Goal: Task Accomplishment & Management: Use online tool/utility

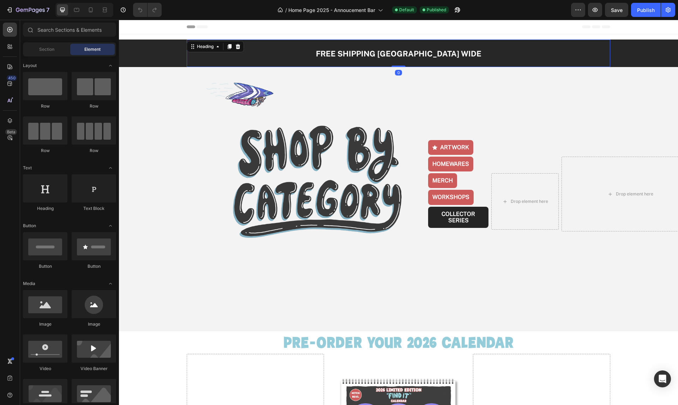
click at [364, 54] on span "FREE SHIPPING [GEOGRAPHIC_DATA] WIDE" at bounding box center [399, 53] width 166 height 9
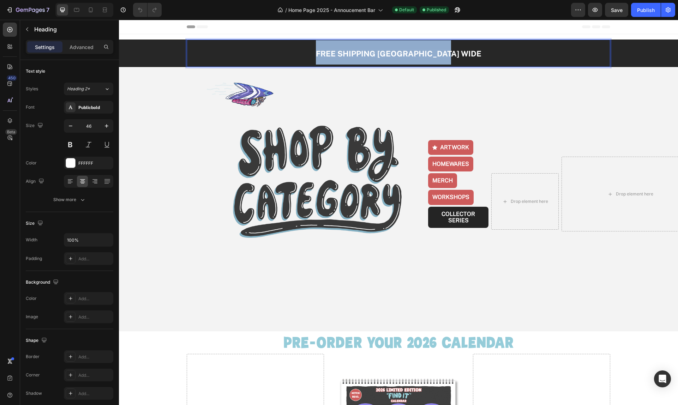
click at [364, 54] on span "FREE SHIPPING [GEOGRAPHIC_DATA] WIDE" at bounding box center [399, 53] width 166 height 9
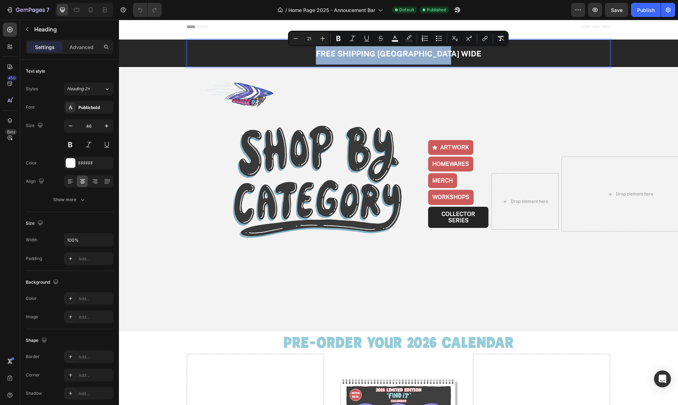
click at [372, 55] on span "FREE SHIPPING [GEOGRAPHIC_DATA] WIDE" at bounding box center [399, 53] width 166 height 9
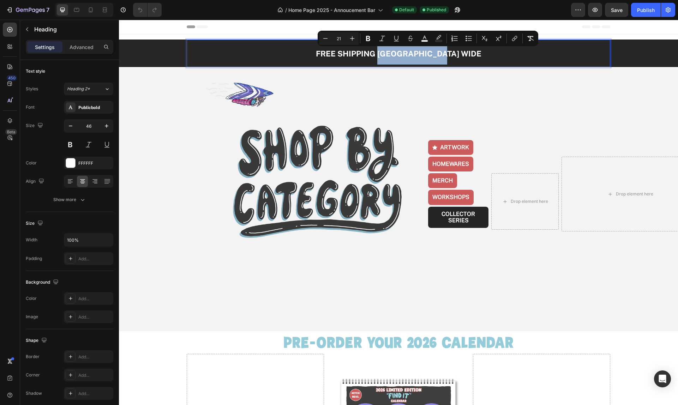
drag, startPoint x: 461, startPoint y: 53, endPoint x: 397, endPoint y: 55, distance: 64.3
click at [397, 55] on span "FREE SHIPPING [GEOGRAPHIC_DATA] WIDE" at bounding box center [399, 53] width 166 height 9
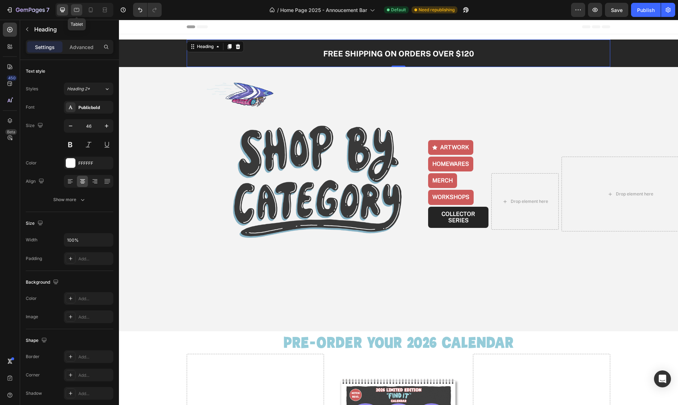
click at [77, 9] on icon at bounding box center [76, 10] width 5 height 4
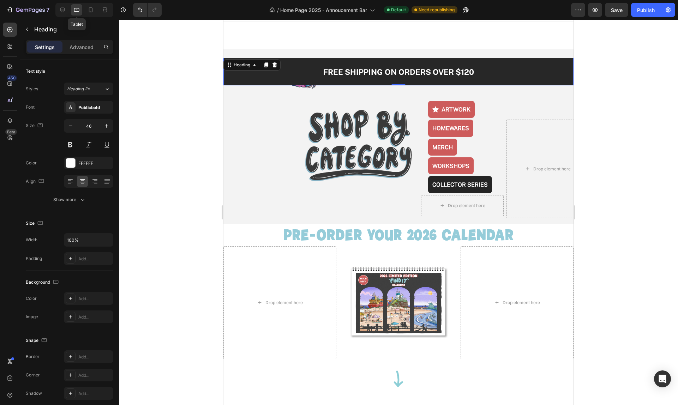
scroll to position [13, 0]
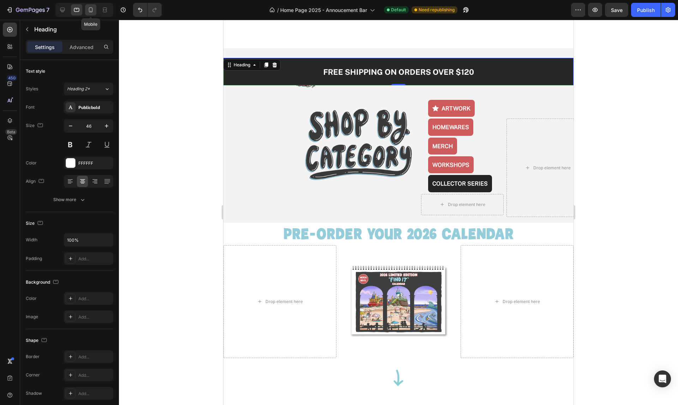
click at [93, 10] on icon at bounding box center [91, 9] width 4 height 5
type input "41"
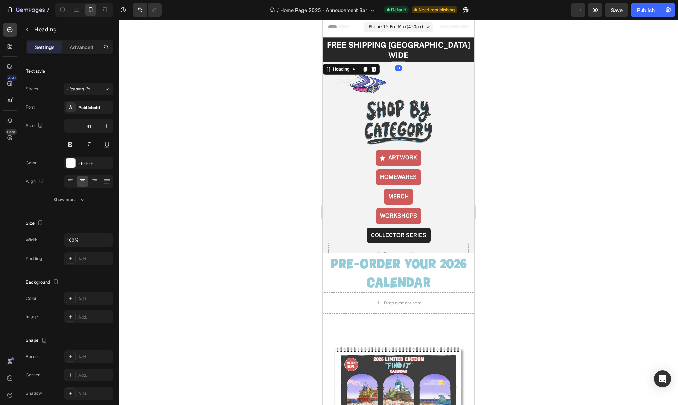
click at [412, 45] on span "FREE SHIPPING [GEOGRAPHIC_DATA] WIDE" at bounding box center [398, 49] width 143 height 19
click at [407, 46] on span "FREE SHIPPING [GEOGRAPHIC_DATA] WIDE" at bounding box center [398, 49] width 143 height 19
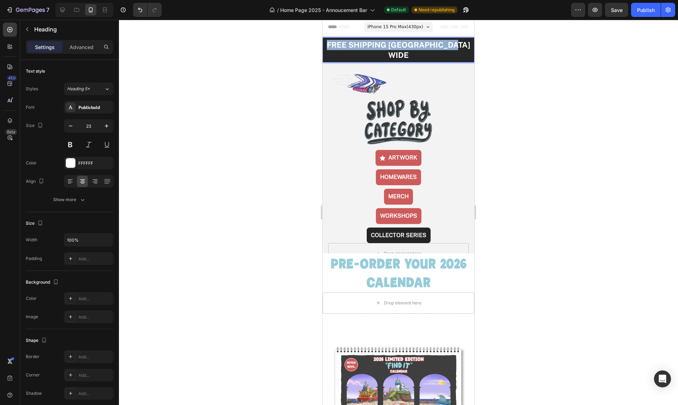
click at [407, 46] on span "FREE SHIPPING [GEOGRAPHIC_DATA] WIDE" at bounding box center [398, 49] width 143 height 19
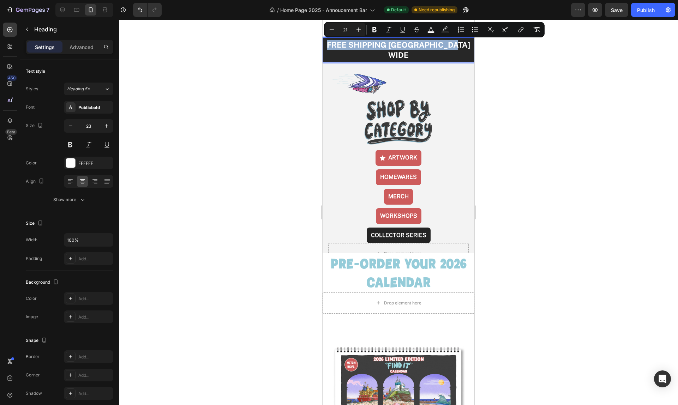
click at [409, 45] on span "FREE SHIPPING [GEOGRAPHIC_DATA] WIDE" at bounding box center [398, 49] width 143 height 19
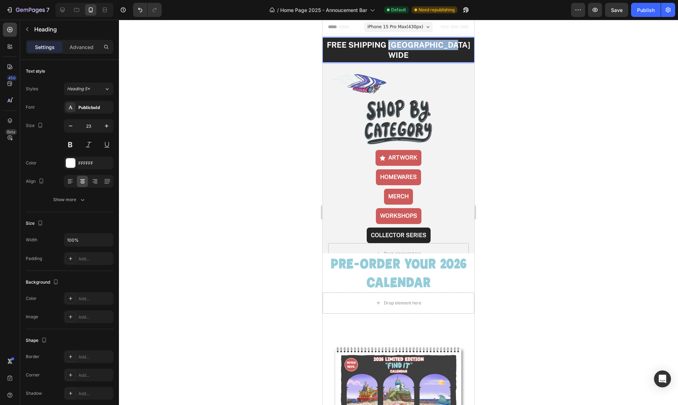
drag, startPoint x: 398, startPoint y: 45, endPoint x: 462, endPoint y: 45, distance: 63.9
click at [462, 45] on span "FREE SHIPPING [GEOGRAPHIC_DATA] WIDE" at bounding box center [398, 49] width 143 height 19
click at [69, 127] on icon "button" at bounding box center [70, 126] width 7 height 7
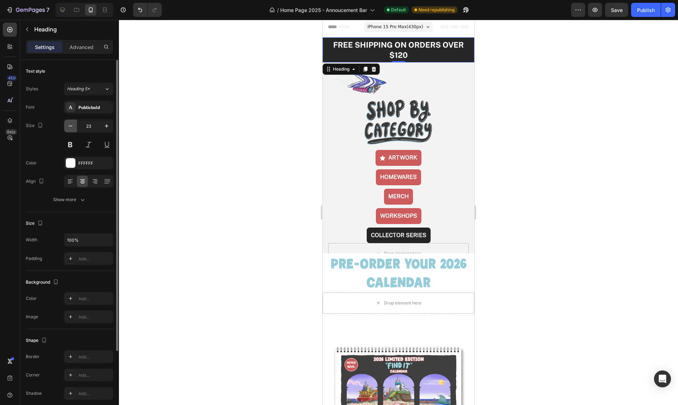
click at [69, 127] on icon "button" at bounding box center [70, 126] width 7 height 7
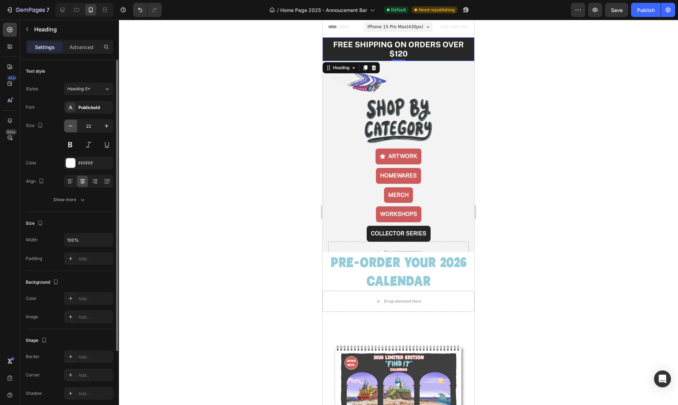
click at [69, 127] on icon "button" at bounding box center [70, 126] width 7 height 7
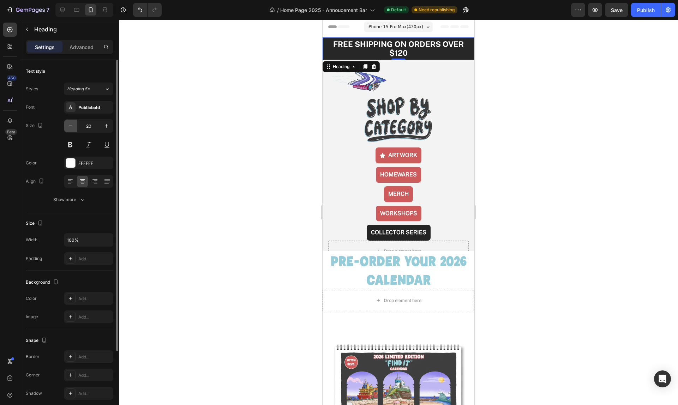
click at [69, 127] on icon "button" at bounding box center [70, 126] width 7 height 7
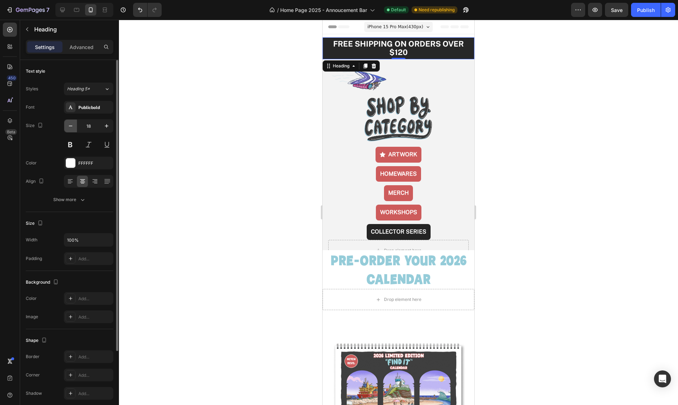
click at [69, 127] on icon "button" at bounding box center [70, 126] width 7 height 7
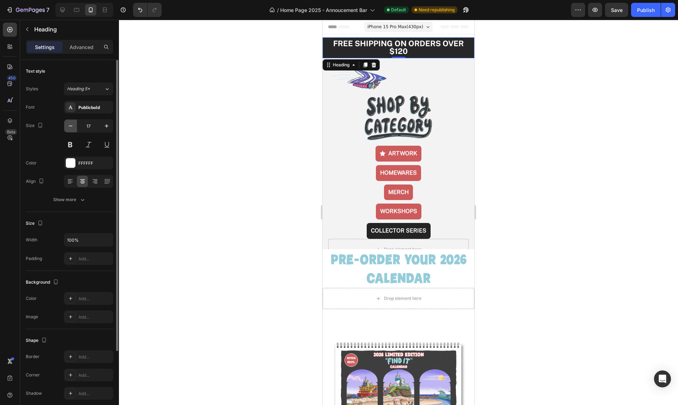
click at [69, 127] on icon "button" at bounding box center [70, 126] width 7 height 7
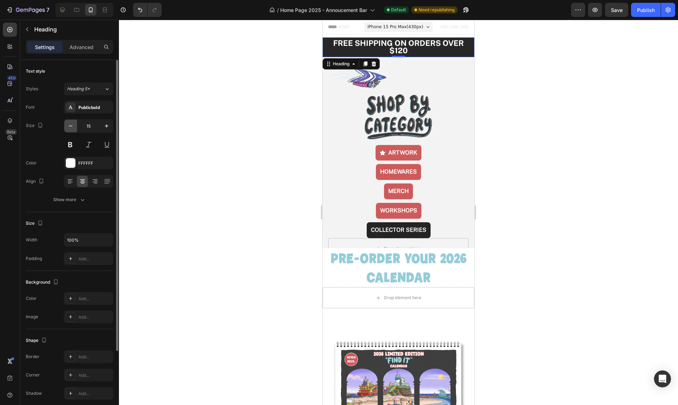
click at [69, 127] on icon "button" at bounding box center [70, 126] width 7 height 7
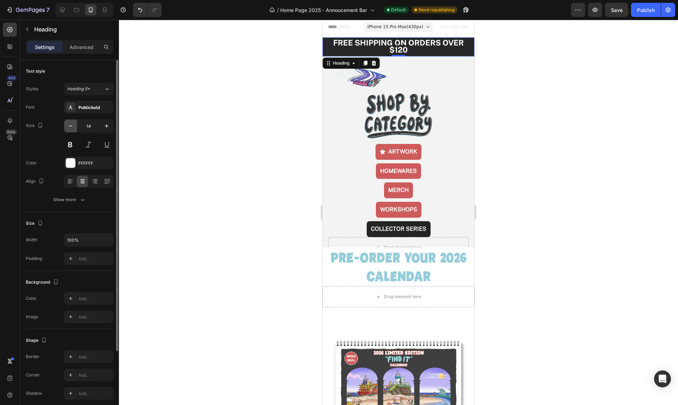
click at [69, 127] on icon "button" at bounding box center [70, 126] width 7 height 7
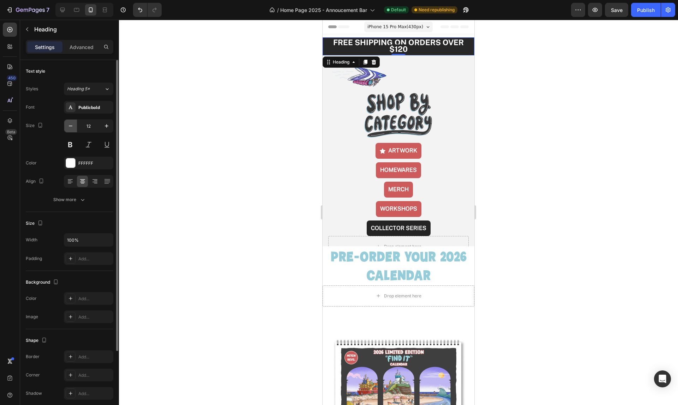
click at [69, 127] on icon "button" at bounding box center [70, 126] width 7 height 7
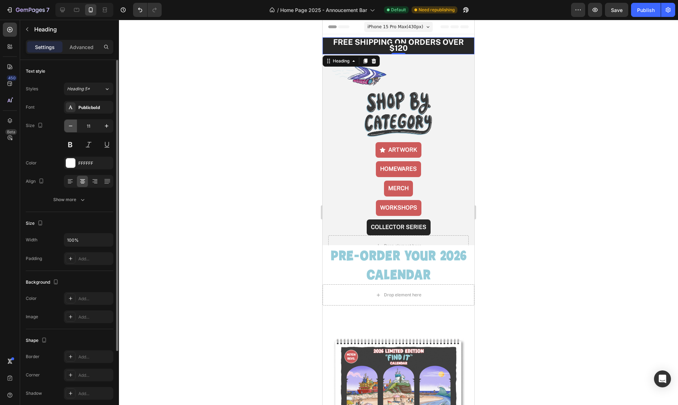
click at [69, 127] on icon "button" at bounding box center [70, 126] width 7 height 7
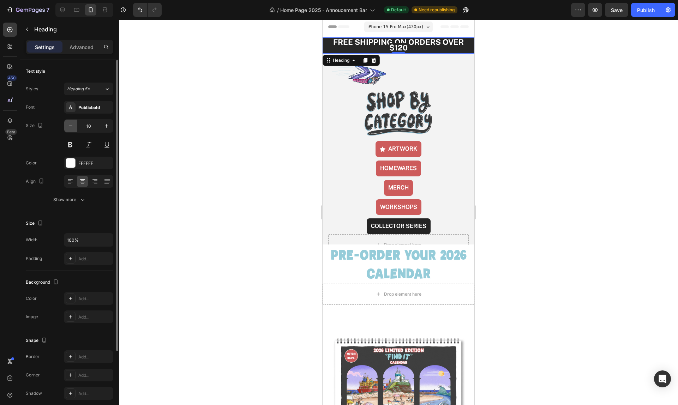
click at [69, 127] on icon "button" at bounding box center [70, 126] width 7 height 7
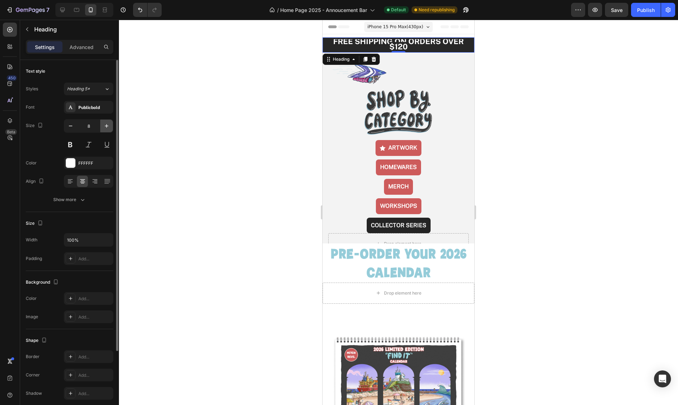
click at [107, 126] on icon "button" at bounding box center [107, 126] width 4 height 4
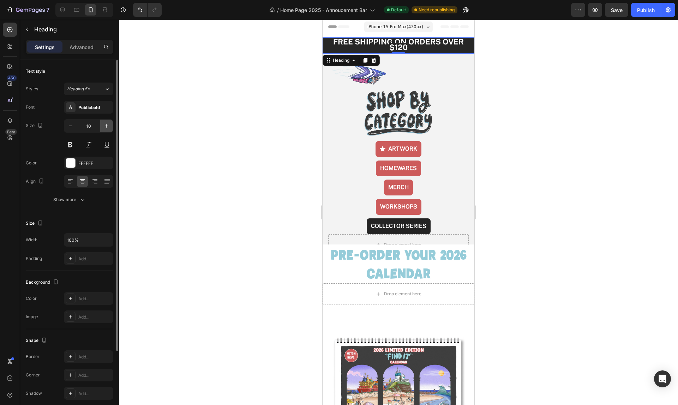
click at [107, 126] on icon "button" at bounding box center [107, 126] width 4 height 4
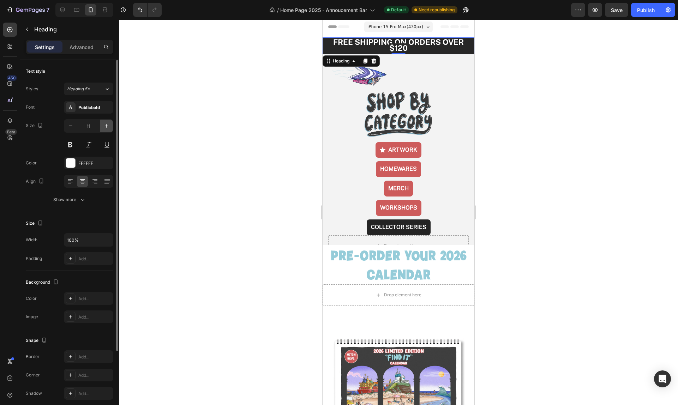
click at [107, 126] on icon "button" at bounding box center [107, 126] width 4 height 4
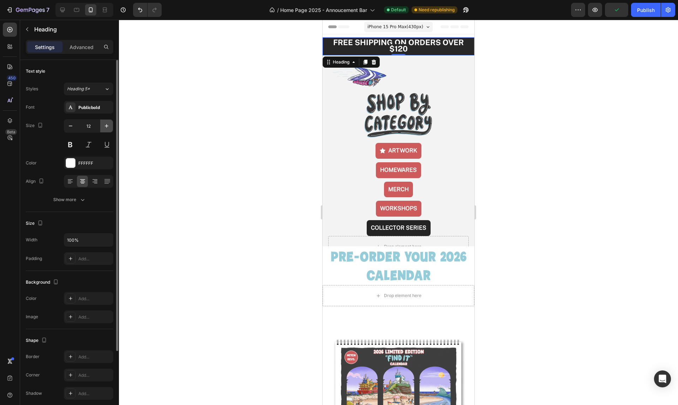
click at [107, 126] on icon "button" at bounding box center [107, 126] width 4 height 4
type input "13"
click at [392, 49] on span "FREE SHIPPING ON ORDERS OVER $120" at bounding box center [398, 46] width 131 height 16
click at [389, 51] on span "FREE SHIPPING ON ORDERS OVER $120" at bounding box center [398, 46] width 131 height 16
click at [106, 241] on icon "button" at bounding box center [106, 240] width 7 height 7
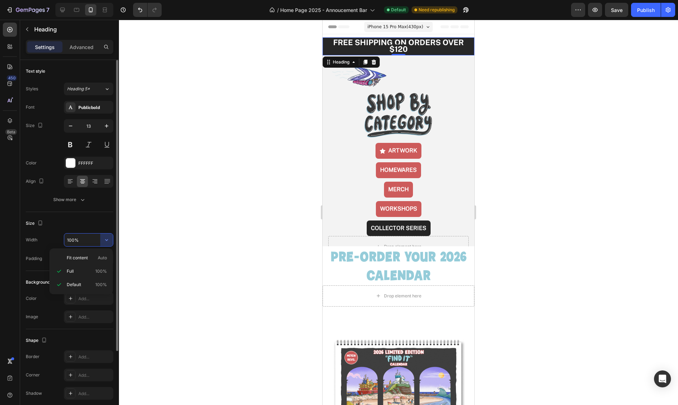
click at [86, 240] on input "100%" at bounding box center [88, 240] width 49 height 13
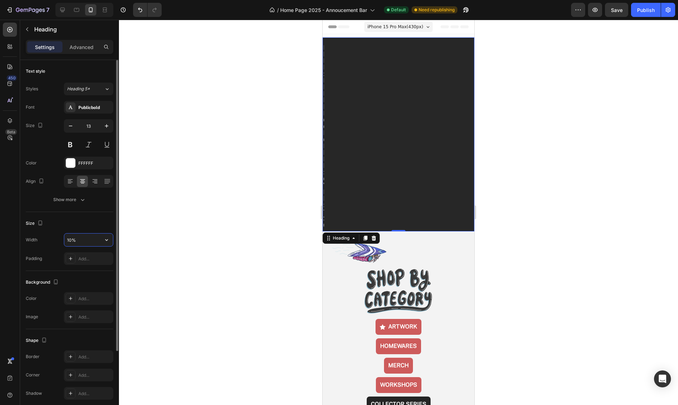
type input "100%"
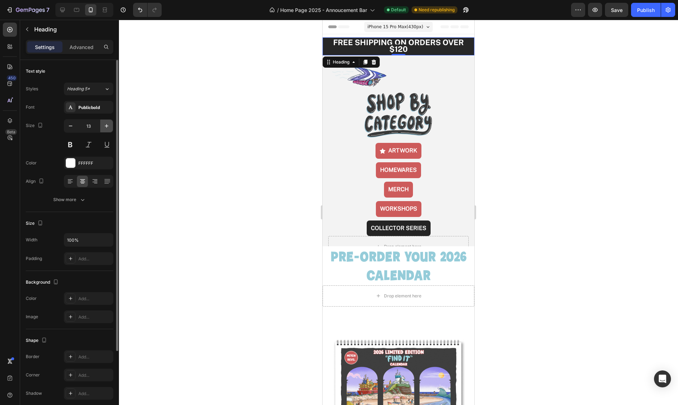
click at [105, 127] on icon "button" at bounding box center [106, 126] width 7 height 7
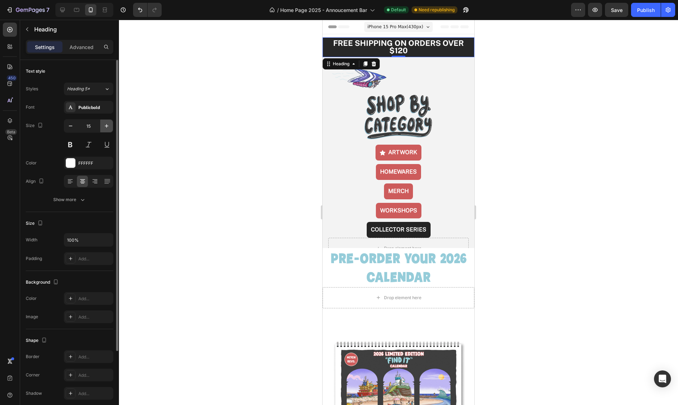
click at [105, 127] on icon "button" at bounding box center [106, 126] width 7 height 7
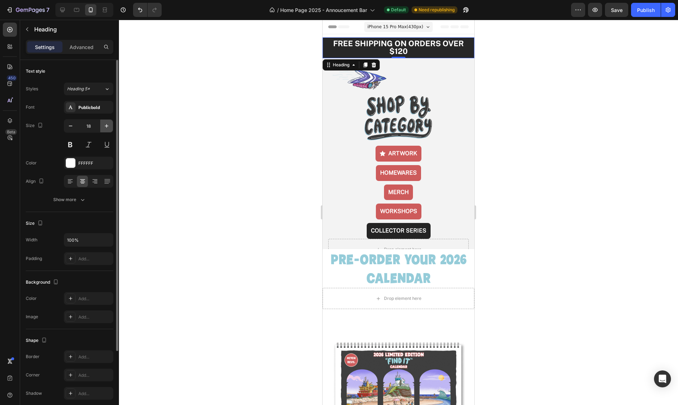
click at [105, 127] on icon "button" at bounding box center [106, 126] width 7 height 7
type input "19"
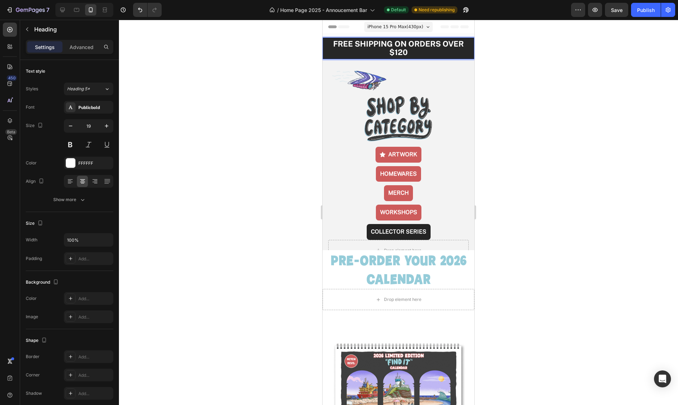
click at [400, 52] on span "FREE SHIPPING ON ORDERS OVER $120" at bounding box center [398, 48] width 131 height 18
click at [399, 52] on span "FREE SHIPPING ON ORDERS OVER $120" at bounding box center [398, 48] width 131 height 18
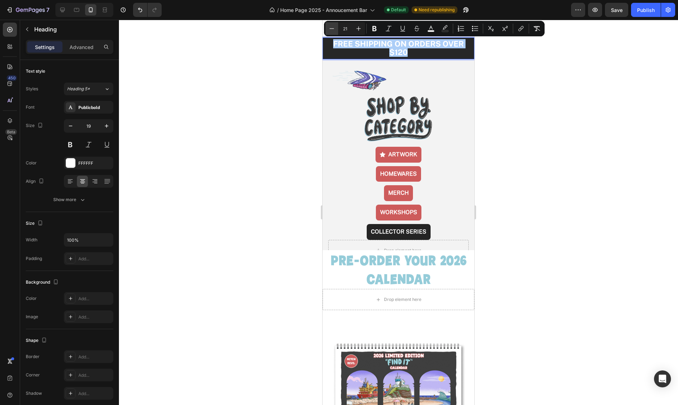
click at [334, 29] on icon "Editor contextual toolbar" at bounding box center [331, 28] width 7 height 7
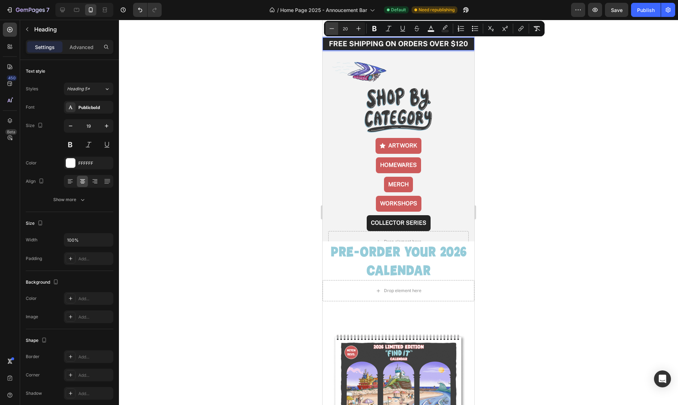
click at [334, 29] on icon "Editor contextual toolbar" at bounding box center [331, 28] width 7 height 7
type input "16"
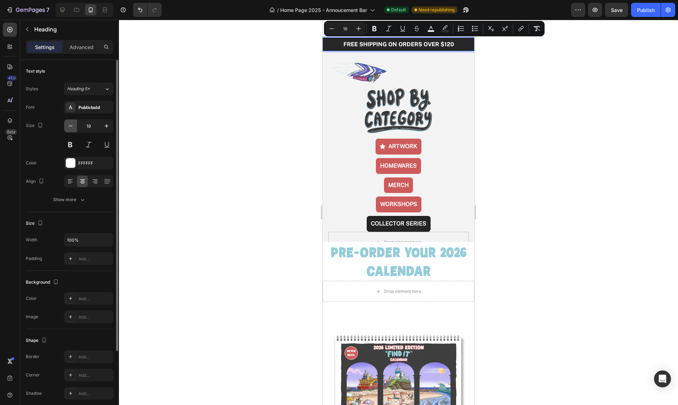
click at [71, 127] on icon "button" at bounding box center [70, 126] width 7 height 7
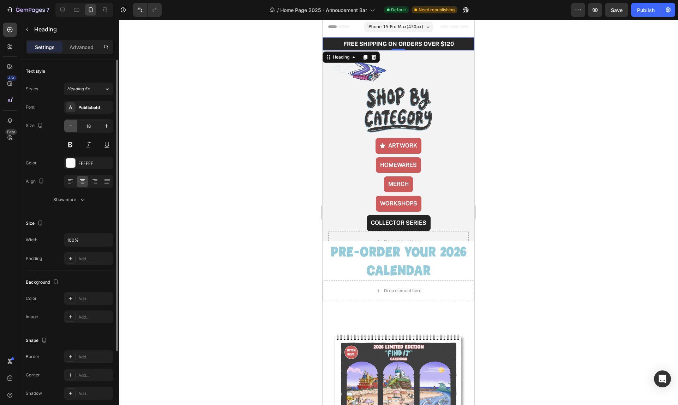
click at [71, 127] on icon "button" at bounding box center [70, 126] width 7 height 7
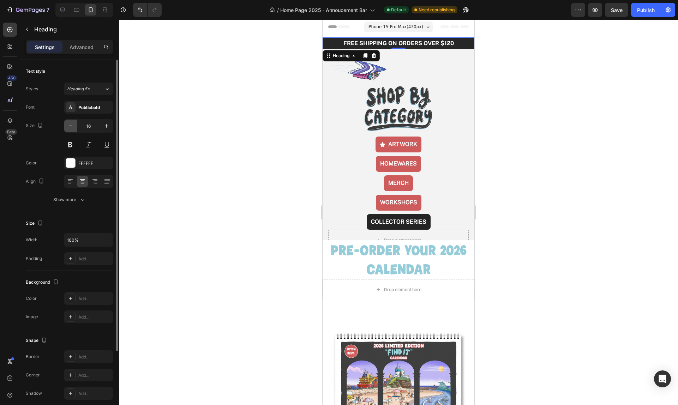
click at [71, 127] on icon "button" at bounding box center [70, 126] width 7 height 7
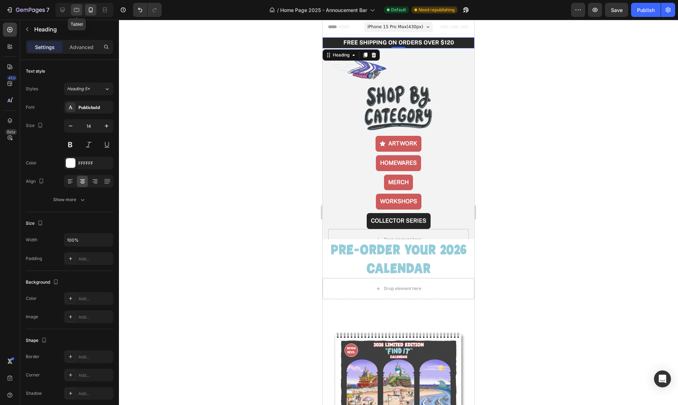
click at [80, 11] on div at bounding box center [76, 9] width 11 height 11
type input "25"
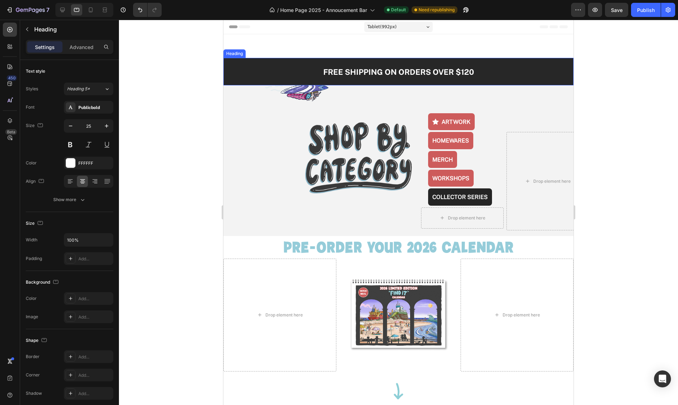
click at [463, 81] on p "⁠⁠⁠⁠⁠⁠⁠ FREE SHIPPING ON ORDERS OVER $120" at bounding box center [398, 71] width 349 height 24
click at [74, 127] on icon "button" at bounding box center [70, 126] width 7 height 7
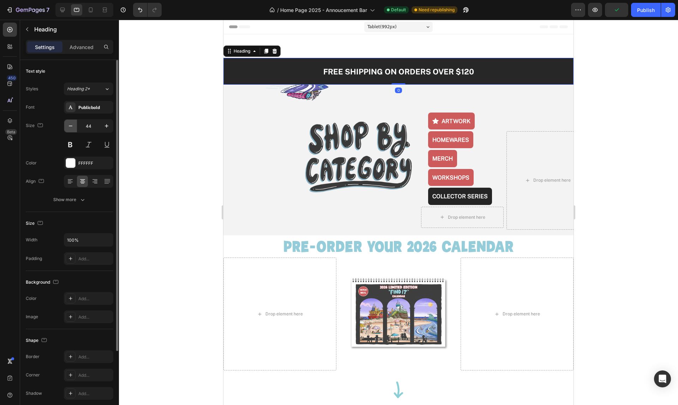
click at [74, 127] on icon "button" at bounding box center [70, 126] width 7 height 7
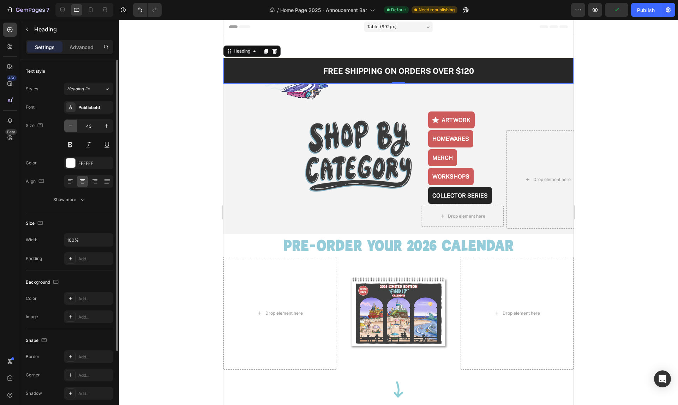
click at [74, 127] on icon "button" at bounding box center [70, 126] width 7 height 7
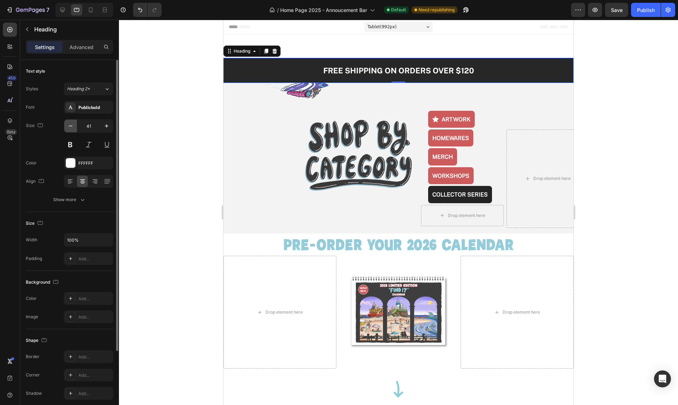
click at [74, 127] on icon "button" at bounding box center [70, 126] width 7 height 7
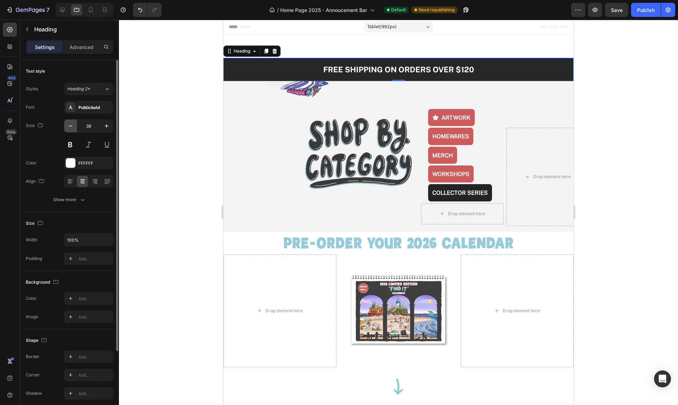
click at [74, 127] on icon "button" at bounding box center [70, 126] width 7 height 7
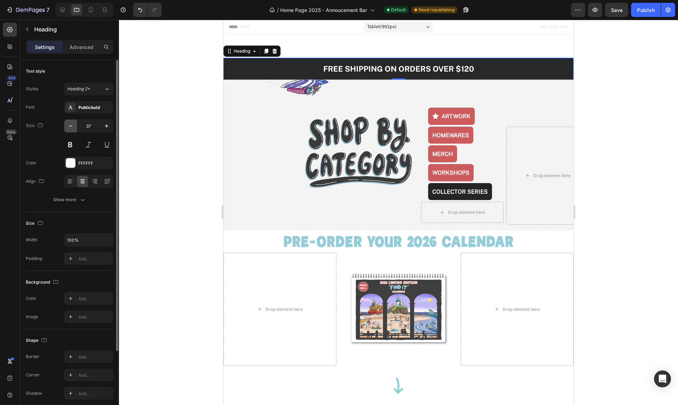
click at [74, 127] on icon "button" at bounding box center [70, 126] width 7 height 7
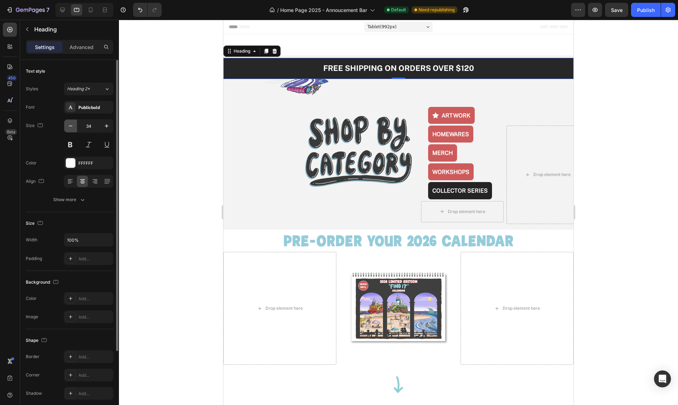
click at [74, 127] on icon "button" at bounding box center [70, 126] width 7 height 7
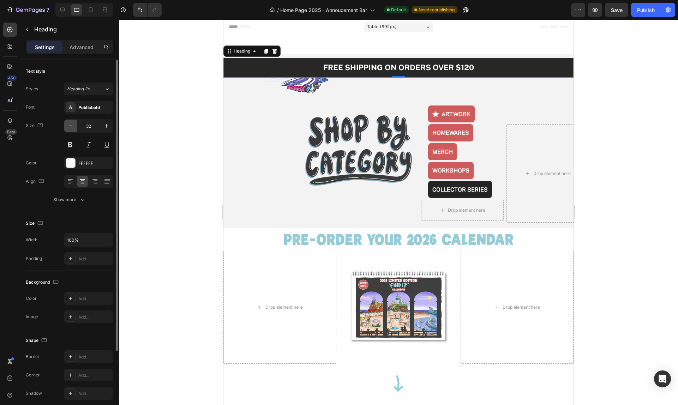
click at [74, 127] on icon "button" at bounding box center [70, 126] width 7 height 7
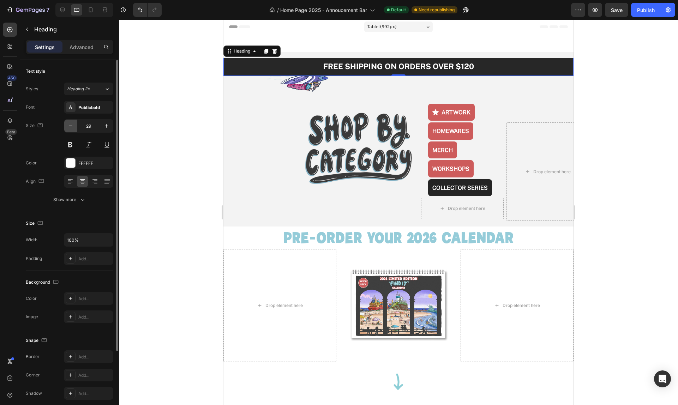
click at [74, 127] on button "button" at bounding box center [70, 126] width 13 height 13
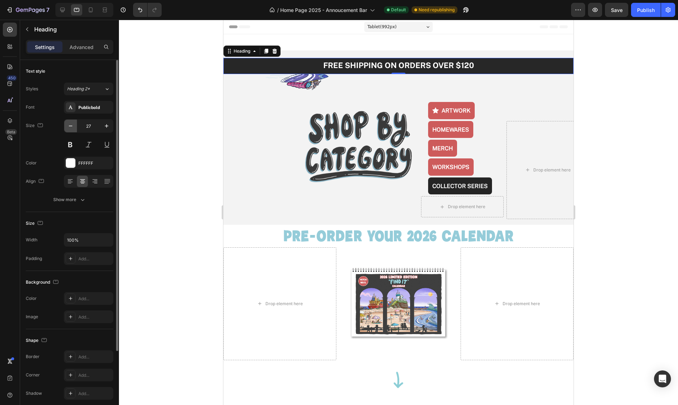
click at [74, 127] on button "button" at bounding box center [70, 126] width 13 height 13
click at [74, 126] on button "button" at bounding box center [70, 126] width 13 height 13
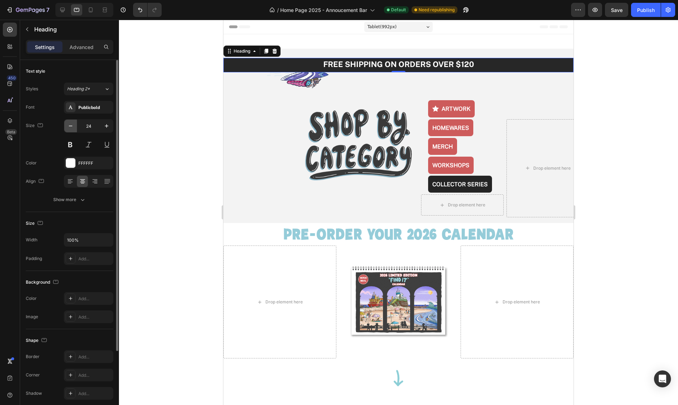
click at [75, 126] on button "button" at bounding box center [70, 126] width 13 height 13
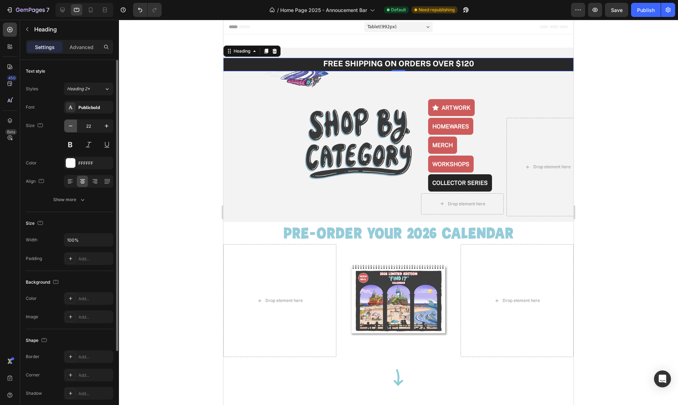
click at [75, 126] on button "button" at bounding box center [70, 126] width 13 height 13
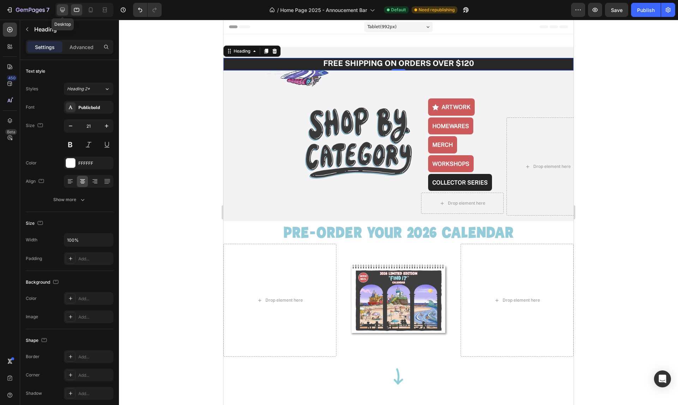
click at [64, 8] on icon at bounding box center [62, 10] width 5 height 5
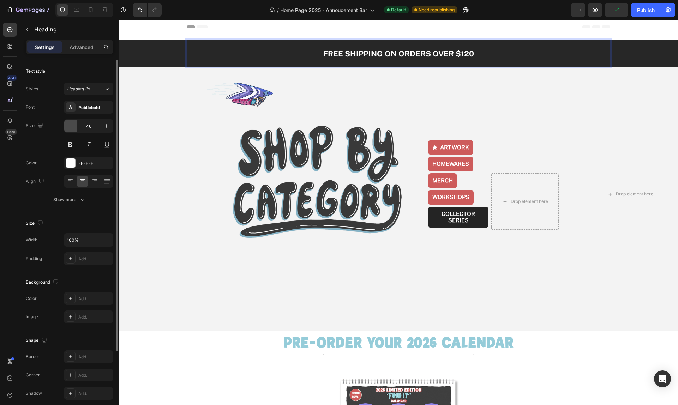
click at [72, 128] on icon "button" at bounding box center [70, 126] width 7 height 7
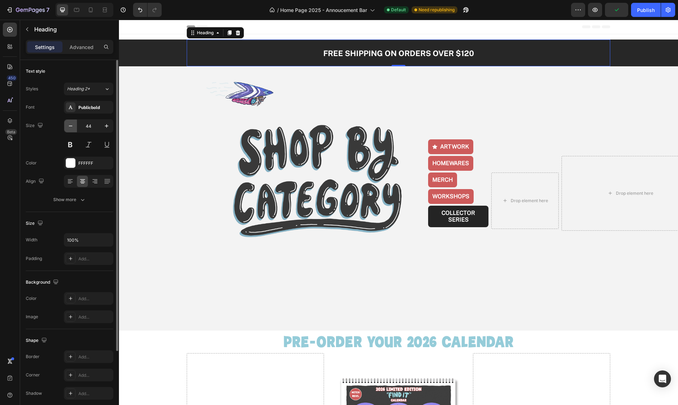
click at [72, 128] on icon "button" at bounding box center [70, 126] width 7 height 7
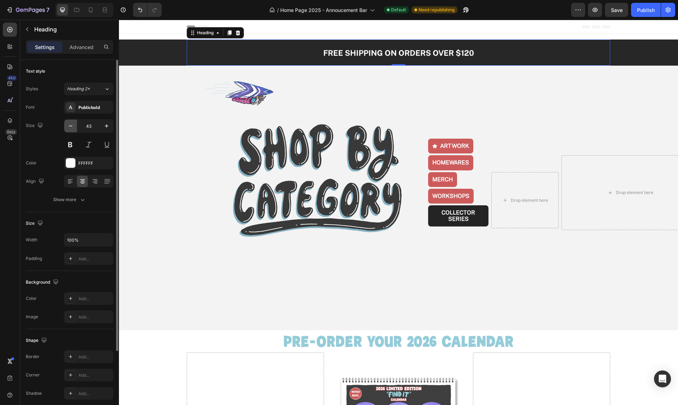
click at [72, 128] on icon "button" at bounding box center [70, 126] width 7 height 7
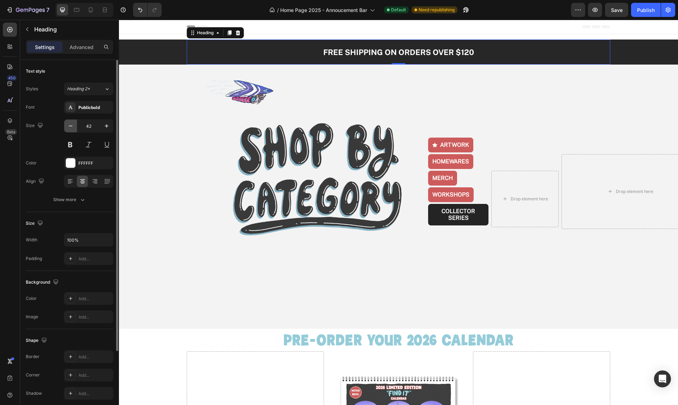
click at [72, 128] on icon "button" at bounding box center [70, 126] width 7 height 7
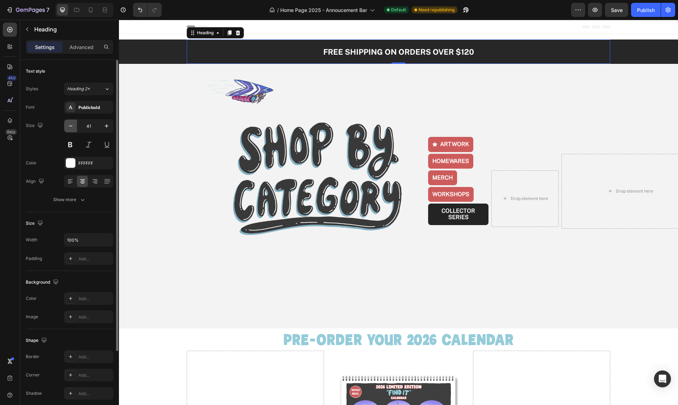
click at [72, 128] on icon "button" at bounding box center [70, 126] width 7 height 7
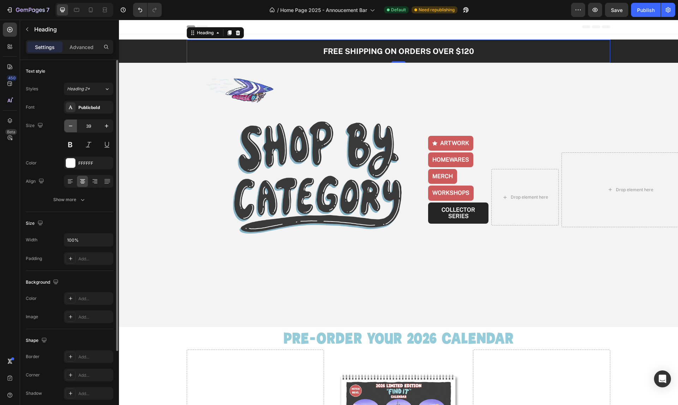
click at [72, 128] on icon "button" at bounding box center [70, 126] width 7 height 7
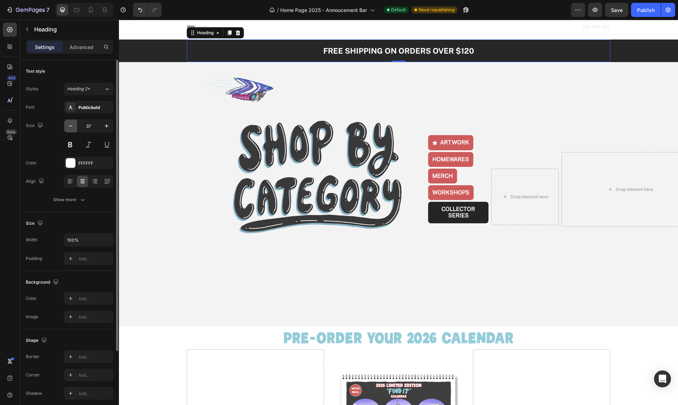
click at [72, 128] on icon "button" at bounding box center [70, 126] width 7 height 7
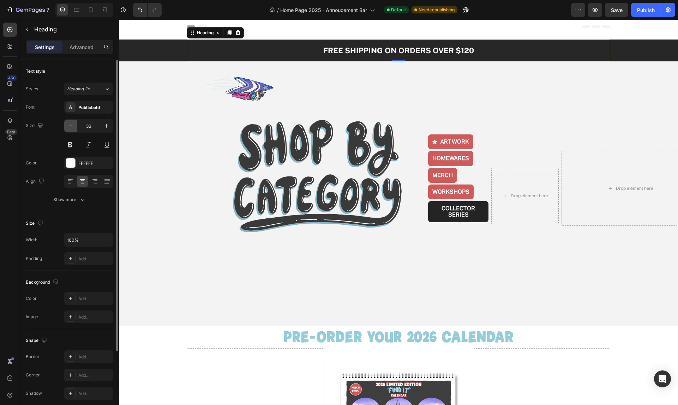
click at [72, 128] on icon "button" at bounding box center [70, 126] width 7 height 7
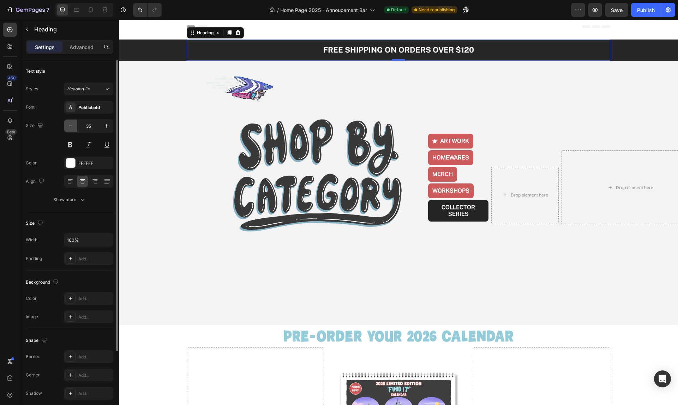
click at [72, 128] on icon "button" at bounding box center [70, 126] width 7 height 7
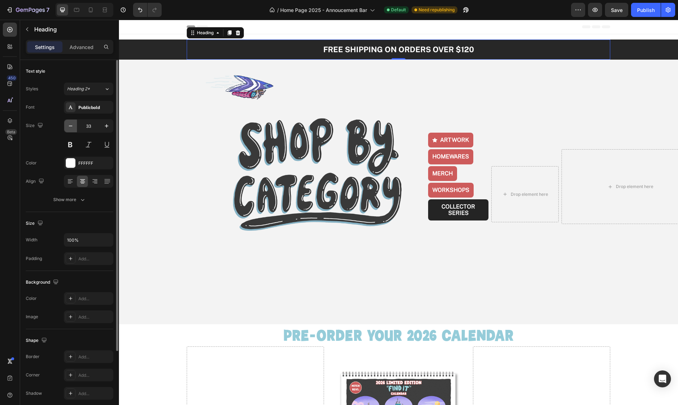
click at [72, 128] on icon "button" at bounding box center [70, 126] width 7 height 7
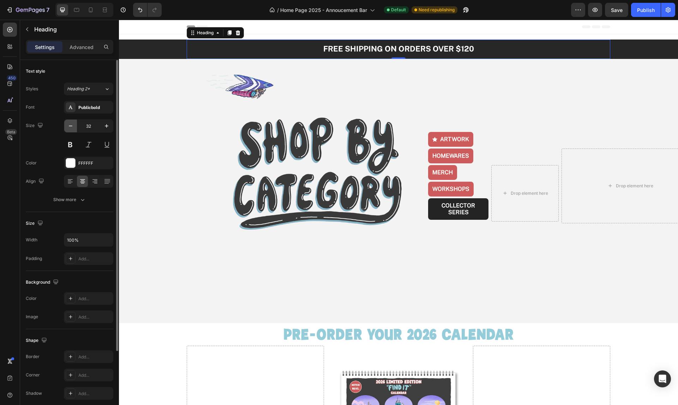
click at [72, 128] on icon "button" at bounding box center [70, 126] width 7 height 7
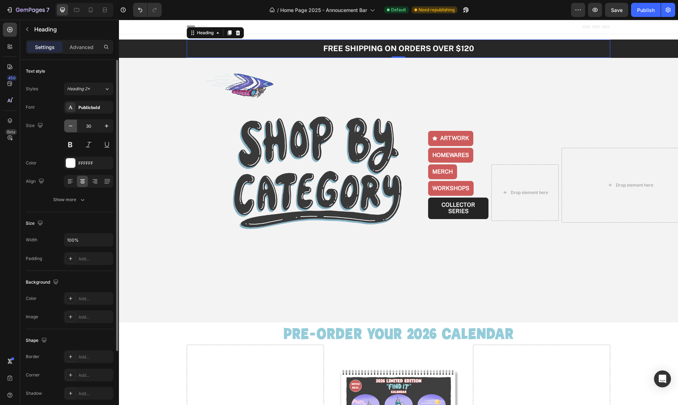
click at [72, 128] on icon "button" at bounding box center [70, 126] width 7 height 7
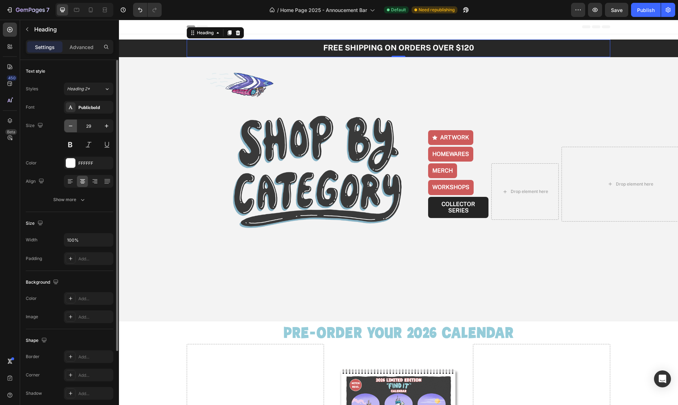
click at [72, 128] on icon "button" at bounding box center [70, 126] width 7 height 7
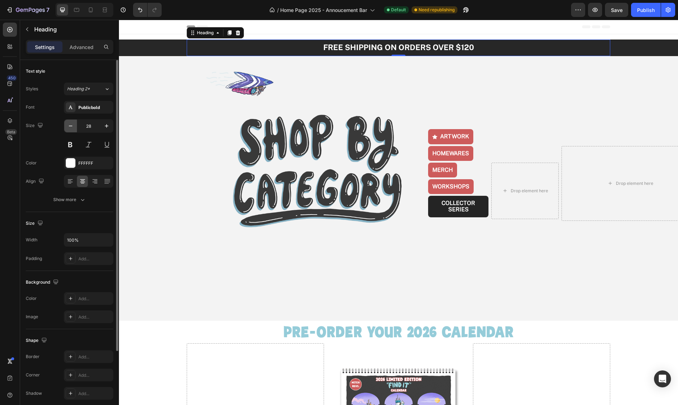
click at [72, 128] on icon "button" at bounding box center [70, 126] width 7 height 7
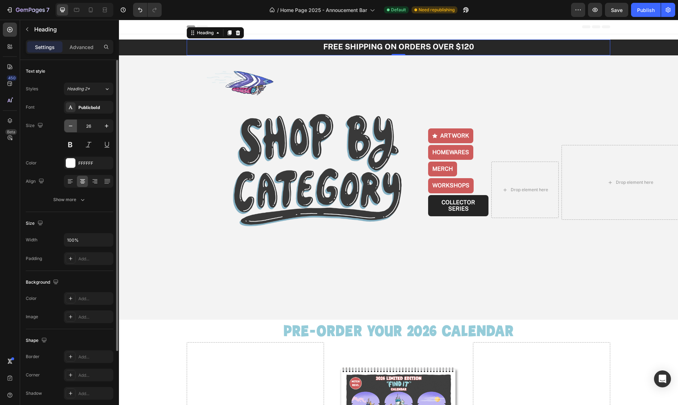
click at [72, 128] on icon "button" at bounding box center [70, 126] width 7 height 7
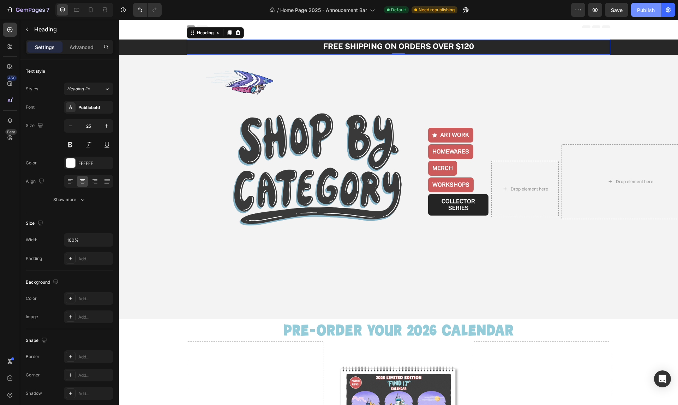
click at [645, 11] on div "Publish" at bounding box center [646, 9] width 18 height 7
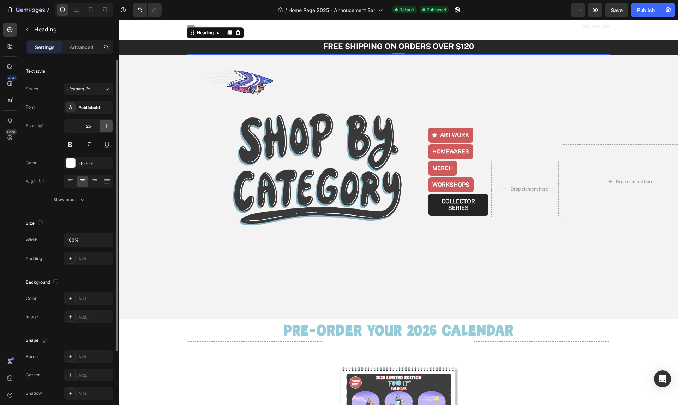
click at [103, 125] on icon "button" at bounding box center [106, 126] width 7 height 7
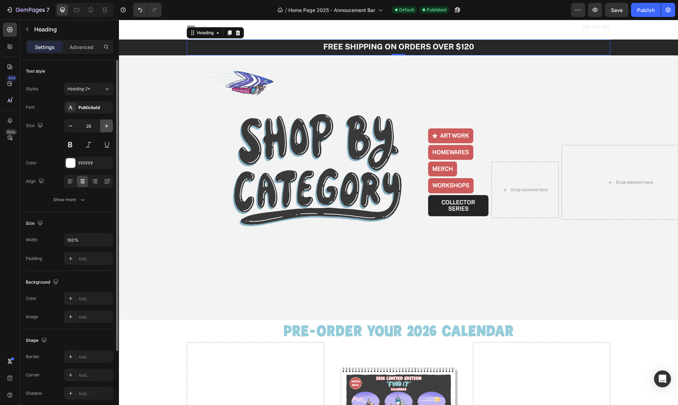
click at [104, 125] on icon "button" at bounding box center [106, 126] width 7 height 7
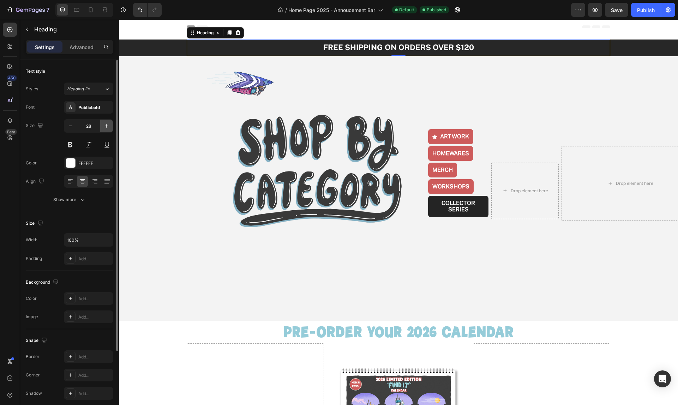
click at [105, 125] on icon "button" at bounding box center [106, 126] width 7 height 7
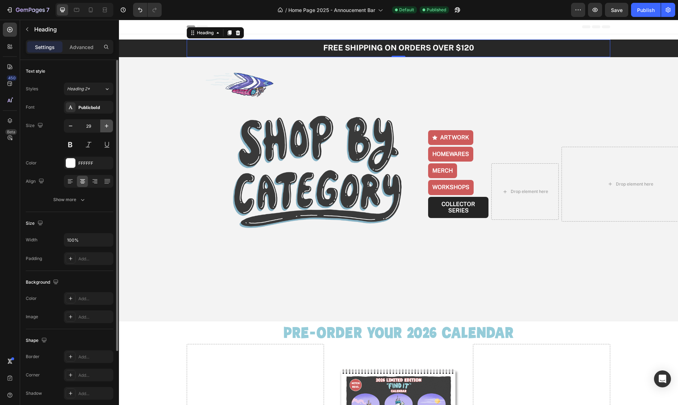
click at [105, 125] on icon "button" at bounding box center [106, 126] width 7 height 7
type input "30"
click at [650, 8] on div "Publish" at bounding box center [646, 9] width 18 height 7
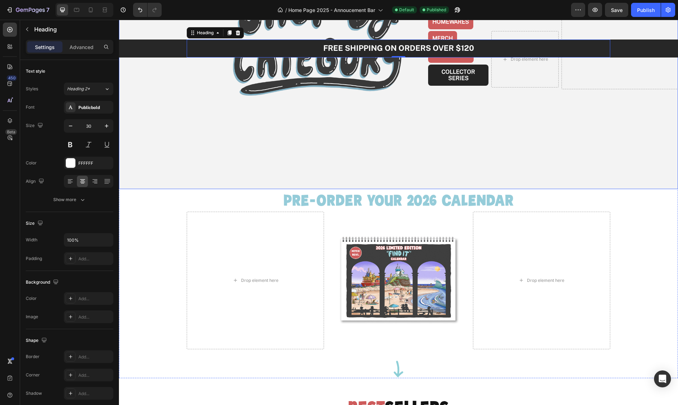
scroll to position [128, 0]
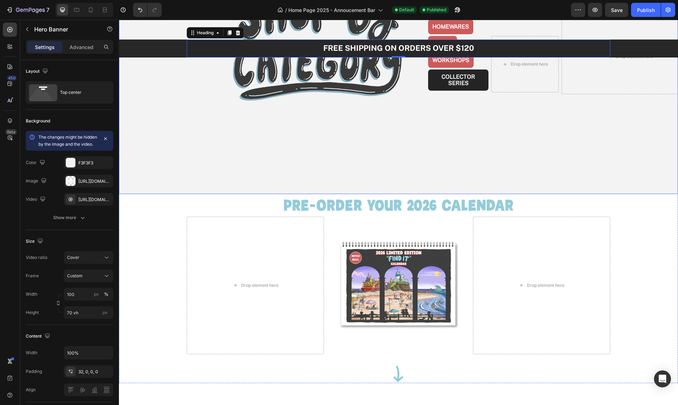
click at [251, 167] on video "Background Image" at bounding box center [398, 64] width 559 height 280
click at [297, 188] on video "Background Image" at bounding box center [398, 64] width 559 height 280
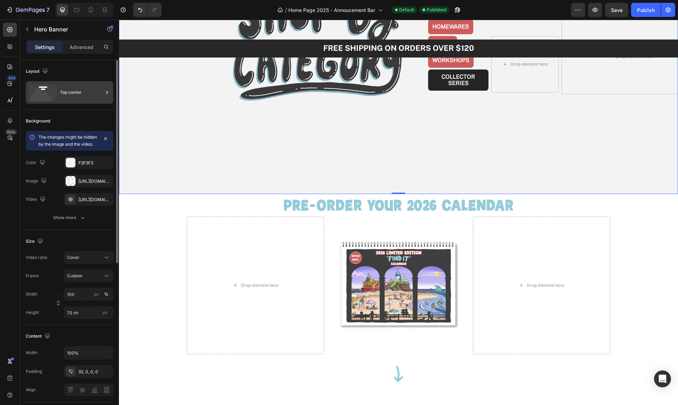
click at [88, 94] on div "Top center" at bounding box center [81, 92] width 43 height 16
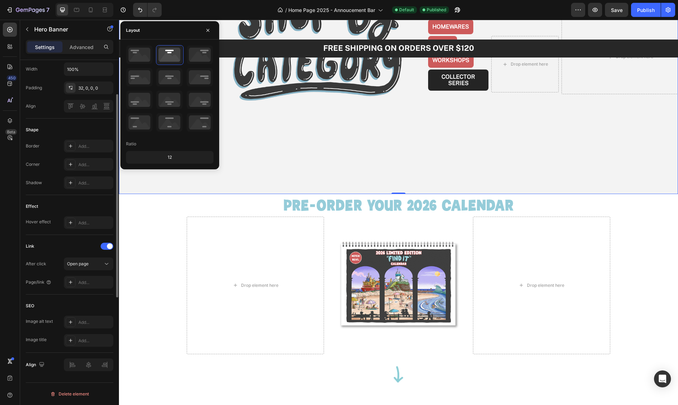
scroll to position [0, 0]
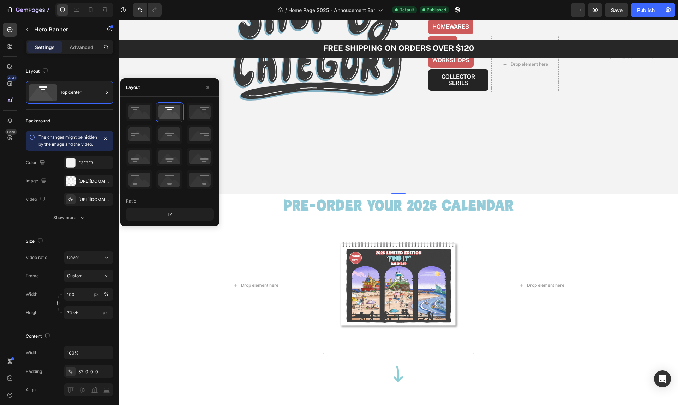
click at [298, 164] on video "Background Image" at bounding box center [398, 64] width 559 height 280
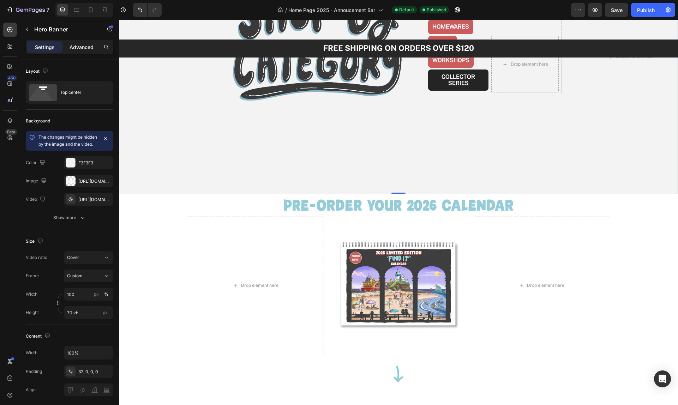
click at [90, 48] on p "Advanced" at bounding box center [82, 46] width 24 height 7
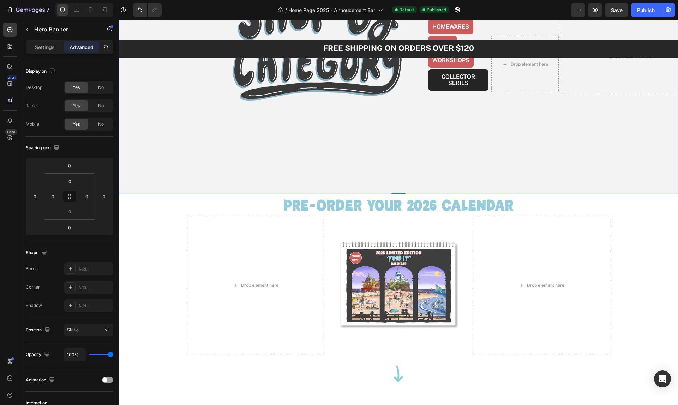
click at [318, 168] on video "Background Image" at bounding box center [398, 64] width 559 height 280
click at [311, 189] on video "Background Image" at bounding box center [398, 64] width 559 height 280
click at [47, 47] on p "Settings" at bounding box center [45, 46] width 20 height 7
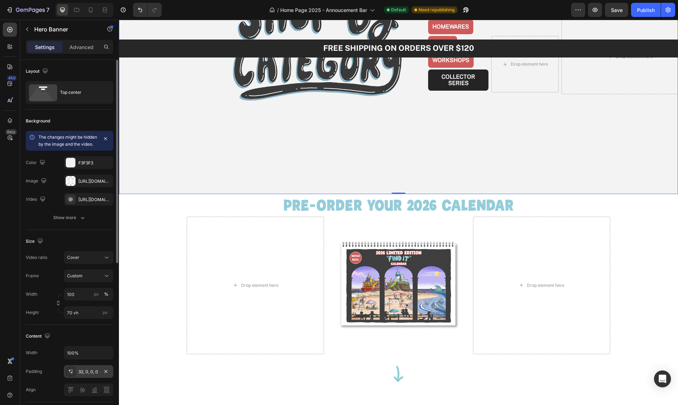
click at [82, 375] on div "32, 0, 0, 0" at bounding box center [88, 372] width 20 height 6
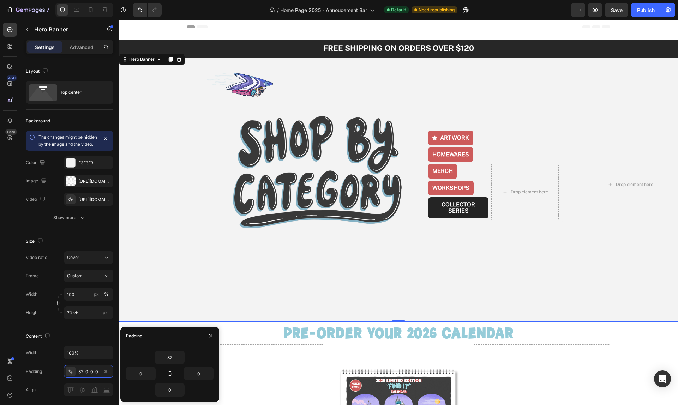
click at [131, 127] on div "Image Image ARTWORK Button HOMEWARES Button MERCH Button WORKSHOPS Button COLLE…" at bounding box center [398, 149] width 559 height 170
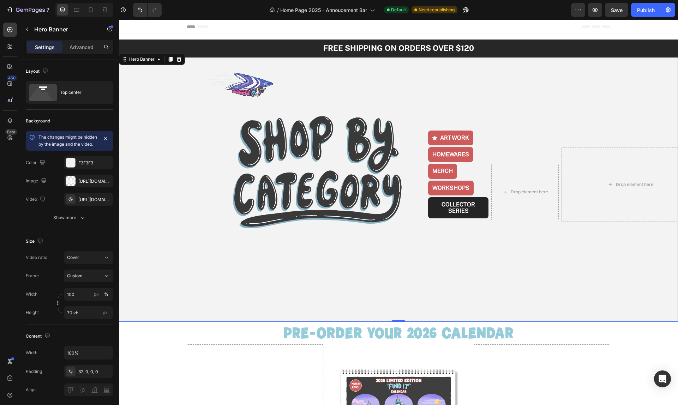
click at [127, 140] on div "Image Image ARTWORK Button HOMEWARES Button MERCH Button WORKSHOPS Button COLLE…" at bounding box center [398, 149] width 559 height 170
click at [369, 308] on video "Background Image" at bounding box center [398, 192] width 559 height 280
click at [584, 303] on video "Background Image" at bounding box center [398, 192] width 559 height 280
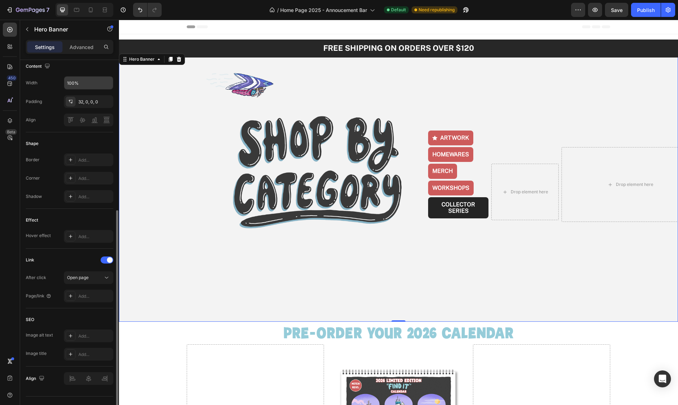
scroll to position [291, 0]
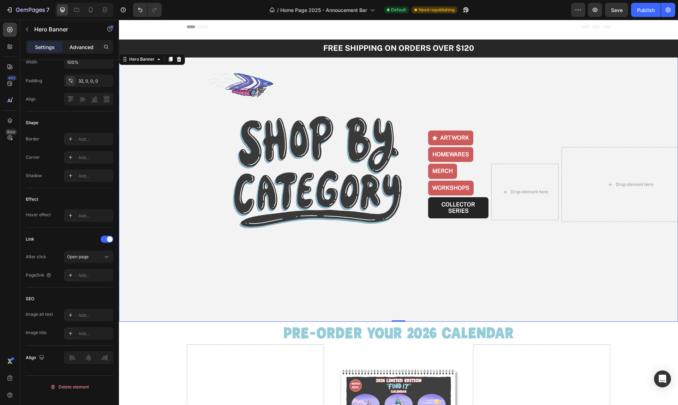
click at [79, 45] on p "Advanced" at bounding box center [82, 46] width 24 height 7
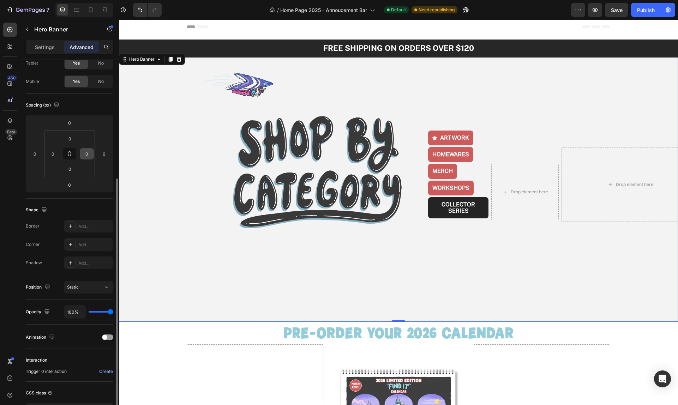
scroll to position [95, 0]
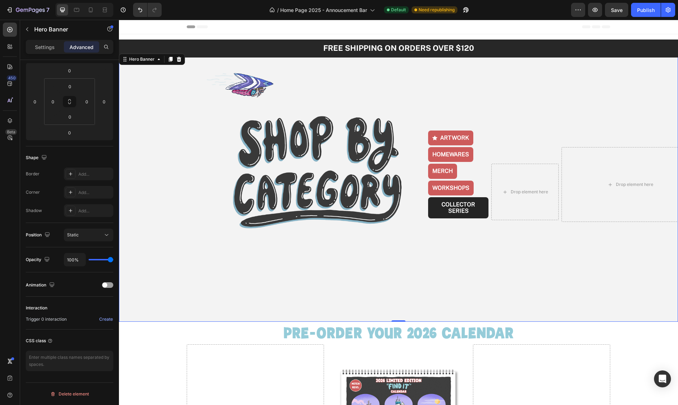
click at [196, 315] on video "Background Image" at bounding box center [398, 192] width 559 height 280
click at [71, 133] on input "0" at bounding box center [70, 132] width 14 height 11
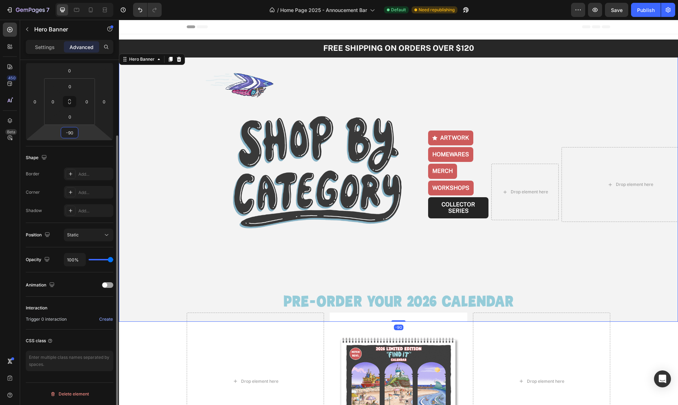
type input "-9"
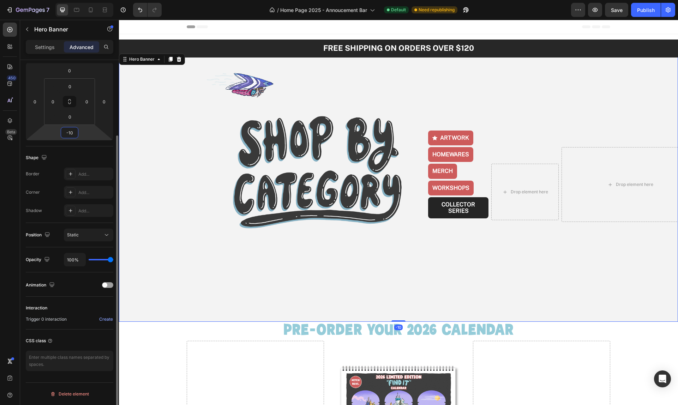
type input "-1"
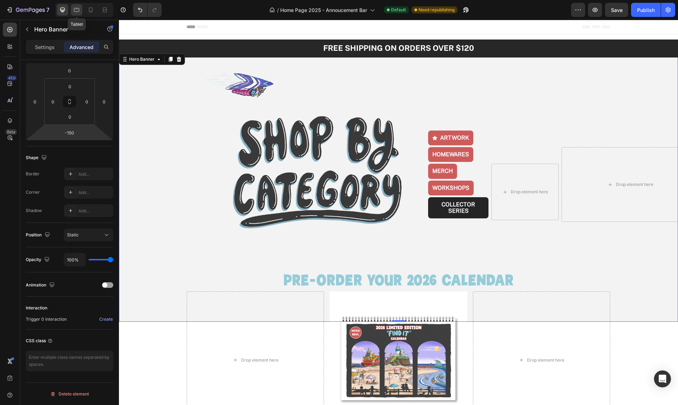
click at [77, 11] on icon at bounding box center [76, 10] width 5 height 4
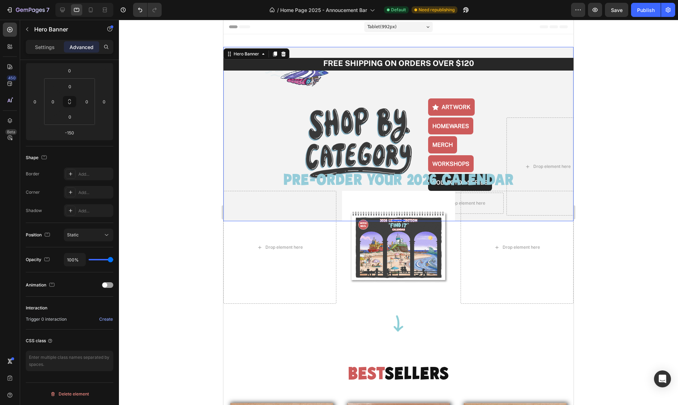
scroll to position [2, 0]
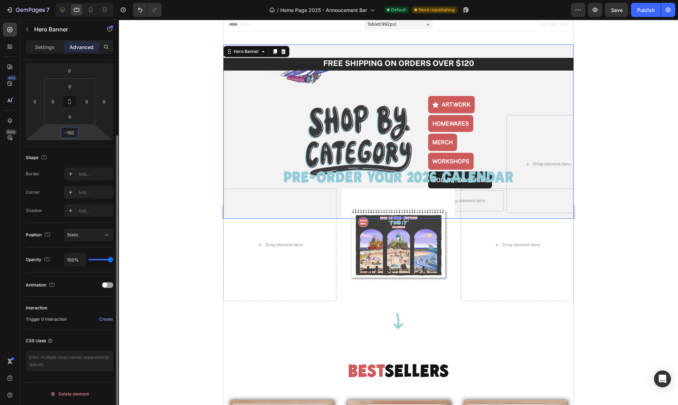
drag, startPoint x: 71, startPoint y: 133, endPoint x: 57, endPoint y: 132, distance: 13.8
click at [57, 132] on div "0 0 -150 0" at bounding box center [70, 102] width 88 height 78
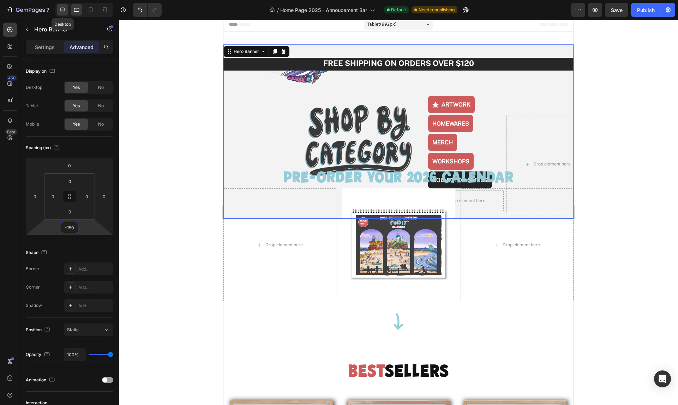
click at [63, 11] on icon at bounding box center [62, 10] width 5 height 5
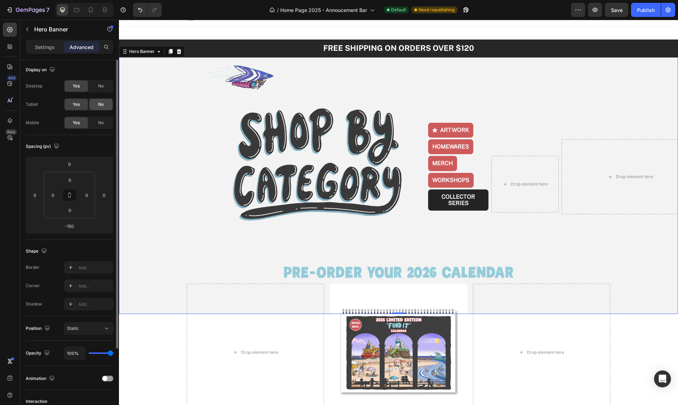
scroll to position [2, 0]
click at [105, 106] on div "No" at bounding box center [100, 103] width 23 height 11
click at [103, 119] on span "No" at bounding box center [101, 122] width 6 height 6
click at [75, 9] on icon at bounding box center [76, 9] width 7 height 7
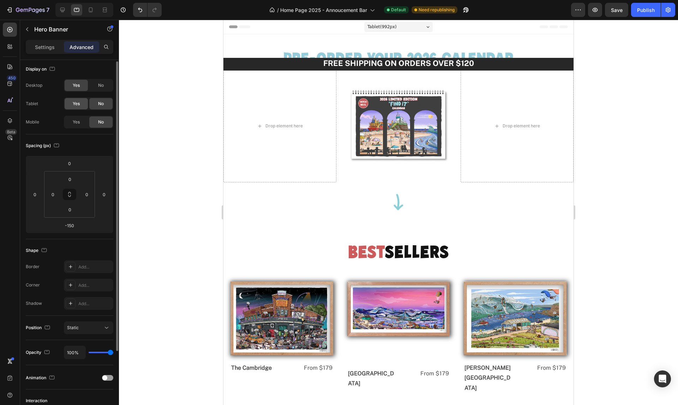
click at [72, 105] on div "Yes" at bounding box center [76, 103] width 23 height 11
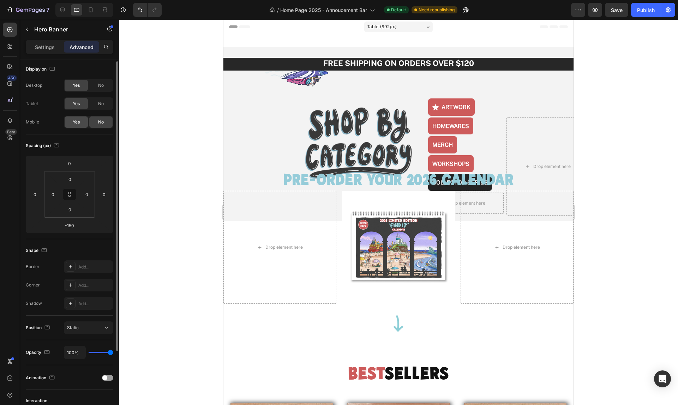
click at [76, 118] on div "Yes" at bounding box center [76, 122] width 23 height 11
click at [58, 149] on icon "button" at bounding box center [56, 147] width 5 height 4
click at [57, 160] on icon "button" at bounding box center [57, 158] width 7 height 7
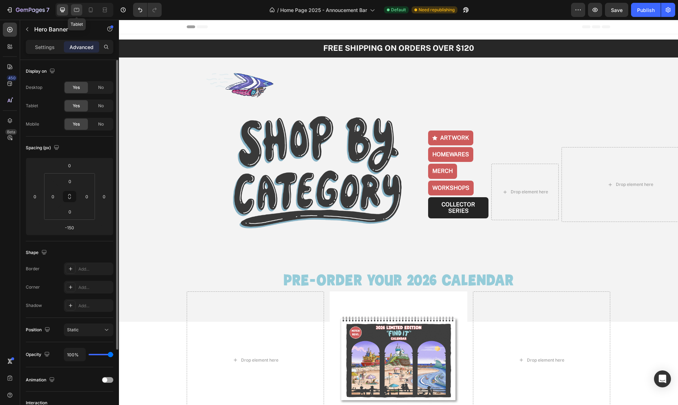
click at [78, 8] on icon at bounding box center [76, 10] width 5 height 4
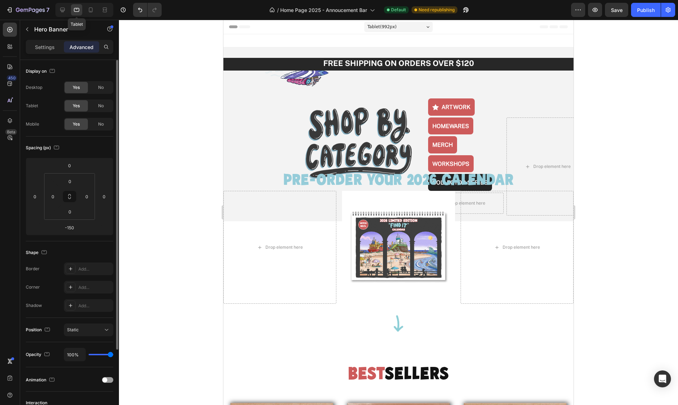
scroll to position [2, 0]
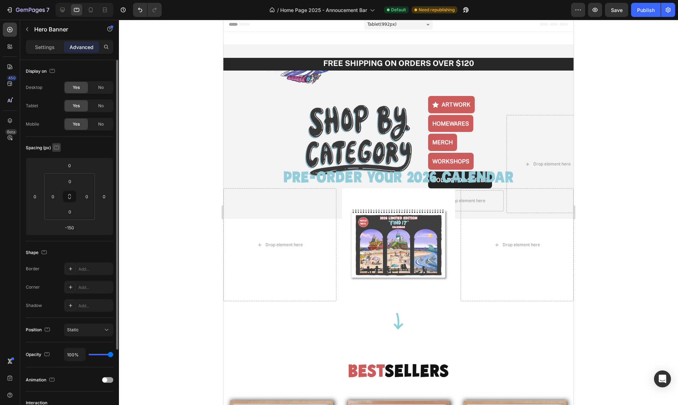
click at [54, 147] on icon "button" at bounding box center [56, 147] width 7 height 7
click at [58, 171] on icon "button" at bounding box center [57, 171] width 7 height 7
drag, startPoint x: 73, startPoint y: 228, endPoint x: 58, endPoint y: 227, distance: 15.2
click at [61, 227] on div "-150" at bounding box center [70, 227] width 18 height 11
drag, startPoint x: 70, startPoint y: 228, endPoint x: 65, endPoint y: 228, distance: 5.3
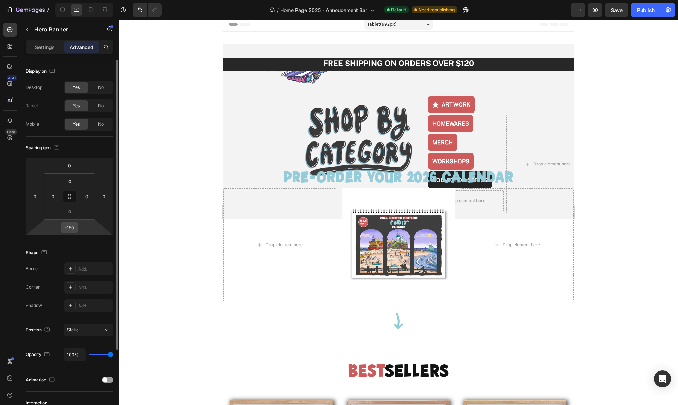
click at [65, 228] on div "-150" at bounding box center [70, 227] width 18 height 11
click at [70, 228] on input "-150" at bounding box center [70, 227] width 14 height 11
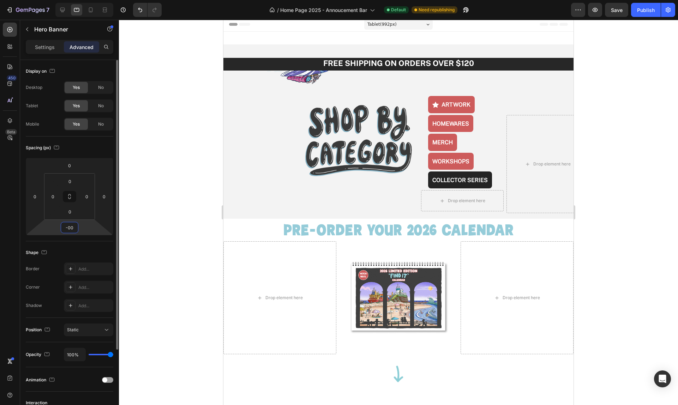
type input "-0"
click at [58, 147] on icon "button" at bounding box center [56, 147] width 7 height 7
click at [57, 172] on icon "button" at bounding box center [57, 171] width 7 height 7
click at [89, 9] on icon at bounding box center [91, 9] width 4 height 5
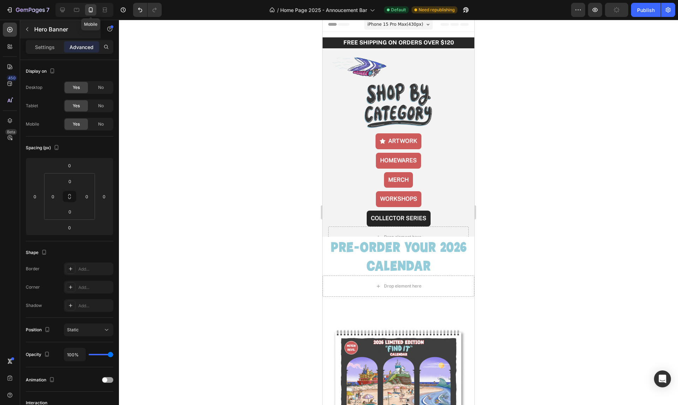
scroll to position [1, 0]
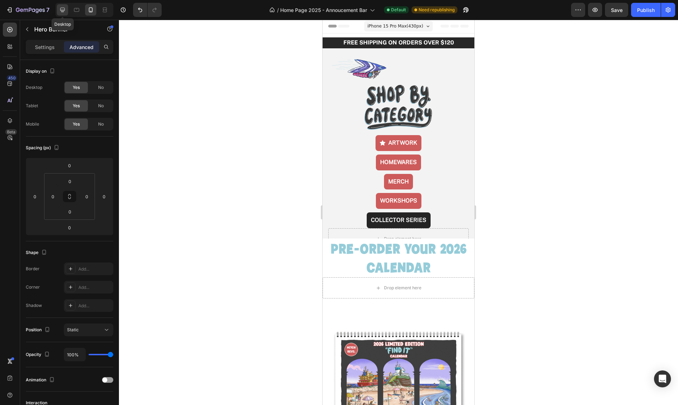
click at [62, 10] on icon at bounding box center [62, 9] width 7 height 7
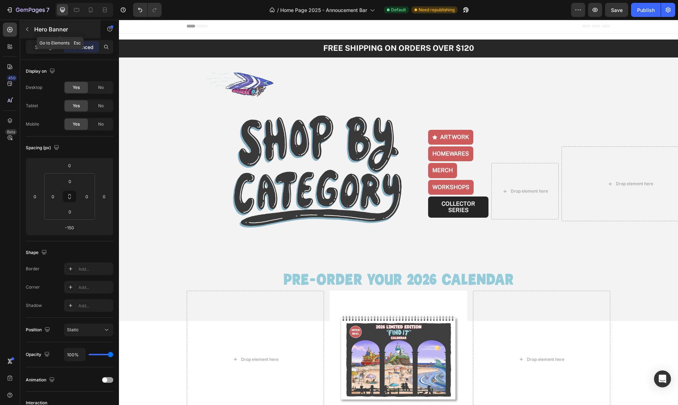
scroll to position [8, 0]
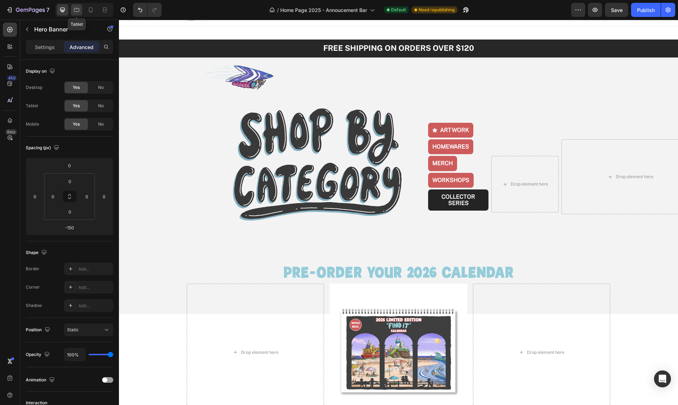
click at [76, 10] on icon at bounding box center [76, 9] width 7 height 7
type input "0"
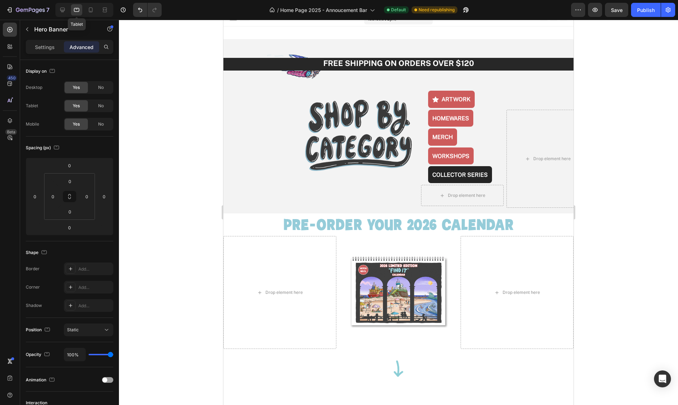
scroll to position [2, 0]
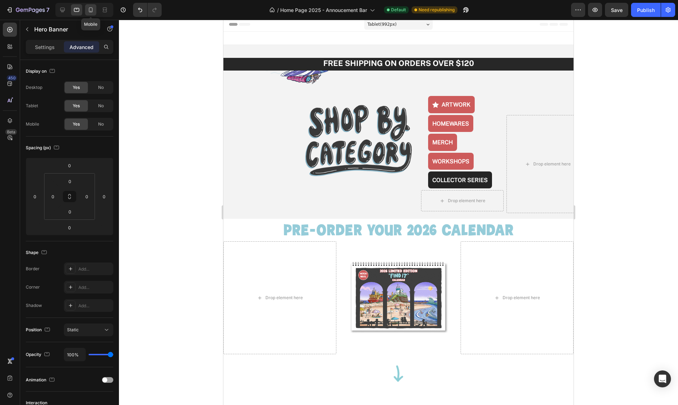
click at [90, 7] on icon at bounding box center [91, 9] width 4 height 5
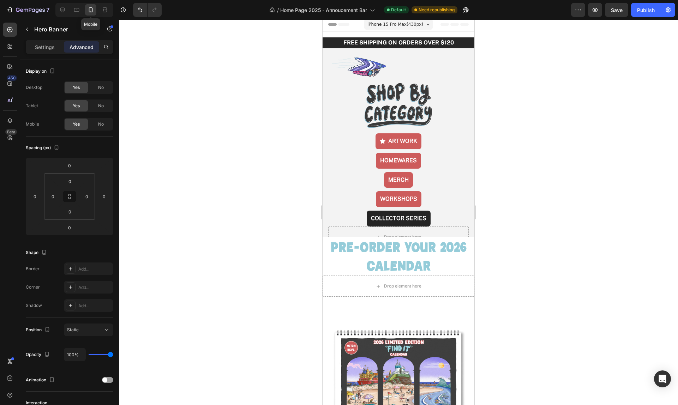
scroll to position [1, 0]
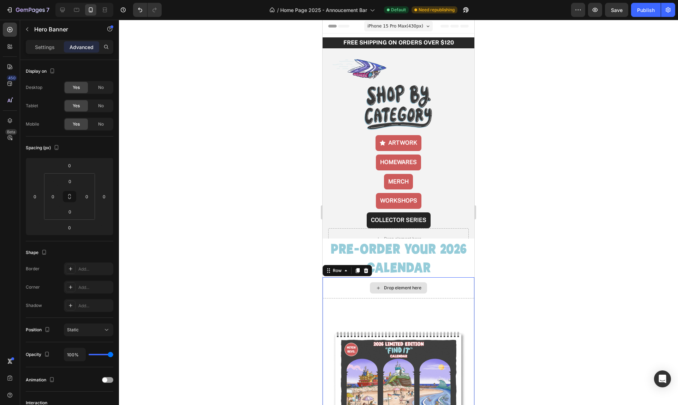
click at [445, 286] on div "Drop element here" at bounding box center [399, 288] width 152 height 21
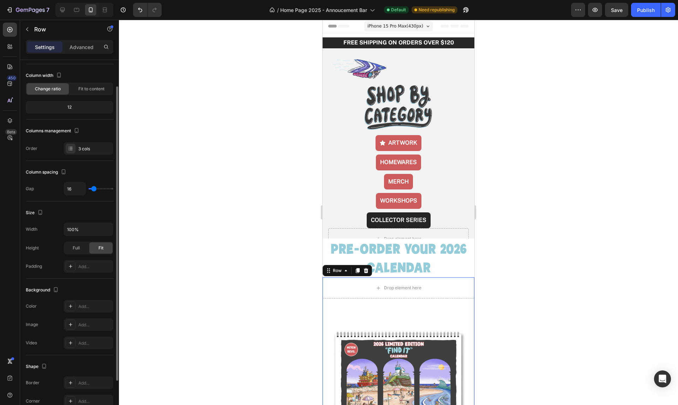
scroll to position [0, 0]
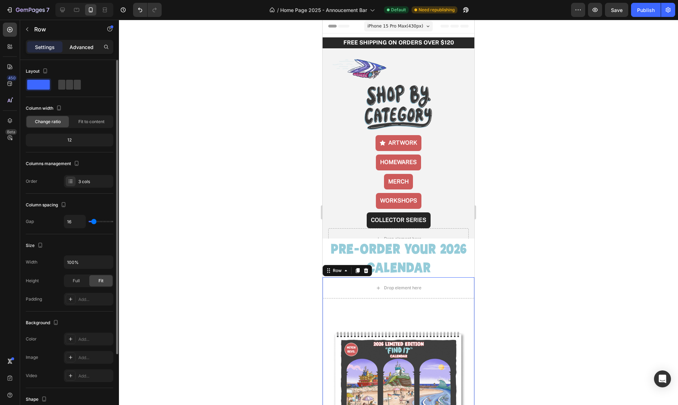
click at [82, 45] on p "Advanced" at bounding box center [82, 46] width 24 height 7
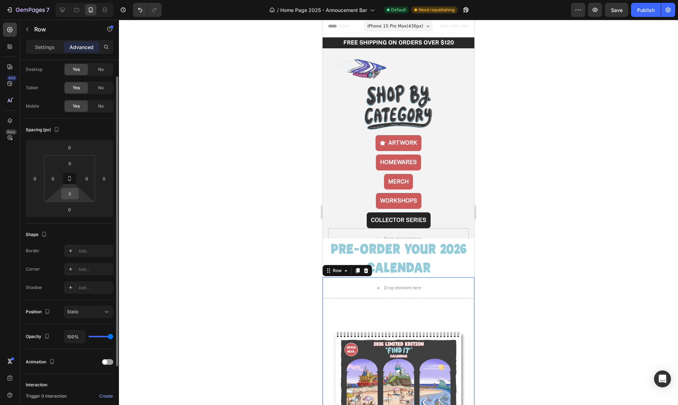
scroll to position [20, 0]
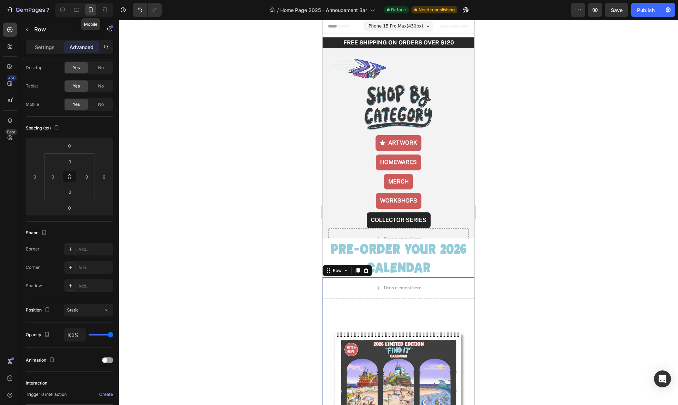
click at [89, 10] on icon at bounding box center [91, 9] width 4 height 5
click at [59, 127] on icon "button" at bounding box center [56, 127] width 7 height 7
click at [59, 163] on icon "button" at bounding box center [57, 164] width 7 height 7
click at [72, 148] on input "0" at bounding box center [70, 146] width 14 height 11
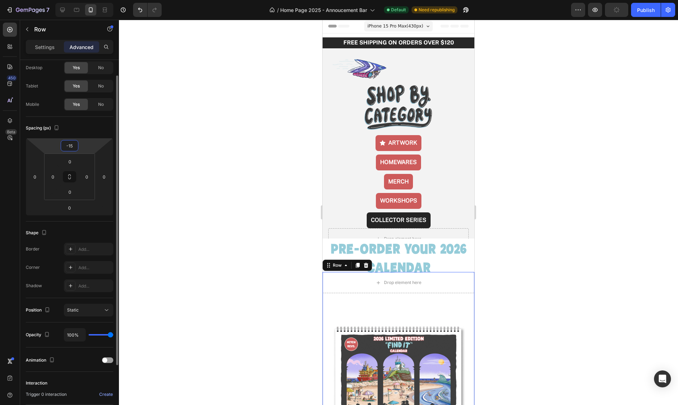
type input "-1"
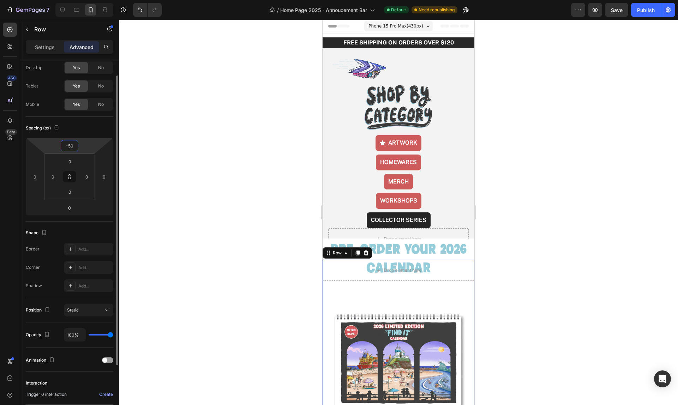
type input "-5"
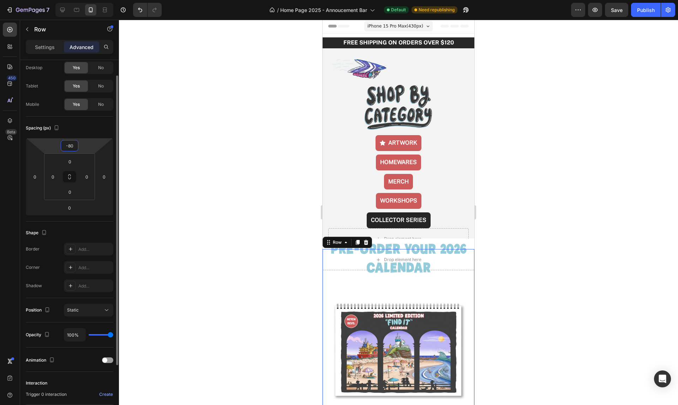
type input "-8"
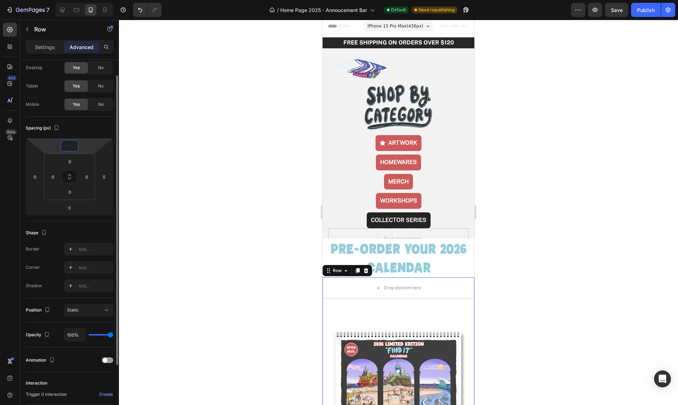
type input "-9"
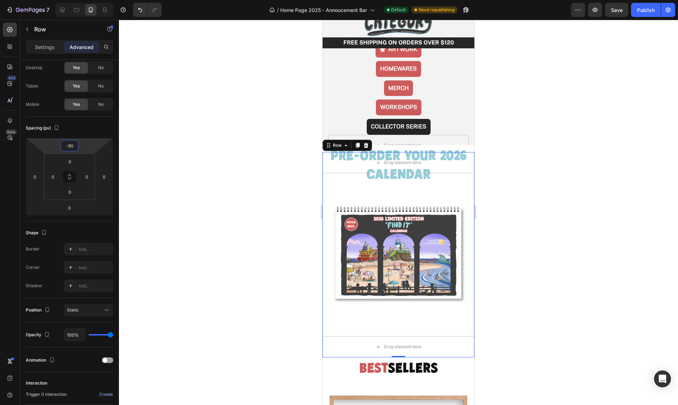
scroll to position [102, 0]
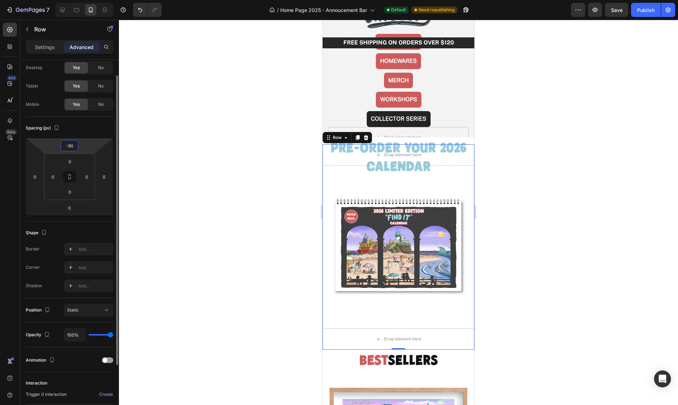
drag, startPoint x: 76, startPoint y: 147, endPoint x: 69, endPoint y: 148, distance: 7.1
click at [69, 148] on input "-90" at bounding box center [70, 146] width 14 height 11
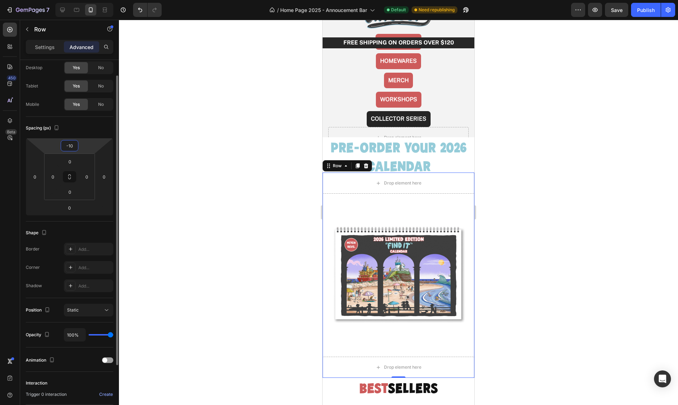
type input "-1"
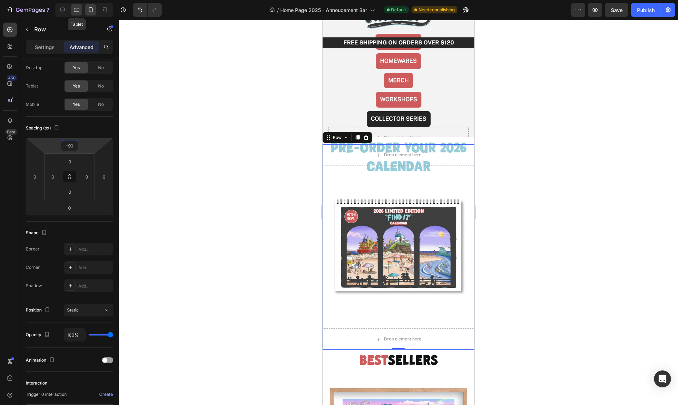
click at [78, 10] on icon at bounding box center [76, 9] width 7 height 7
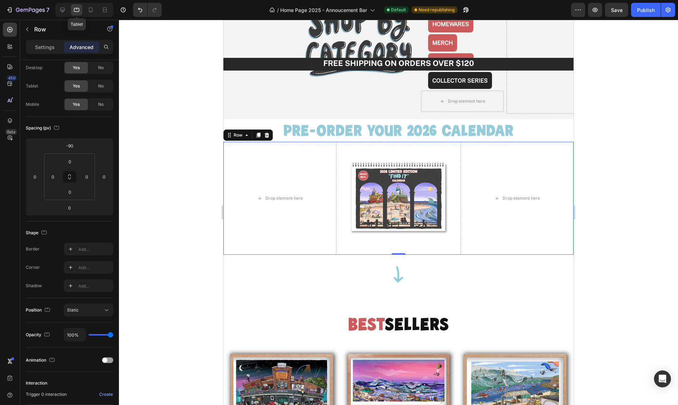
type input "0"
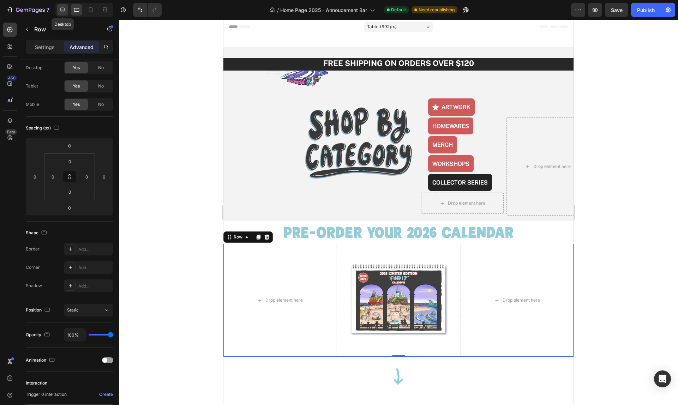
click at [62, 10] on icon at bounding box center [62, 9] width 7 height 7
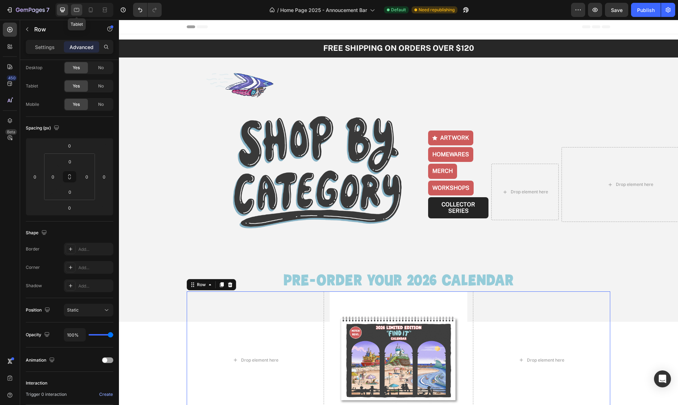
click at [75, 10] on icon at bounding box center [76, 9] width 7 height 7
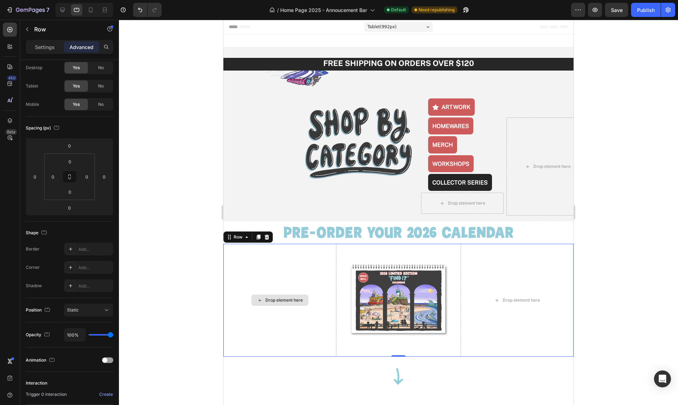
click at [304, 267] on div "Drop element here" at bounding box center [280, 300] width 113 height 113
click at [62, 9] on icon at bounding box center [62, 9] width 7 height 7
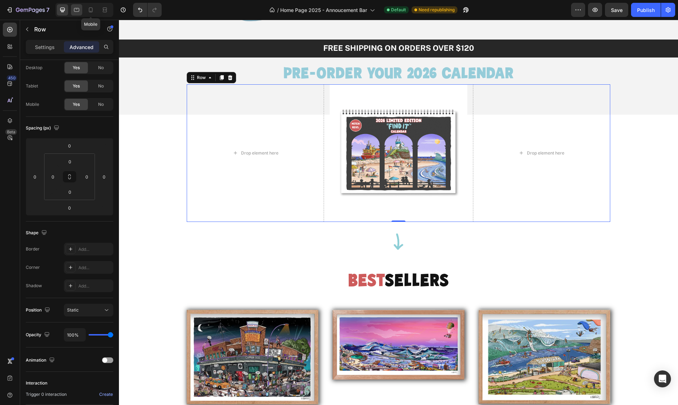
scroll to position [247, 0]
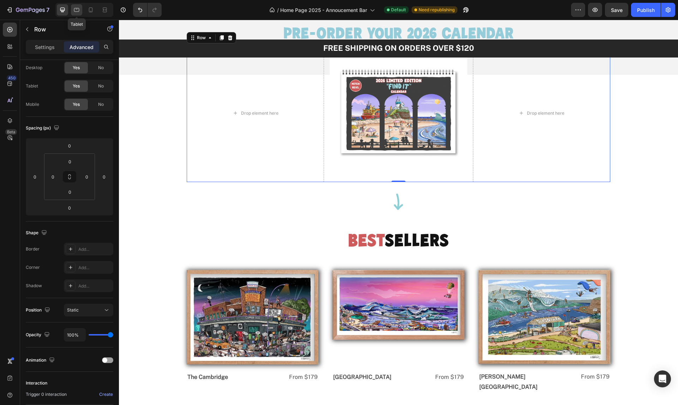
click at [77, 10] on icon at bounding box center [76, 9] width 7 height 7
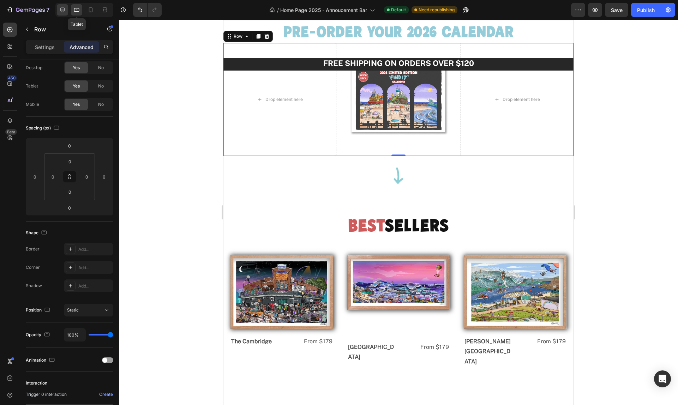
scroll to position [200, 0]
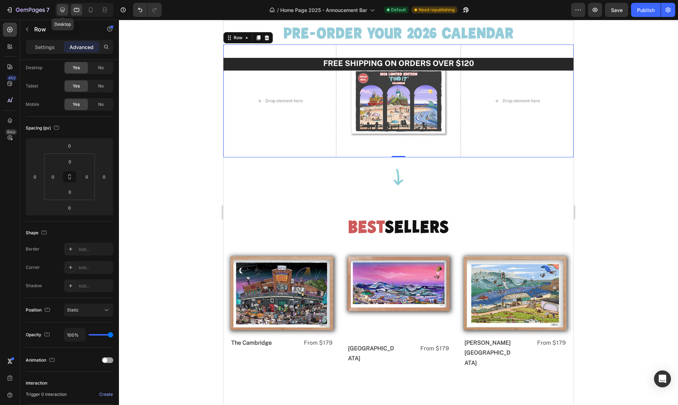
click at [64, 10] on icon at bounding box center [62, 10] width 5 height 5
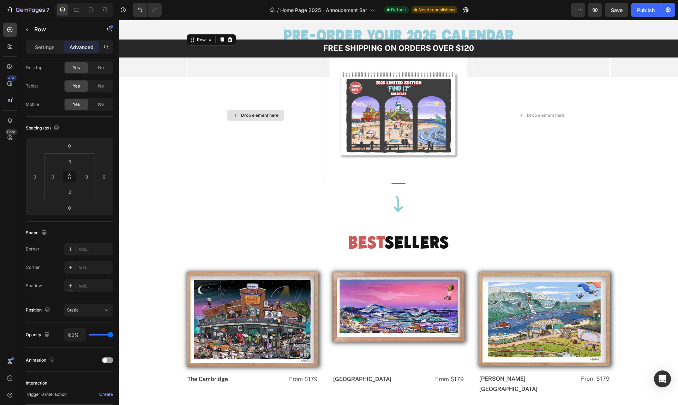
scroll to position [247, 0]
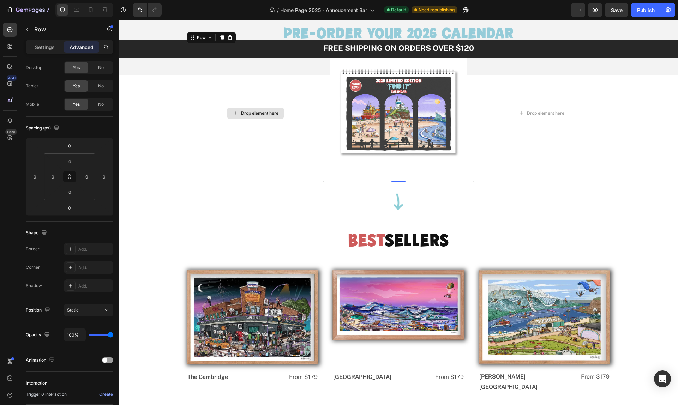
click at [311, 165] on div "Drop element here" at bounding box center [255, 112] width 137 height 137
click at [41, 46] on p "Settings" at bounding box center [45, 46] width 20 height 7
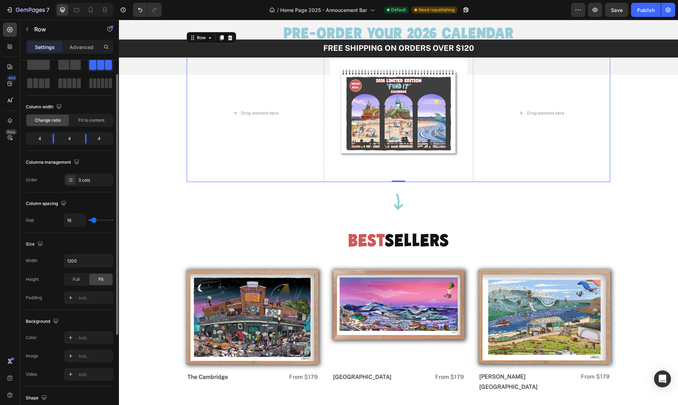
scroll to position [0, 0]
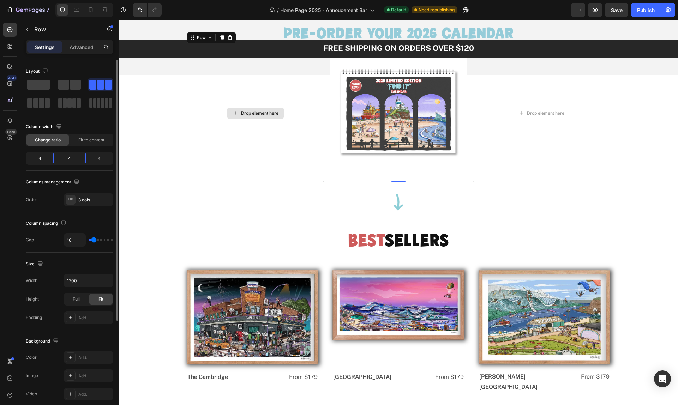
click at [269, 124] on div "Drop element here" at bounding box center [255, 112] width 137 height 137
click at [11, 28] on icon at bounding box center [9, 29] width 7 height 7
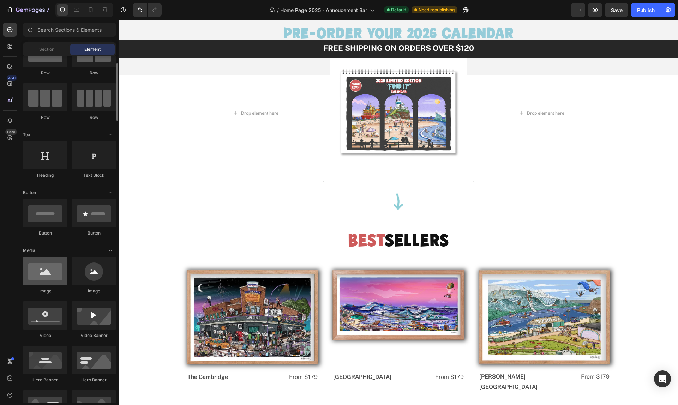
scroll to position [33, 0]
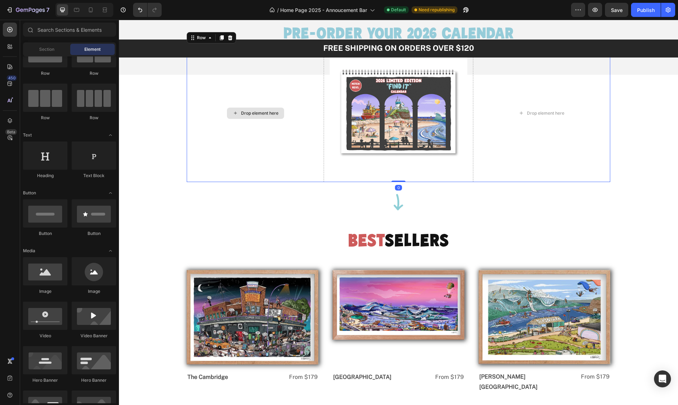
click at [270, 149] on div "Drop element here" at bounding box center [255, 112] width 137 height 137
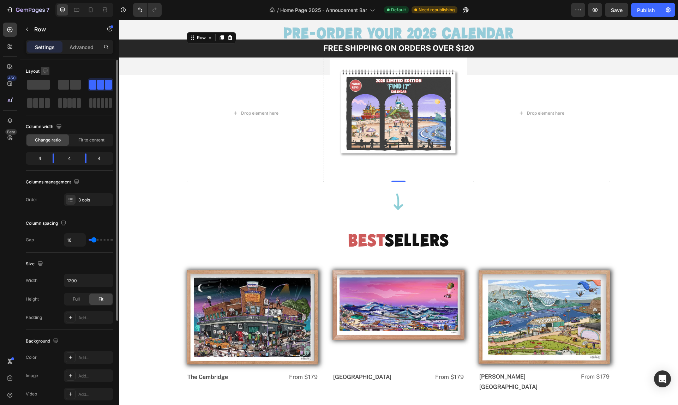
click at [43, 71] on icon "button" at bounding box center [45, 71] width 5 height 5
click at [47, 82] on icon "button" at bounding box center [46, 82] width 7 height 7
click at [260, 114] on div "Drop element here" at bounding box center [259, 114] width 37 height 6
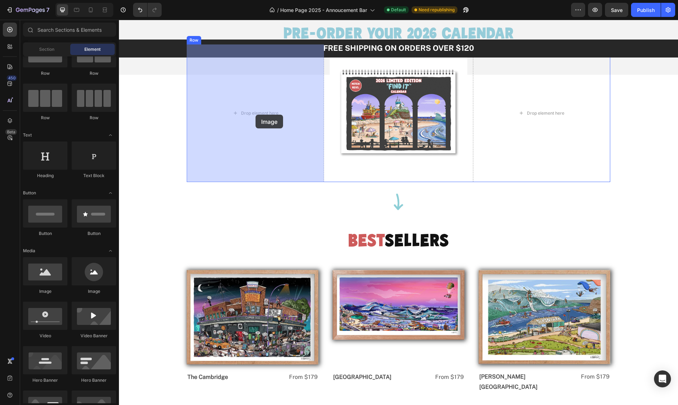
drag, startPoint x: 164, startPoint y: 300, endPoint x: 256, endPoint y: 115, distance: 206.7
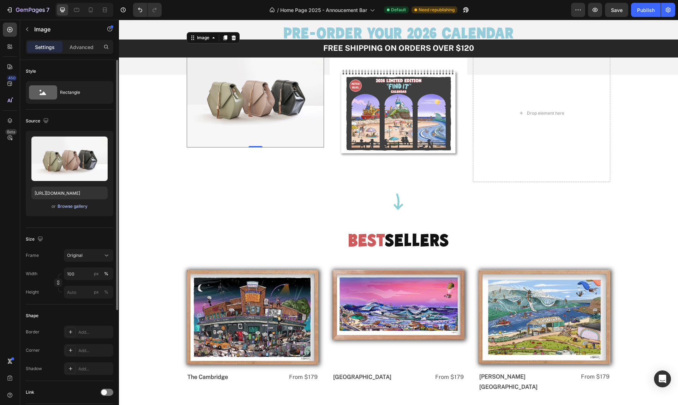
click at [80, 207] on div "Browse gallery" at bounding box center [73, 206] width 30 height 6
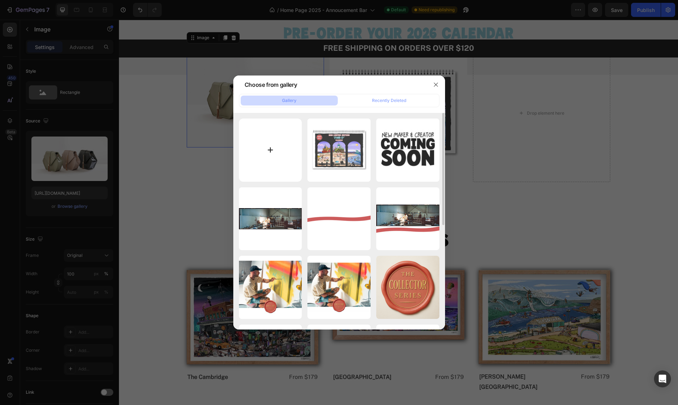
click at [270, 145] on input "file" at bounding box center [270, 150] width 63 height 63
type input "C:\fakepath\IMG_3042.JPG"
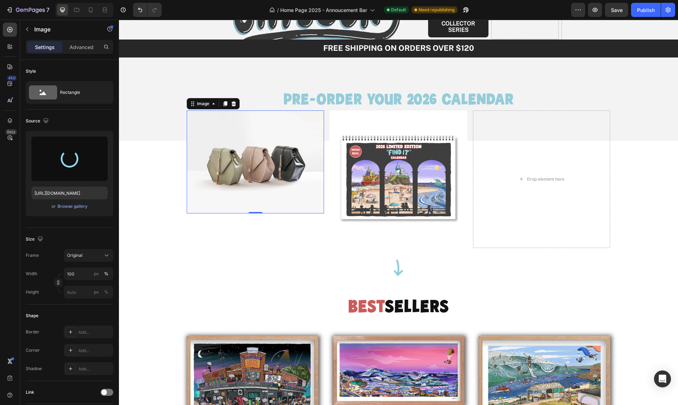
scroll to position [180, 0]
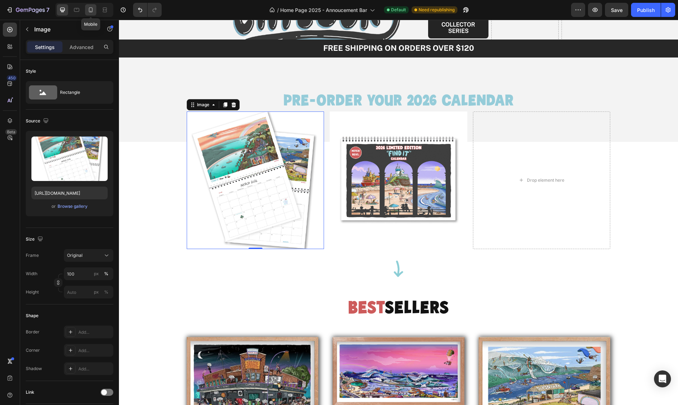
click at [89, 10] on icon at bounding box center [91, 9] width 4 height 5
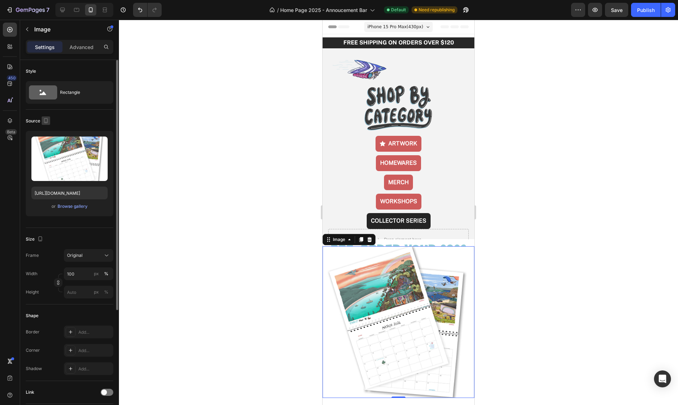
click at [46, 122] on icon "button" at bounding box center [46, 122] width 2 height 1
click at [140, 11] on icon "Undo/Redo" at bounding box center [140, 9] width 7 height 7
click at [141, 12] on icon "Undo/Redo" at bounding box center [140, 10] width 4 height 5
type input "[URL][DOMAIN_NAME]"
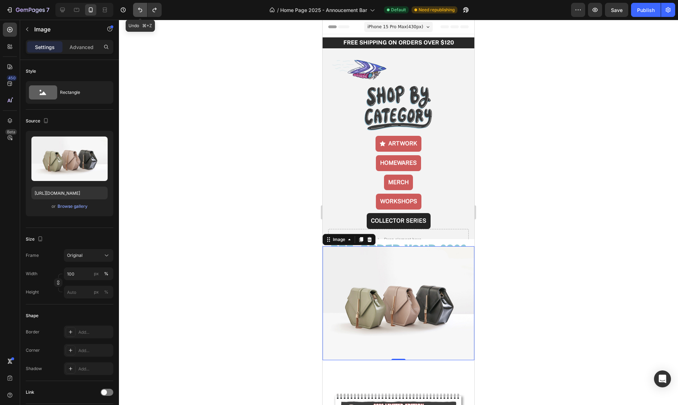
click at [141, 10] on icon "Undo/Redo" at bounding box center [140, 9] width 7 height 7
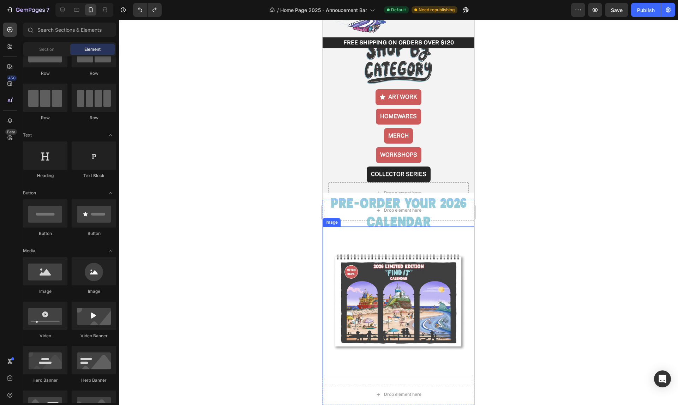
scroll to position [65, 0]
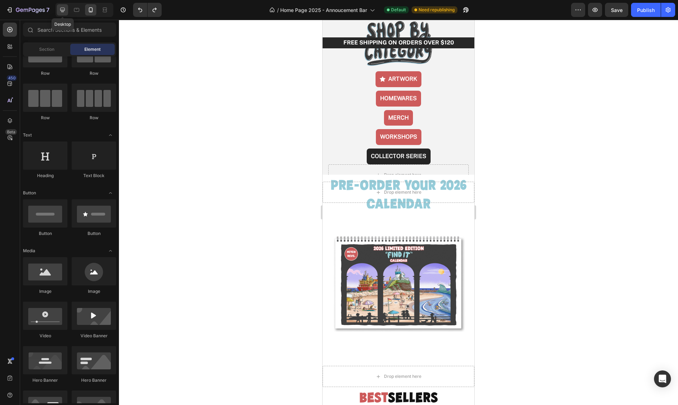
click at [66, 10] on icon at bounding box center [62, 9] width 7 height 7
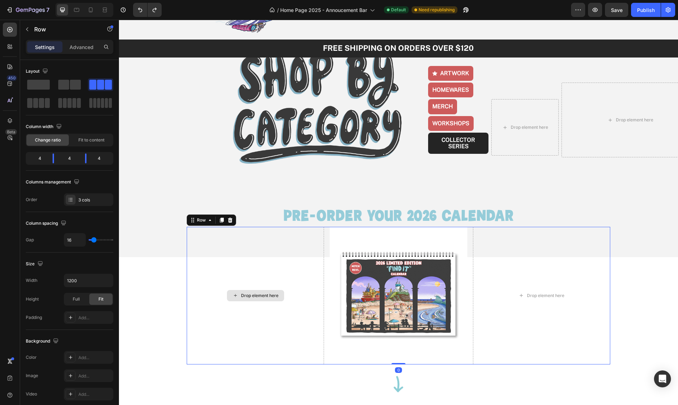
click at [291, 316] on div "Drop element here" at bounding box center [255, 295] width 137 height 137
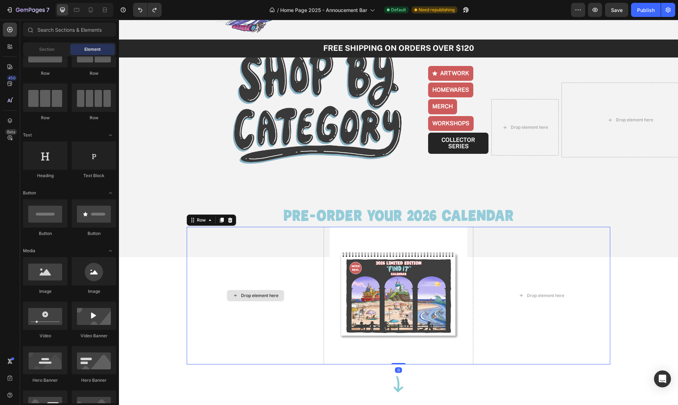
click at [254, 294] on div "Drop element here" at bounding box center [259, 296] width 37 height 6
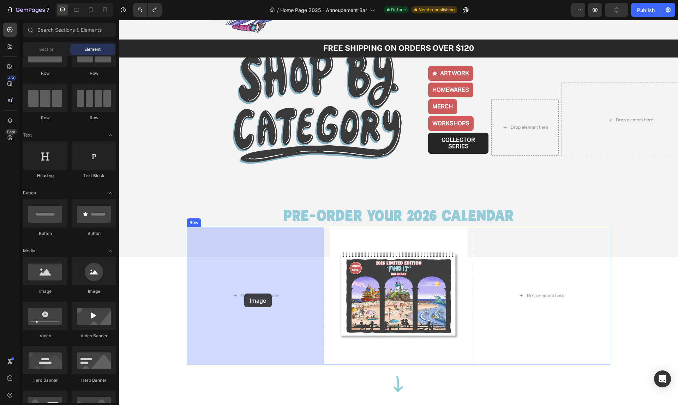
drag, startPoint x: 173, startPoint y: 291, endPoint x: 246, endPoint y: 295, distance: 73.2
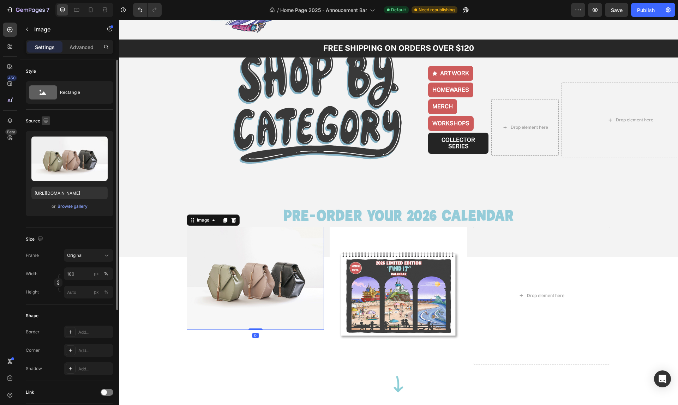
click at [44, 120] on icon "button" at bounding box center [45, 120] width 5 height 5
click at [46, 131] on icon "button" at bounding box center [47, 132] width 7 height 7
click at [76, 206] on div "Browse gallery" at bounding box center [73, 206] width 30 height 6
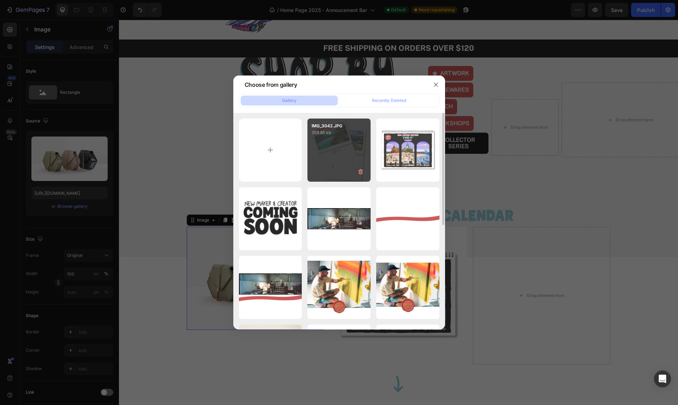
click at [344, 153] on div "IMG_3042.JPG 359.85 kb" at bounding box center [339, 150] width 63 height 63
type input "[URL][DOMAIN_NAME]"
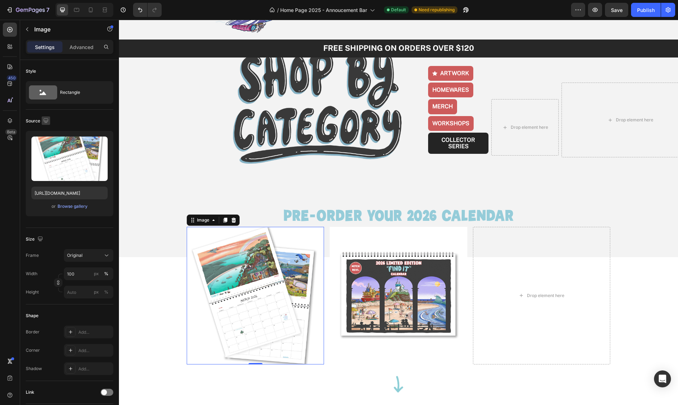
click at [46, 121] on icon "button" at bounding box center [45, 120] width 7 height 7
click at [47, 131] on icon "button" at bounding box center [47, 132] width 7 height 7
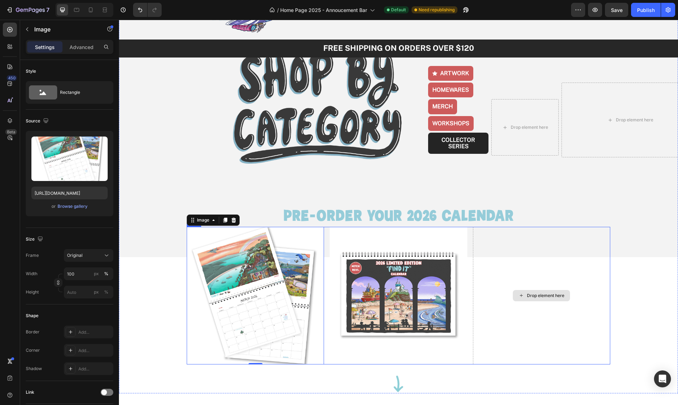
click at [542, 296] on div "Drop element here" at bounding box center [545, 296] width 37 height 6
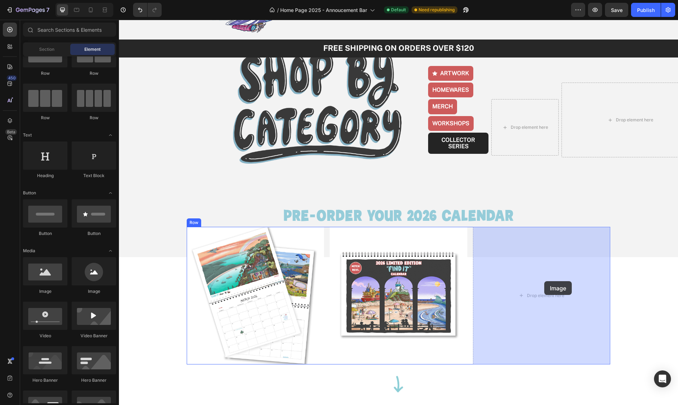
drag, startPoint x: 174, startPoint y: 296, endPoint x: 546, endPoint y: 285, distance: 371.7
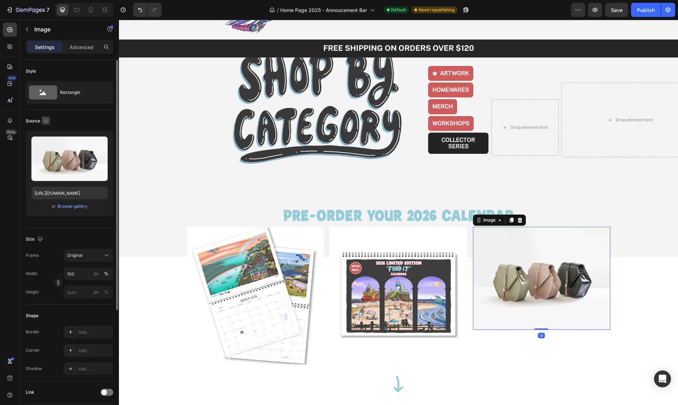
click at [44, 120] on icon "button" at bounding box center [45, 120] width 7 height 7
drag, startPoint x: 45, startPoint y: 130, endPoint x: 48, endPoint y: 134, distance: 4.8
click at [45, 131] on icon "button" at bounding box center [47, 132] width 5 height 5
click at [77, 206] on div "Browse gallery" at bounding box center [73, 206] width 30 height 6
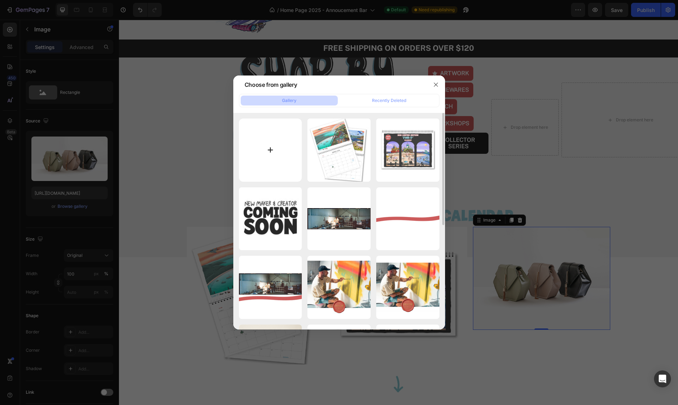
click at [265, 147] on input "file" at bounding box center [270, 150] width 63 height 63
type input "C:\fakepath\IMG_3043.JPG"
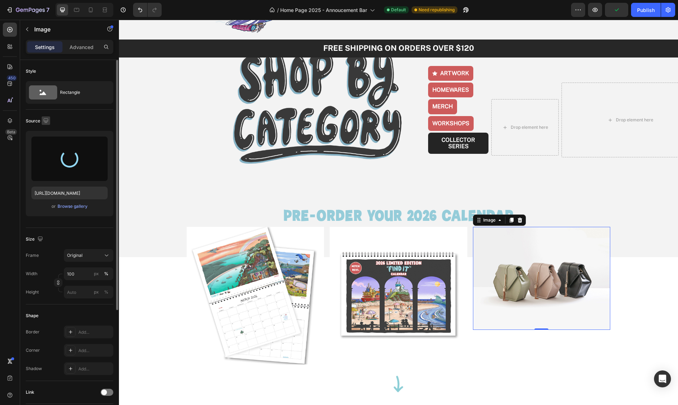
type input "[URL][DOMAIN_NAME]"
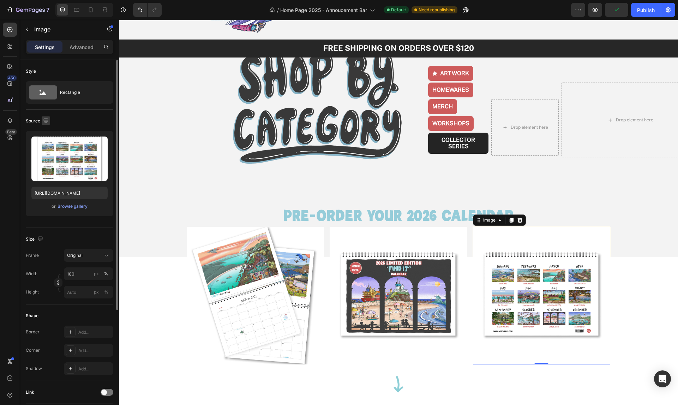
click at [47, 120] on icon "button" at bounding box center [45, 120] width 7 height 7
click at [47, 131] on icon "button" at bounding box center [47, 132] width 7 height 7
click at [523, 275] on img at bounding box center [541, 295] width 137 height 137
click at [72, 206] on div "Browse gallery" at bounding box center [73, 206] width 30 height 6
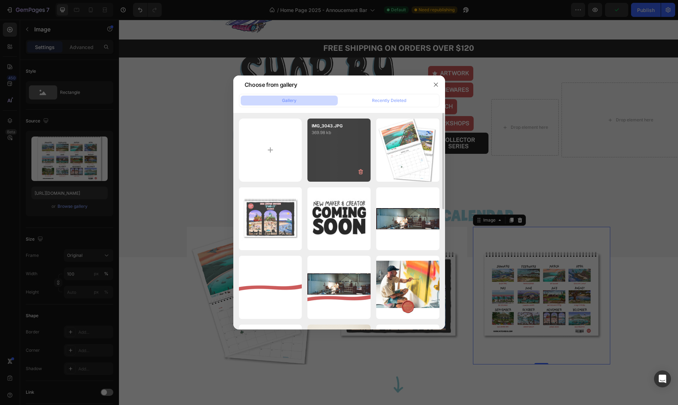
click at [325, 153] on div "IMG_3043.JPG 369.98 kb" at bounding box center [339, 150] width 63 height 63
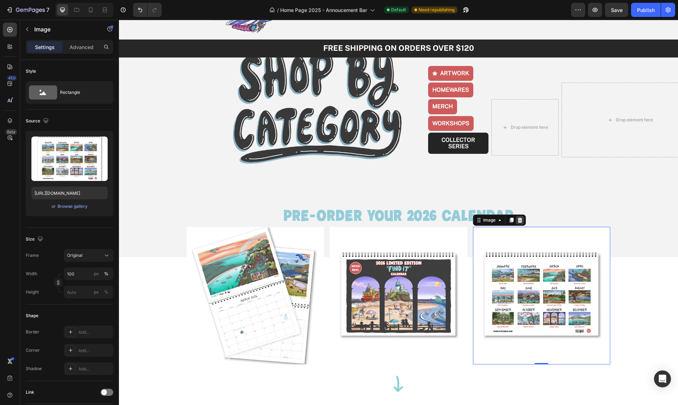
click at [519, 220] on icon at bounding box center [520, 220] width 5 height 5
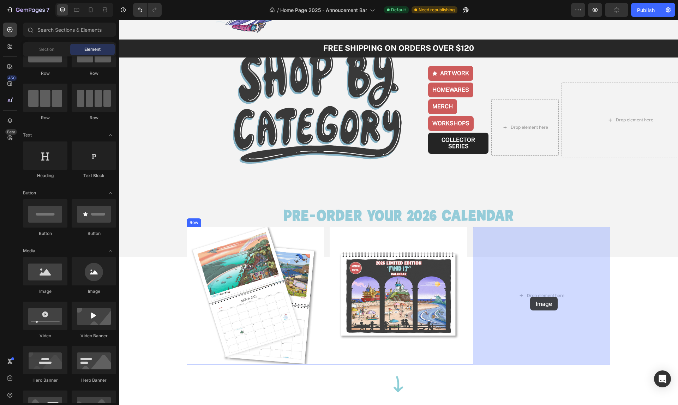
drag, startPoint x: 166, startPoint y: 288, endPoint x: 530, endPoint y: 297, distance: 364.9
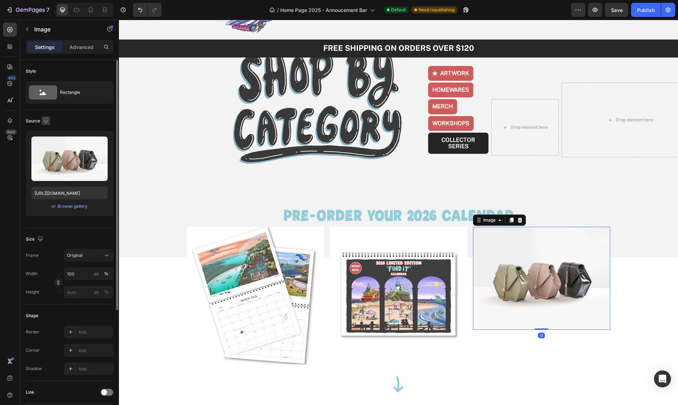
click at [44, 119] on icon "button" at bounding box center [45, 120] width 5 height 5
click at [48, 129] on icon "button" at bounding box center [47, 132] width 7 height 7
click at [75, 207] on div "Browse gallery" at bounding box center [73, 206] width 30 height 6
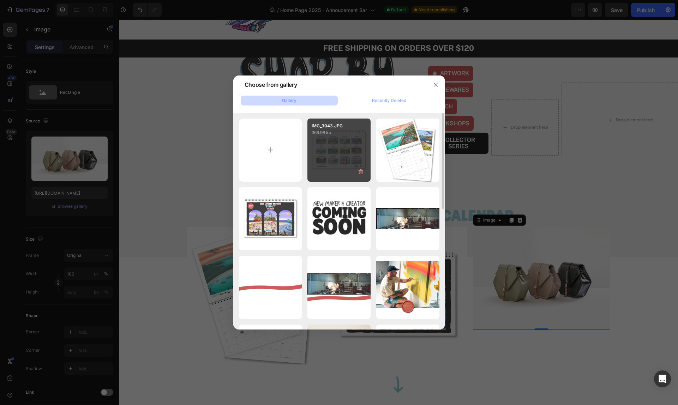
click at [330, 154] on div "IMG_3043.JPG 369.98 kb" at bounding box center [339, 150] width 63 height 63
type input "[URL][DOMAIN_NAME]"
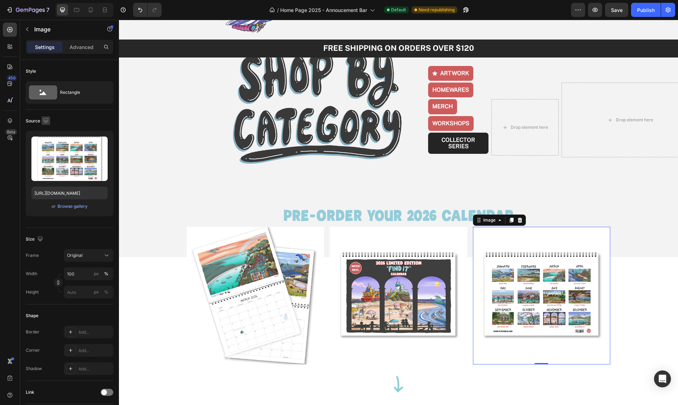
click at [48, 120] on icon "button" at bounding box center [45, 120] width 7 height 7
click at [47, 130] on icon "button" at bounding box center [47, 132] width 7 height 7
click at [76, 13] on icon at bounding box center [76, 9] width 7 height 7
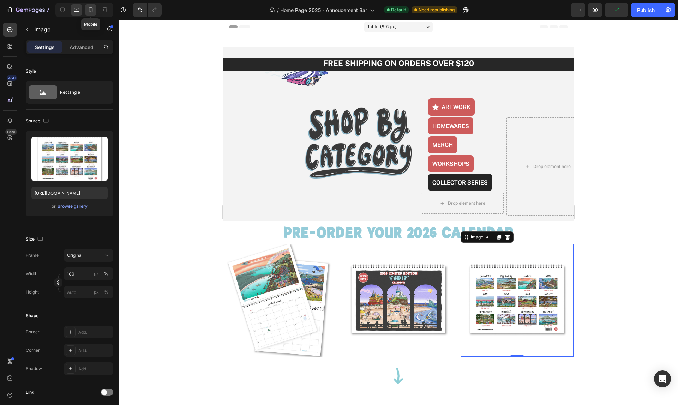
click at [91, 11] on icon at bounding box center [90, 9] width 7 height 7
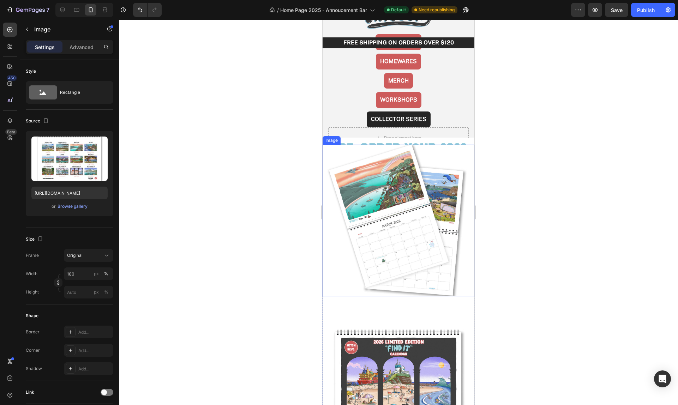
scroll to position [113, 0]
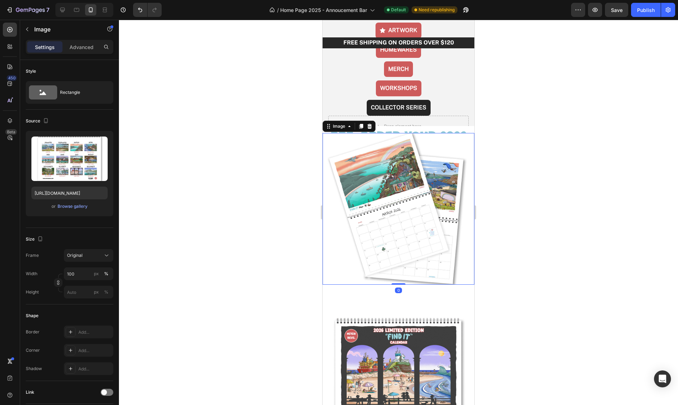
click at [411, 205] on img at bounding box center [399, 209] width 152 height 152
click at [45, 124] on button "button" at bounding box center [46, 121] width 8 height 8
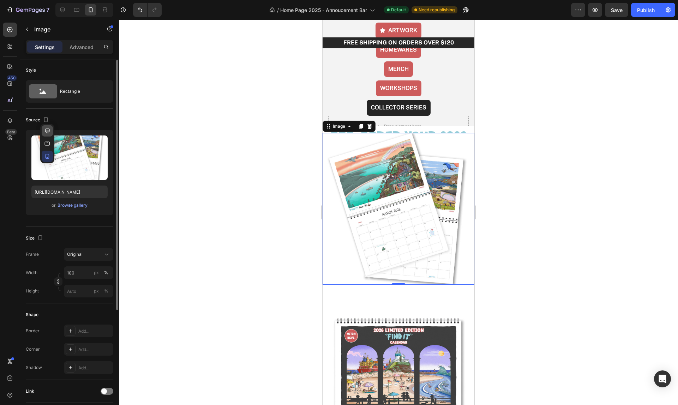
scroll to position [0, 0]
click at [46, 132] on icon "button" at bounding box center [47, 132] width 7 height 7
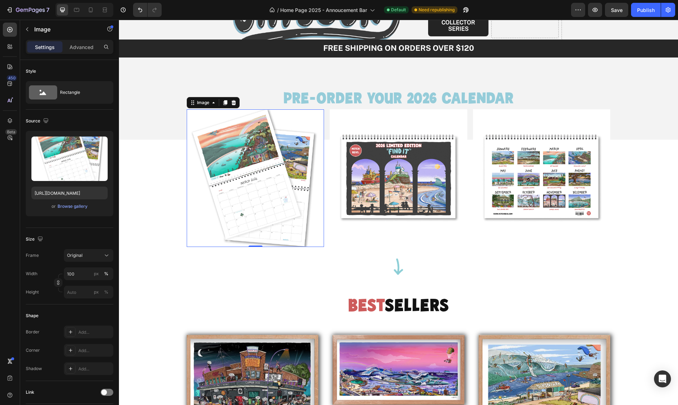
scroll to position [247, 0]
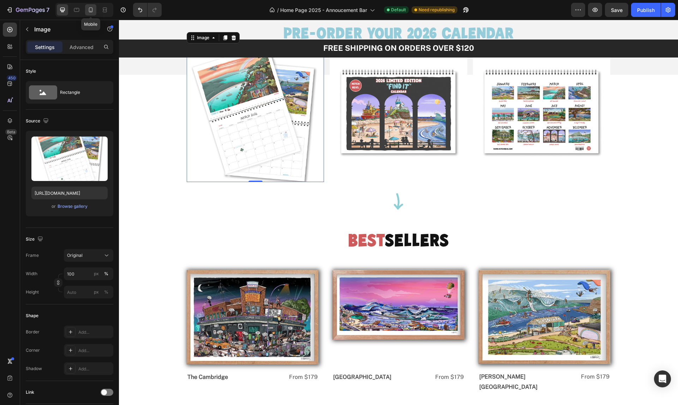
click at [90, 9] on icon at bounding box center [90, 9] width 7 height 7
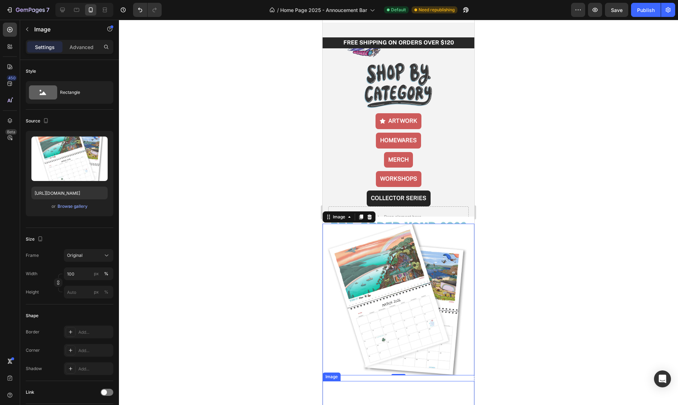
scroll to position [37, 0]
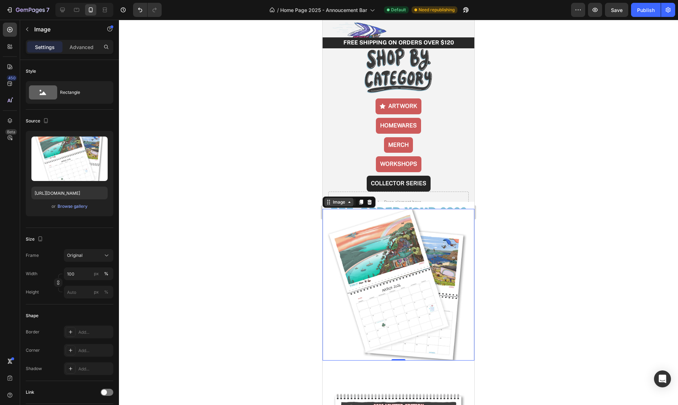
click at [351, 204] on icon at bounding box center [350, 203] width 6 height 6
click at [314, 203] on div at bounding box center [398, 213] width 559 height 386
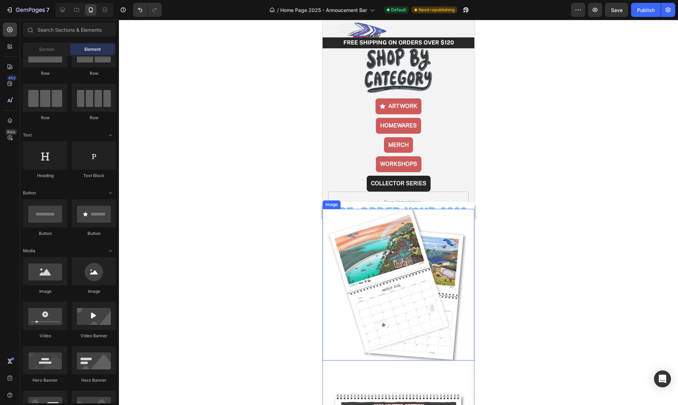
click at [400, 264] on img at bounding box center [399, 285] width 152 height 152
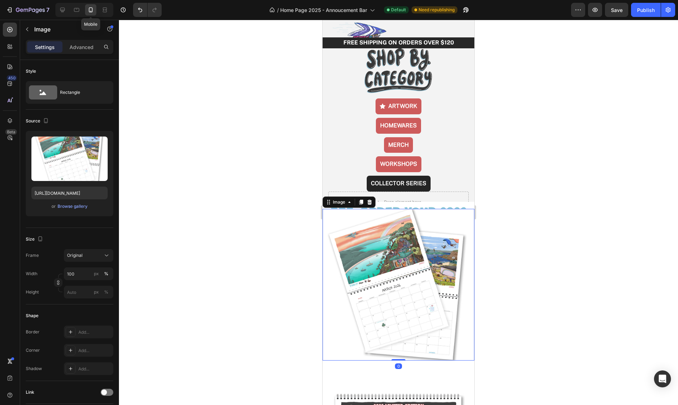
click at [90, 10] on icon at bounding box center [90, 9] width 7 height 7
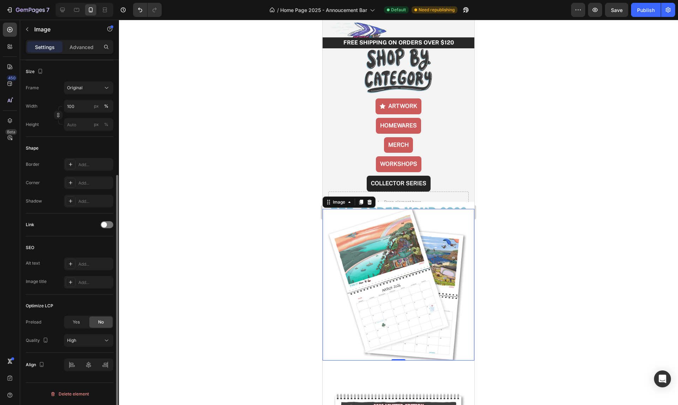
scroll to position [0, 0]
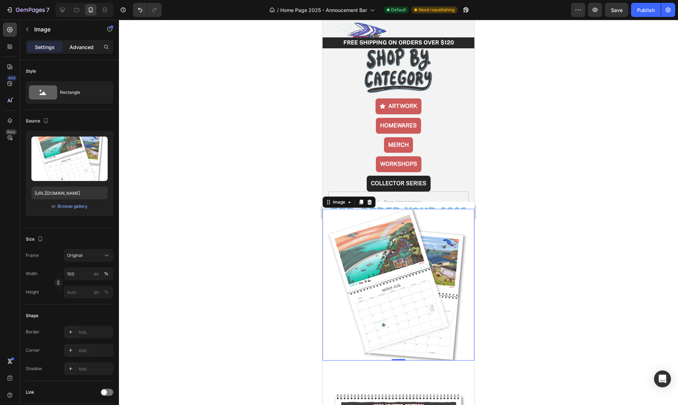
click at [75, 48] on p "Advanced" at bounding box center [82, 46] width 24 height 7
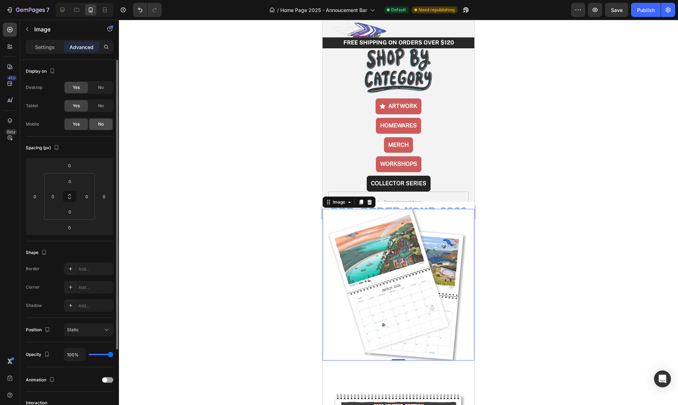
click at [103, 125] on span "No" at bounding box center [101, 124] width 6 height 6
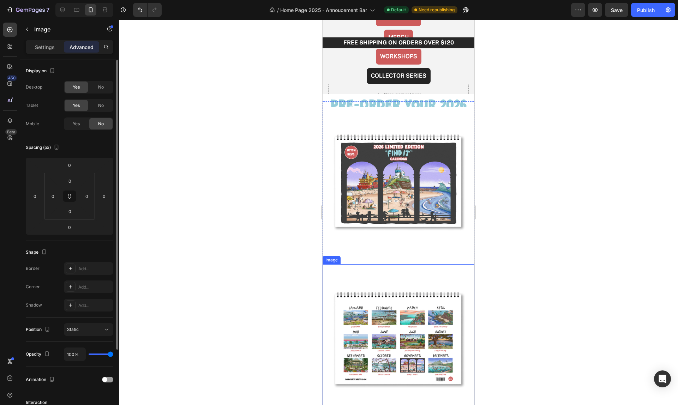
scroll to position [207, 0]
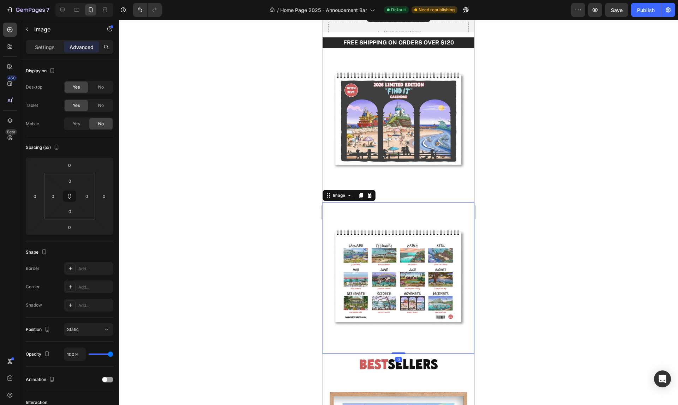
click at [408, 291] on img at bounding box center [399, 278] width 152 height 152
click at [98, 123] on div "No" at bounding box center [100, 123] width 23 height 11
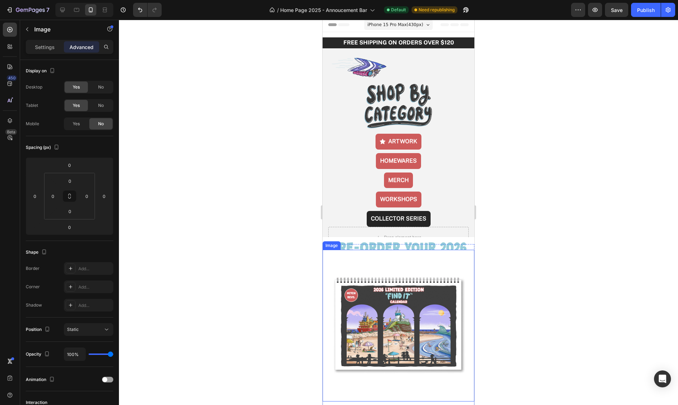
scroll to position [0, 0]
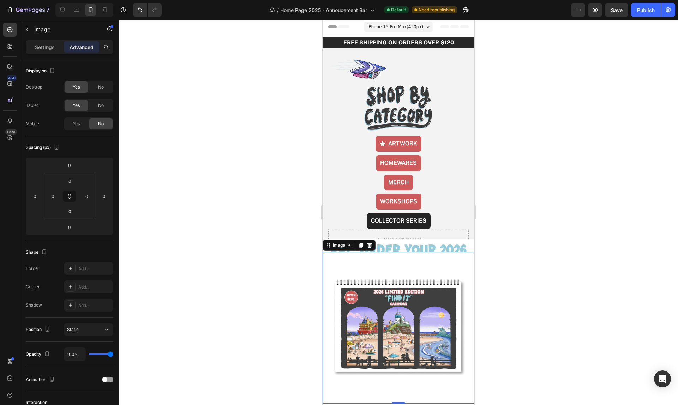
click at [417, 321] on img at bounding box center [399, 328] width 152 height 152
click at [76, 11] on icon at bounding box center [76, 10] width 5 height 4
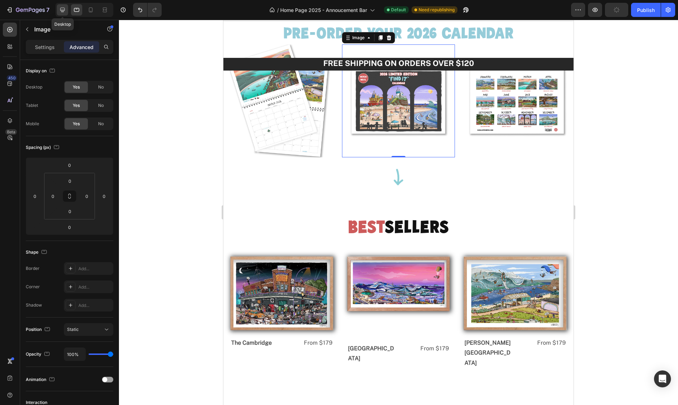
click at [61, 9] on icon at bounding box center [62, 9] width 7 height 7
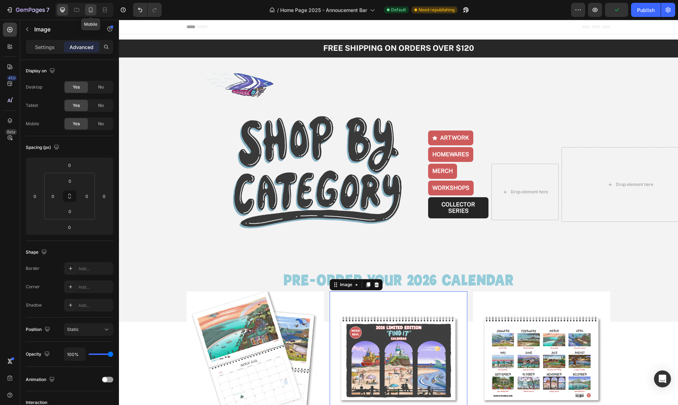
click at [90, 9] on icon at bounding box center [90, 9] width 7 height 7
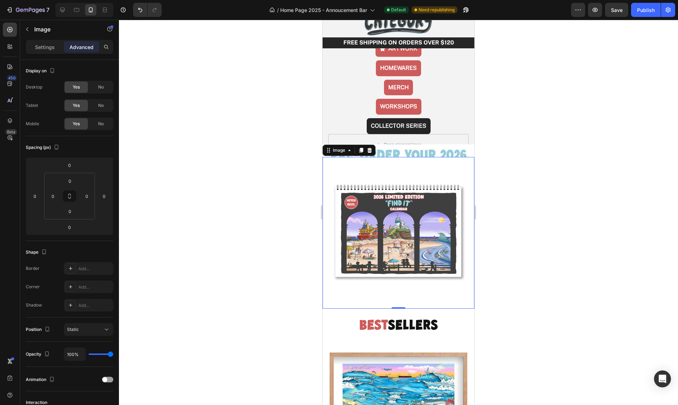
scroll to position [74, 0]
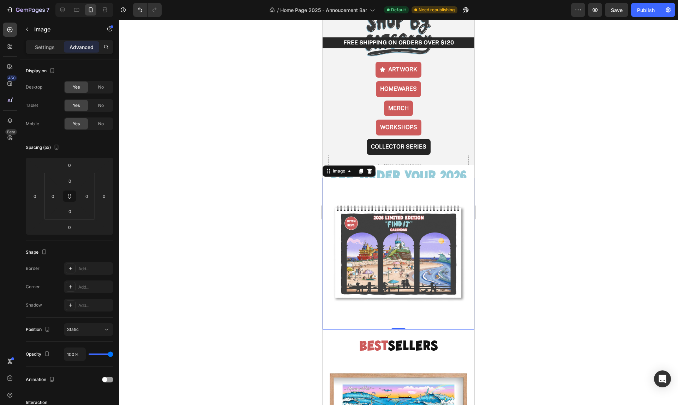
click at [433, 189] on img at bounding box center [399, 254] width 152 height 152
click at [442, 198] on img at bounding box center [399, 254] width 152 height 152
click at [438, 187] on img at bounding box center [399, 254] width 152 height 152
click at [47, 46] on p "Settings" at bounding box center [45, 46] width 20 height 7
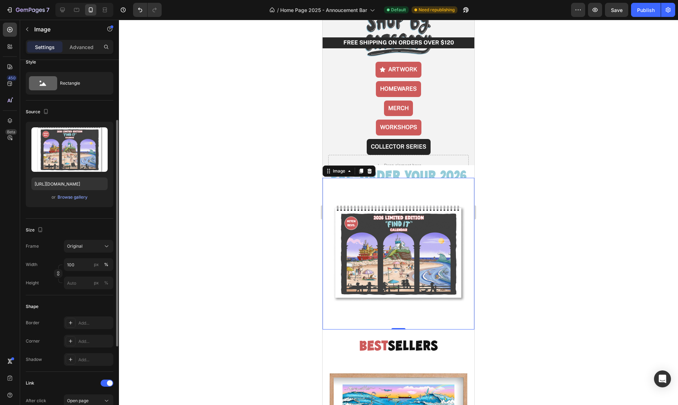
scroll to position [0, 0]
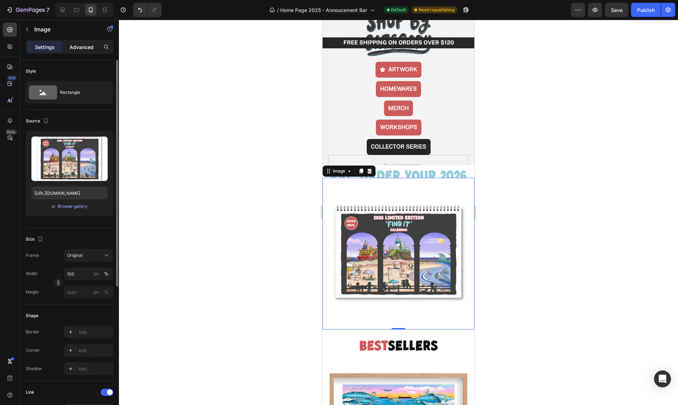
click at [77, 49] on p "Advanced" at bounding box center [82, 46] width 24 height 7
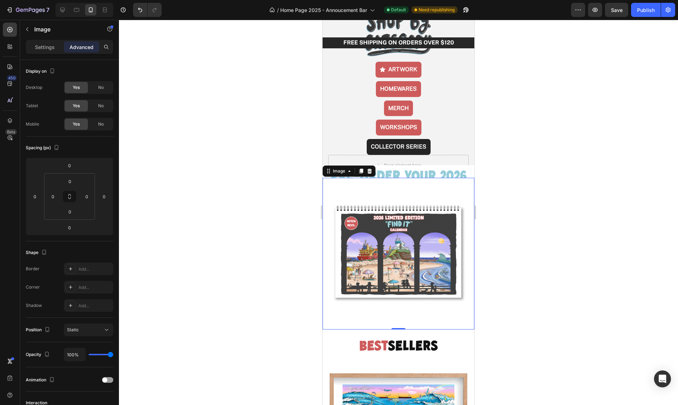
click at [369, 253] on img at bounding box center [399, 254] width 152 height 152
click at [370, 183] on img at bounding box center [399, 254] width 152 height 152
click at [72, 166] on input "0" at bounding box center [70, 165] width 14 height 11
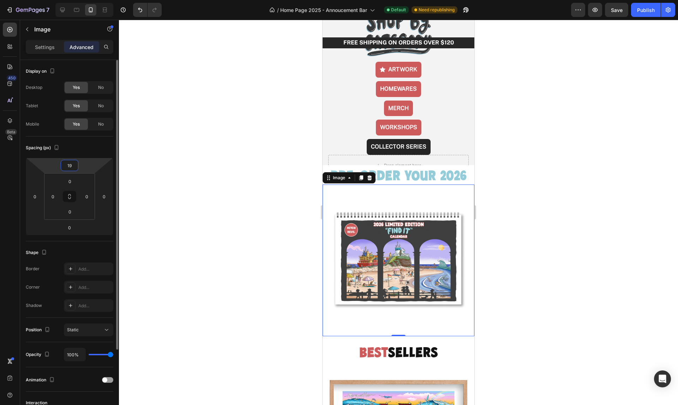
type input "1"
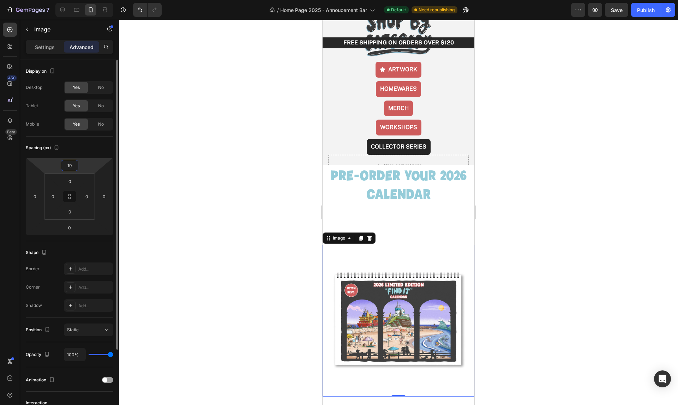
type input "1"
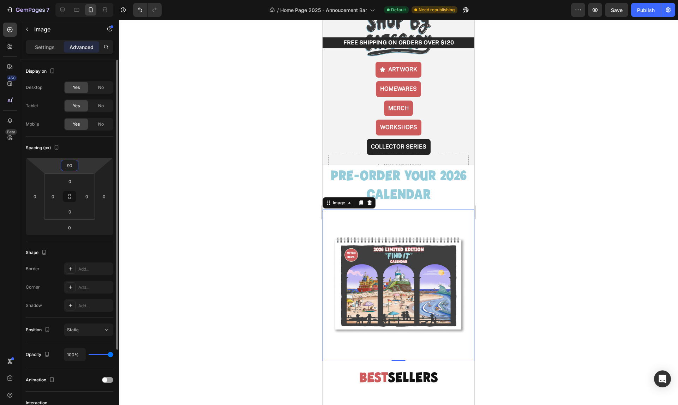
type input "9"
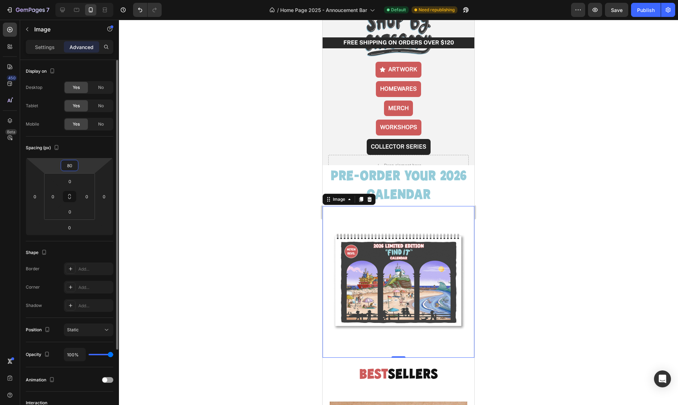
type input "8"
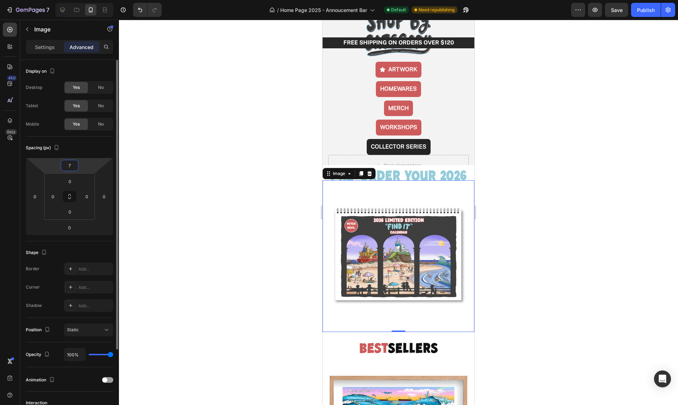
type input "70"
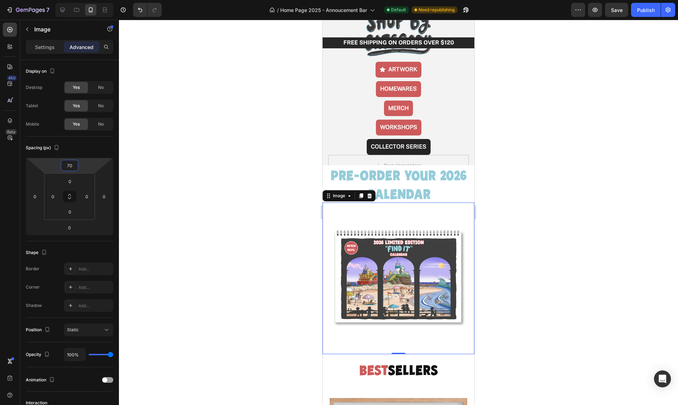
click at [236, 280] on div at bounding box center [398, 213] width 559 height 386
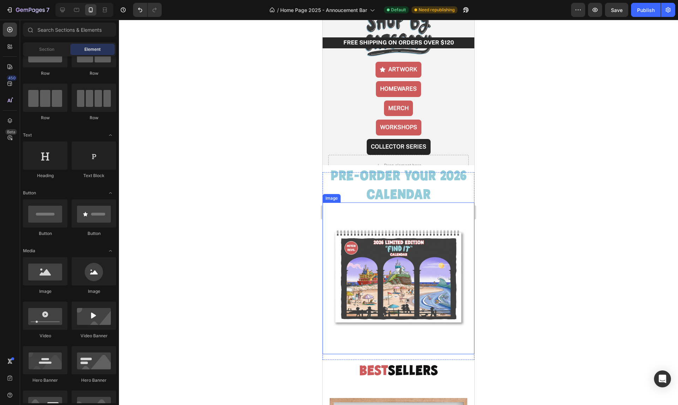
click at [441, 272] on img at bounding box center [399, 279] width 152 height 152
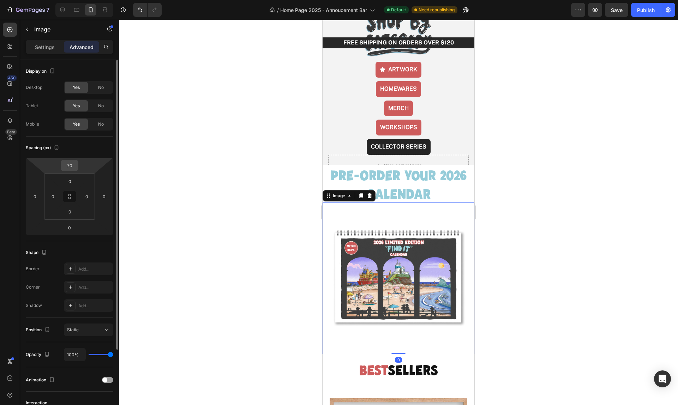
drag, startPoint x: 70, startPoint y: 163, endPoint x: 77, endPoint y: 164, distance: 7.1
click at [70, 163] on input "70" at bounding box center [70, 165] width 14 height 11
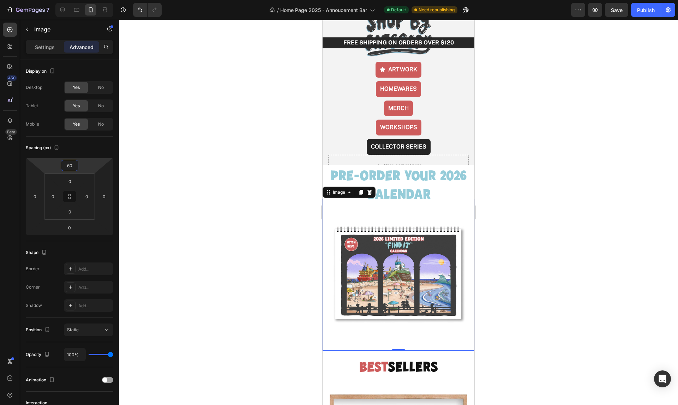
type input "60"
click at [248, 239] on div at bounding box center [398, 213] width 559 height 386
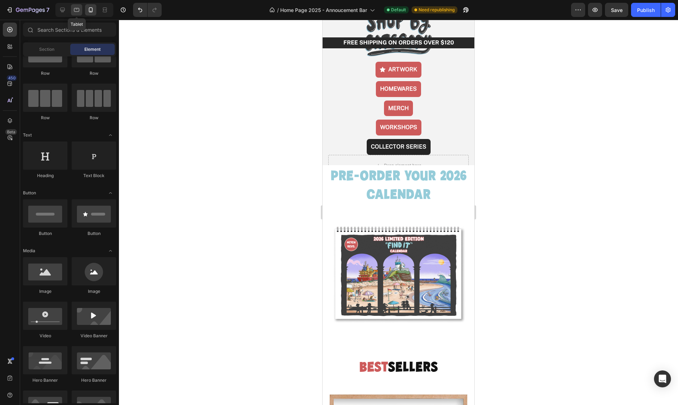
click at [79, 9] on icon at bounding box center [76, 9] width 7 height 7
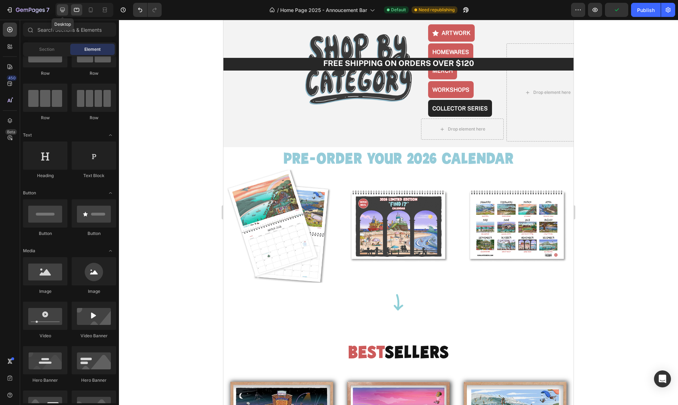
click at [65, 10] on icon at bounding box center [62, 10] width 5 height 5
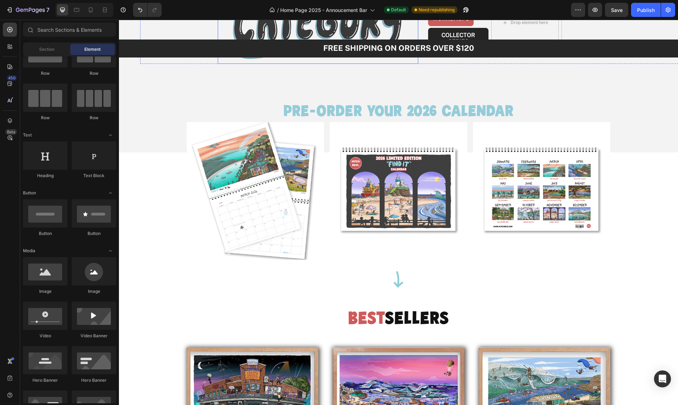
scroll to position [177, 0]
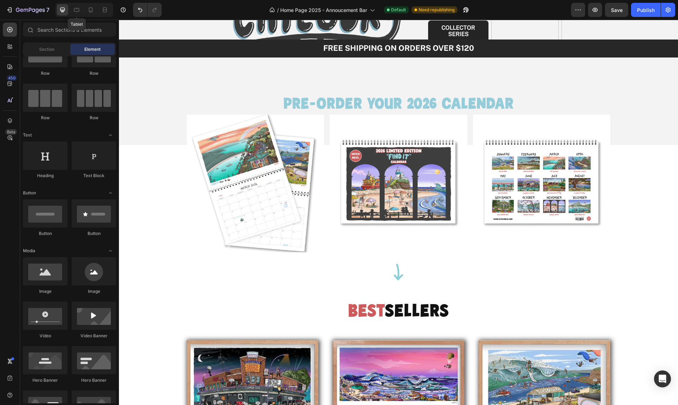
drag, startPoint x: 75, startPoint y: 10, endPoint x: 82, endPoint y: 15, distance: 9.0
click at [75, 10] on icon at bounding box center [76, 9] width 7 height 7
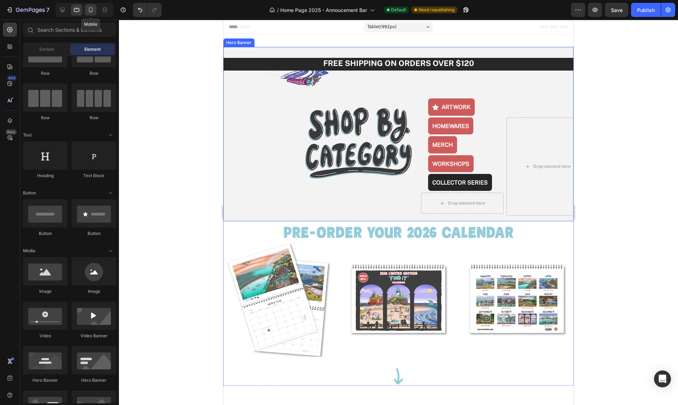
click at [89, 10] on icon at bounding box center [90, 9] width 7 height 7
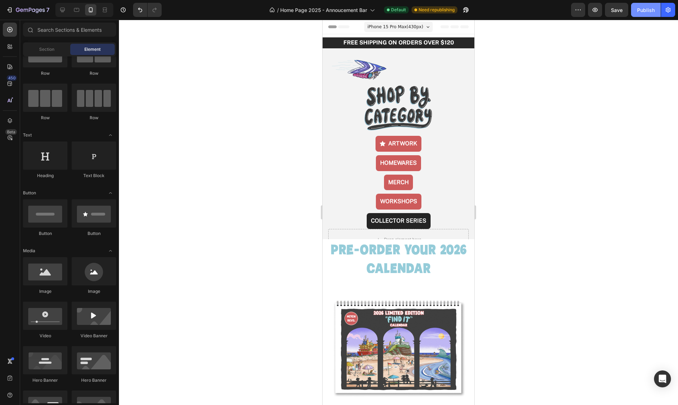
click at [647, 13] on div "Publish" at bounding box center [646, 9] width 18 height 7
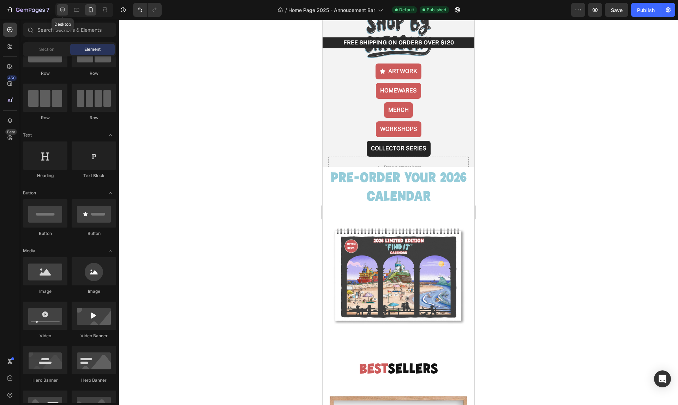
drag, startPoint x: 60, startPoint y: 8, endPoint x: 66, endPoint y: 12, distance: 7.8
click at [60, 8] on icon at bounding box center [62, 9] width 7 height 7
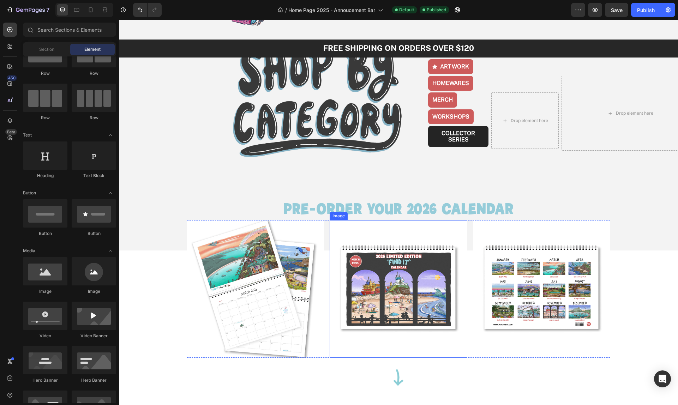
scroll to position [71, 0]
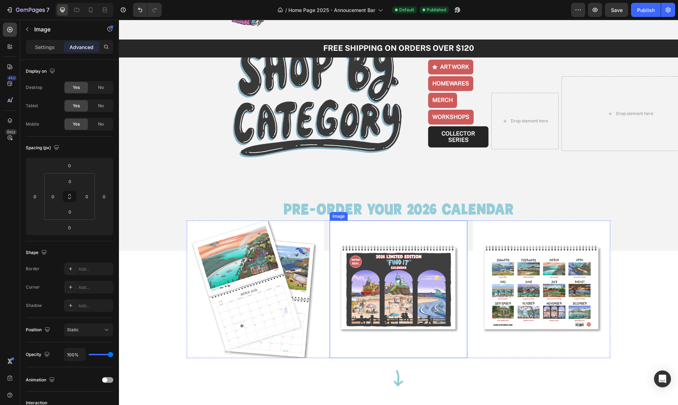
click at [422, 226] on img at bounding box center [398, 289] width 137 height 137
click at [329, 225] on div "Image Image Image Row 0" at bounding box center [399, 289] width 424 height 137
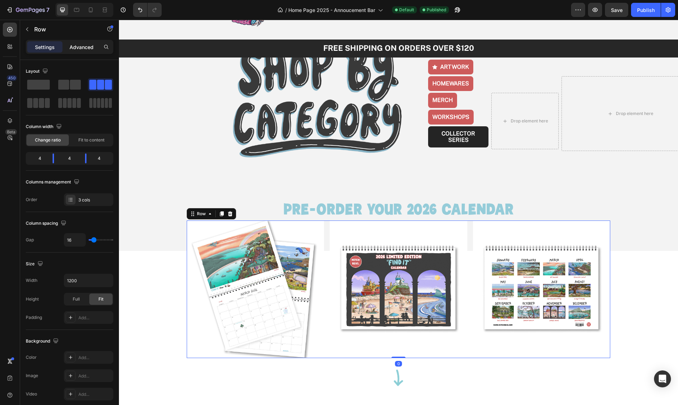
click at [79, 47] on p "Advanced" at bounding box center [82, 46] width 24 height 7
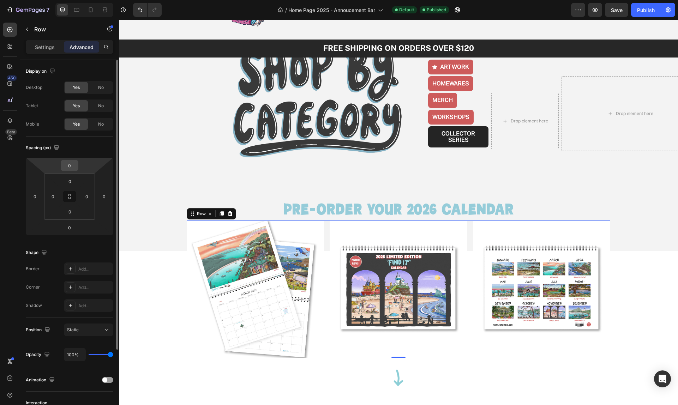
click at [73, 167] on input "0" at bounding box center [70, 165] width 14 height 11
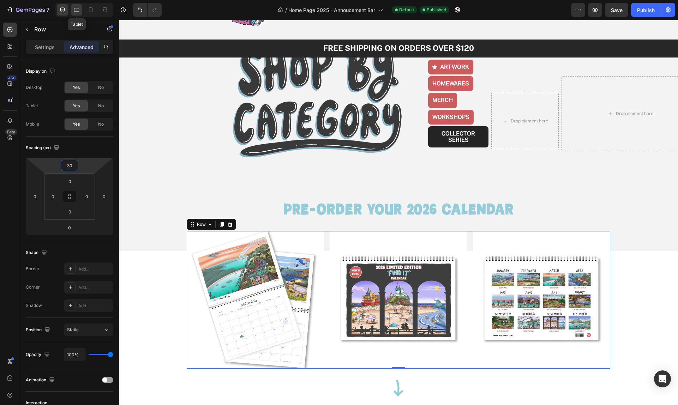
click at [78, 10] on icon at bounding box center [76, 9] width 7 height 7
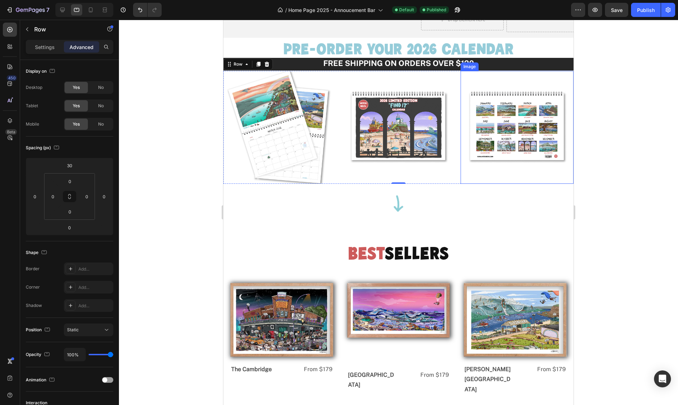
scroll to position [181, 0]
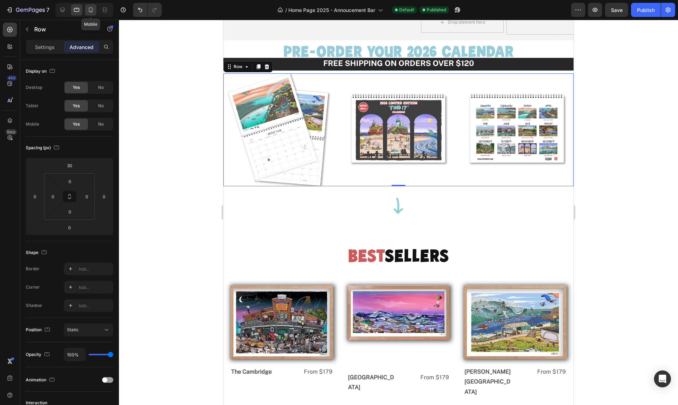
click at [87, 10] on icon at bounding box center [90, 9] width 7 height 7
type input "-90"
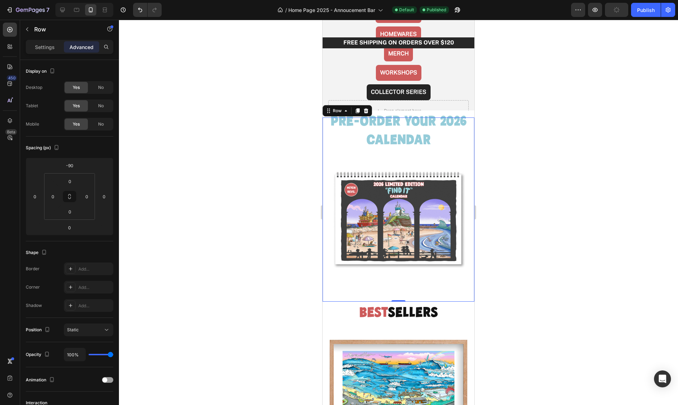
scroll to position [102, 0]
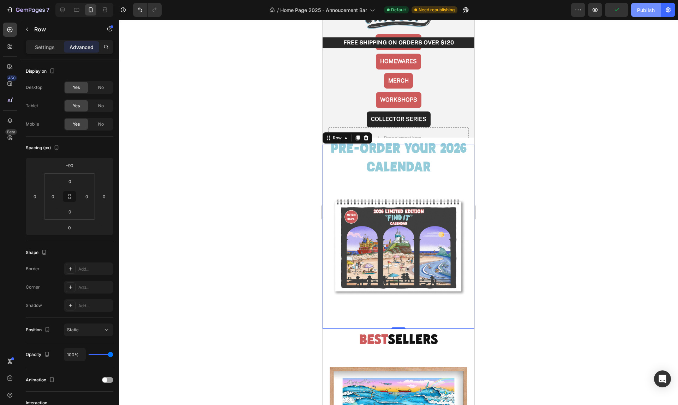
click at [649, 10] on div "Publish" at bounding box center [646, 9] width 18 height 7
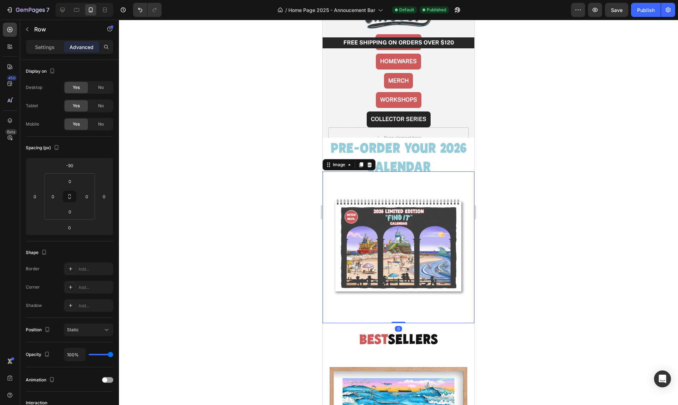
click at [421, 186] on img at bounding box center [399, 248] width 152 height 152
click at [72, 166] on input "60" at bounding box center [70, 165] width 14 height 11
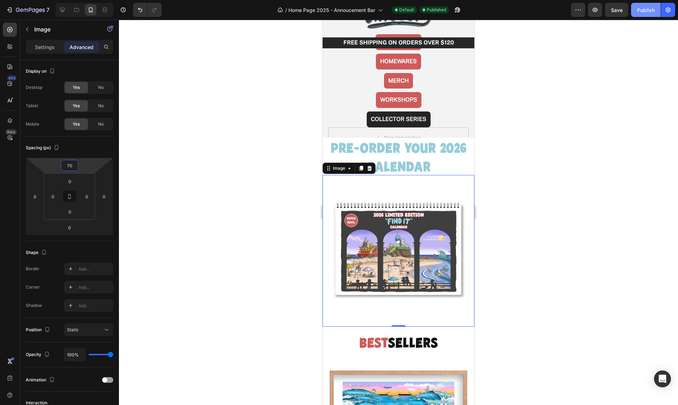
click at [643, 10] on div "Publish" at bounding box center [646, 9] width 18 height 7
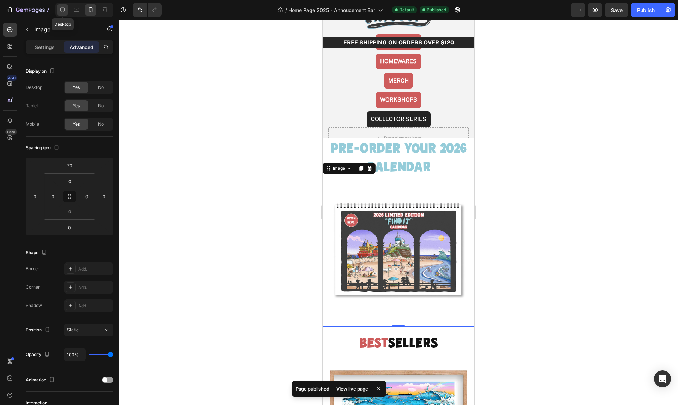
click at [61, 10] on icon at bounding box center [62, 9] width 7 height 7
type input "0"
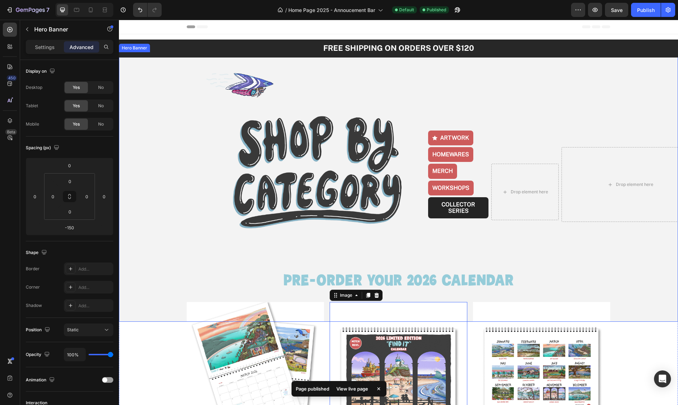
click at [247, 254] on video "Background Image" at bounding box center [398, 192] width 559 height 280
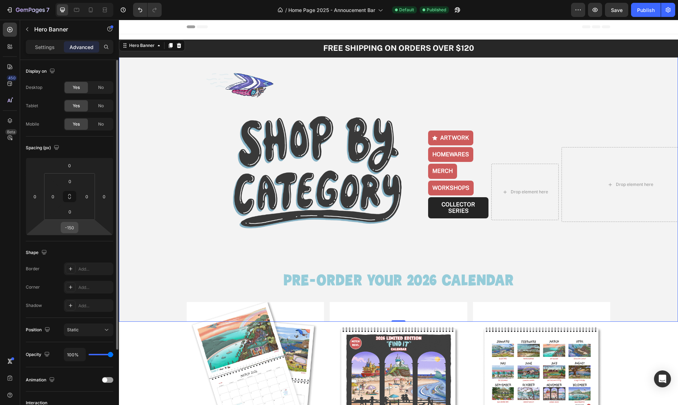
click at [74, 228] on input "-150" at bounding box center [70, 227] width 14 height 11
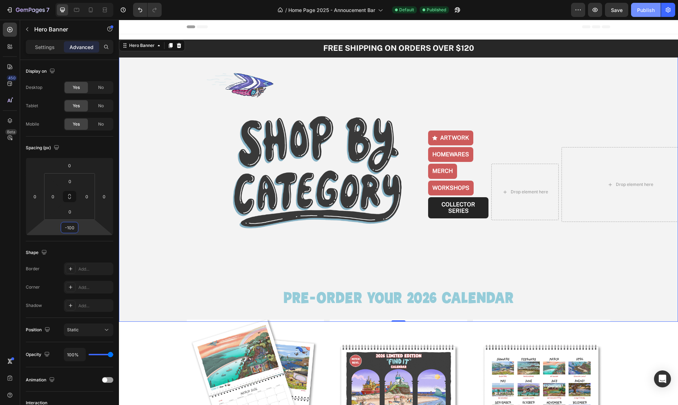
type input "-100"
click at [648, 11] on div "Publish" at bounding box center [646, 9] width 18 height 7
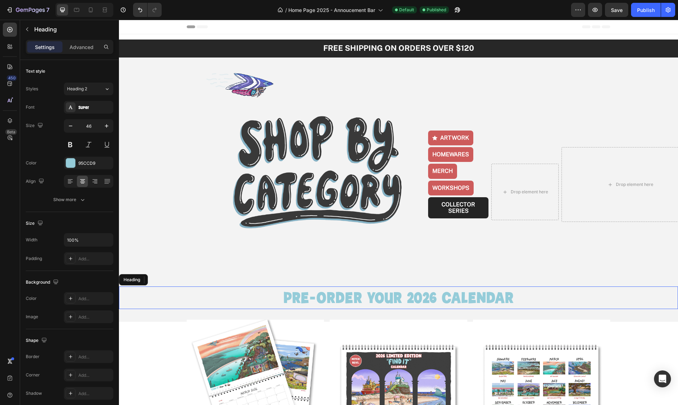
click at [259, 293] on h2 "PRE-ORDER youR 2026 CALENDAR" at bounding box center [398, 298] width 545 height 23
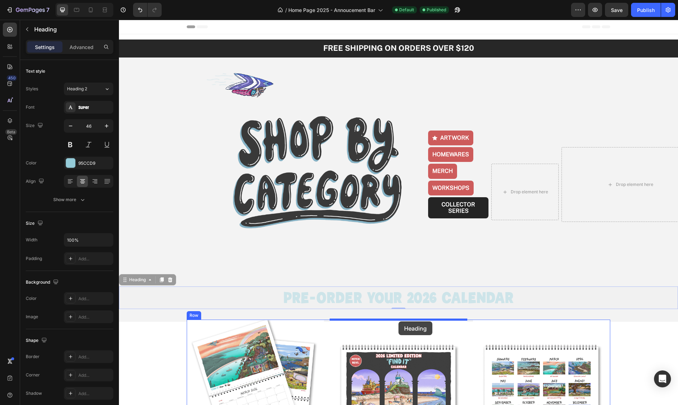
drag, startPoint x: 125, startPoint y: 285, endPoint x: 399, endPoint y: 322, distance: 276.5
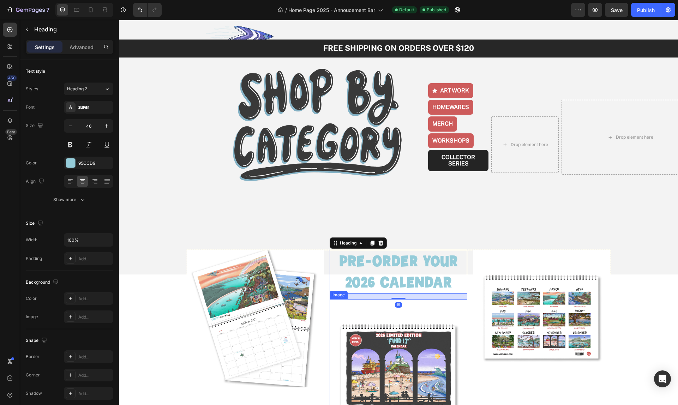
scroll to position [48, 0]
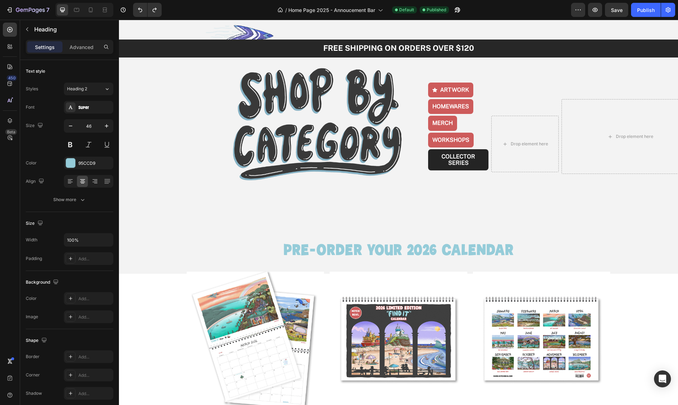
click at [304, 249] on h2 "PRE-ORDER youR 2026 CALENDAR" at bounding box center [398, 250] width 545 height 23
drag, startPoint x: 256, startPoint y: 248, endPoint x: 222, endPoint y: 249, distance: 34.3
click at [256, 248] on p "PRE-ORDER youR 2026 CALENDAR" at bounding box center [399, 249] width 544 height 21
click at [147, 346] on div "Image Image ARTWORK Button HOMEWARES Button MERCH Button WORKSHOPS Button COLLE…" at bounding box center [398, 221] width 559 height 434
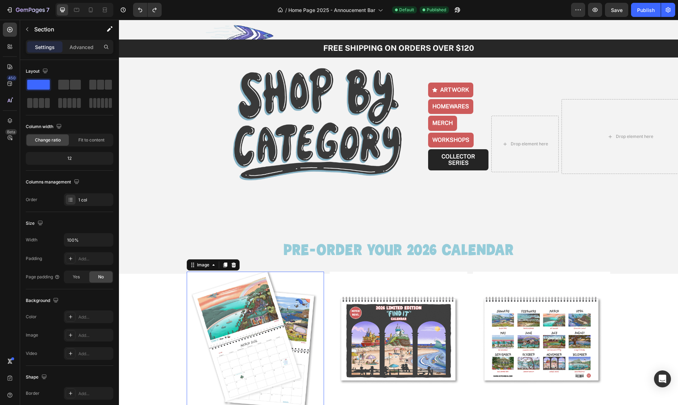
click at [301, 323] on img at bounding box center [255, 340] width 137 height 137
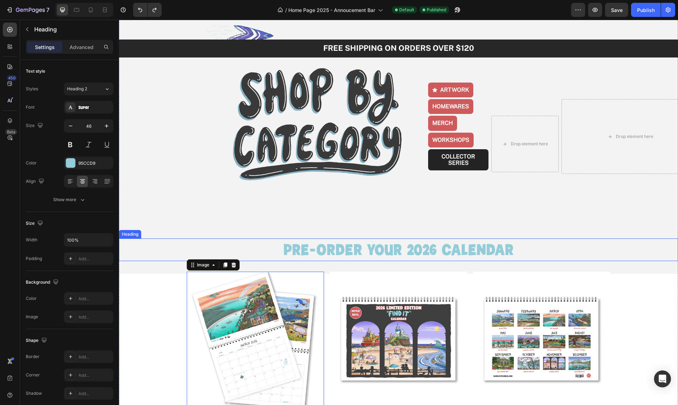
click at [189, 249] on p "PRE-ORDER youR 2026 CALENDAR" at bounding box center [399, 249] width 544 height 21
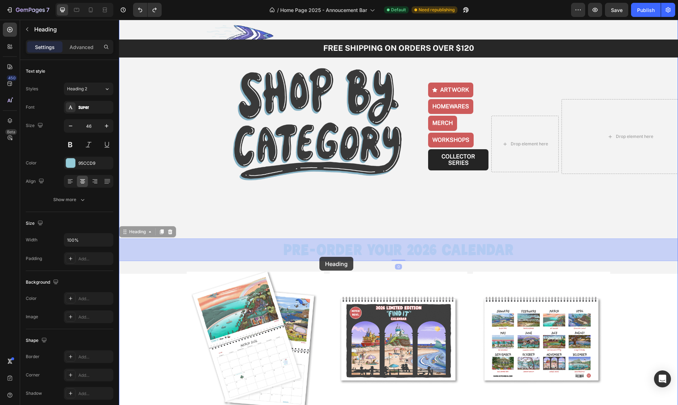
drag, startPoint x: 126, startPoint y: 231, endPoint x: 319, endPoint y: 257, distance: 194.6
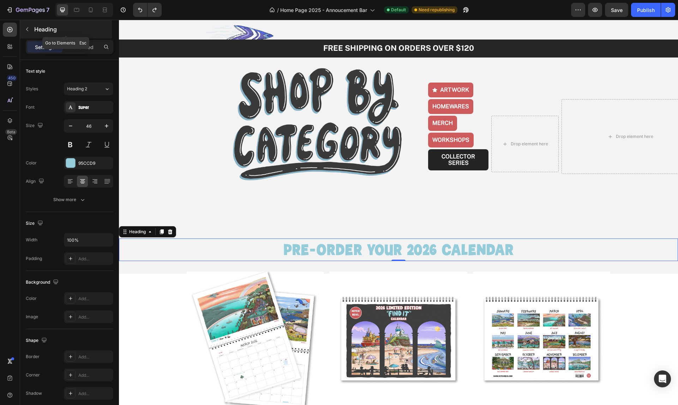
click at [28, 28] on icon "button" at bounding box center [27, 29] width 6 height 6
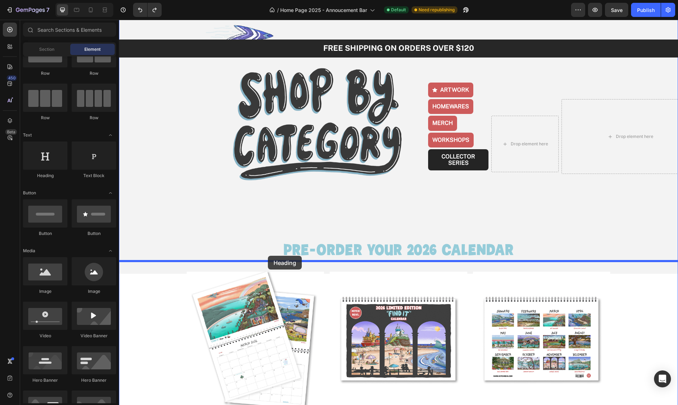
drag, startPoint x: 167, startPoint y: 180, endPoint x: 268, endPoint y: 256, distance: 125.9
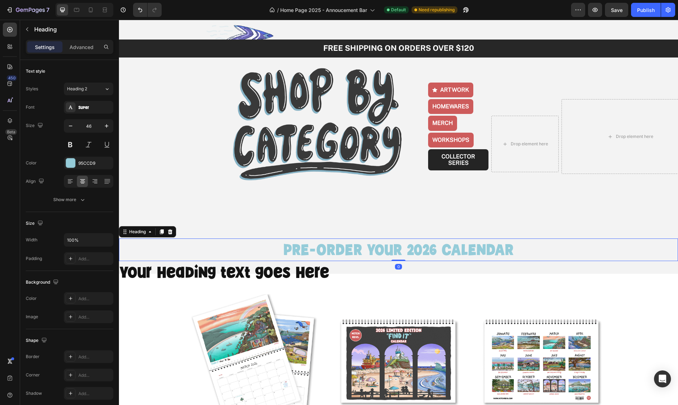
click at [410, 250] on p "PRE-ORDER youR 2026 CALENDAR" at bounding box center [399, 249] width 544 height 21
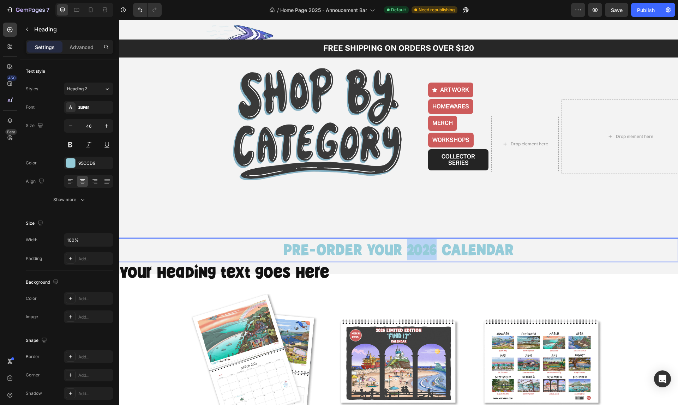
click at [408, 248] on p "PRE-ORDER youR 2026 CALENDAR" at bounding box center [399, 249] width 544 height 21
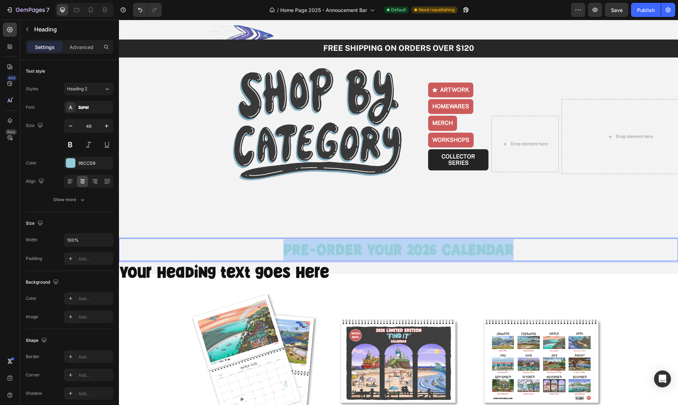
click at [408, 248] on p "PRE-ORDER youR 2026 CALENDAR" at bounding box center [399, 249] width 544 height 21
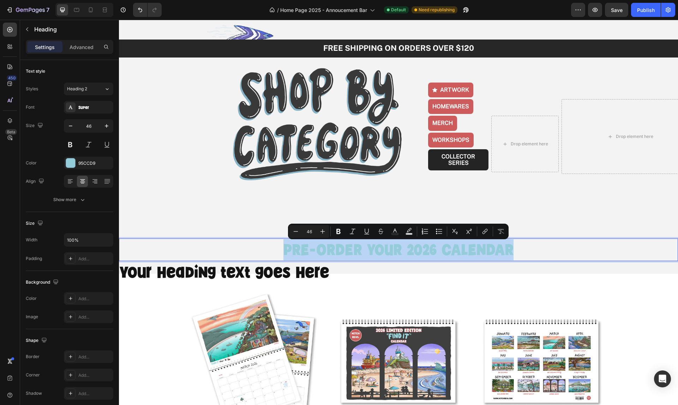
copy p "PRE-ORDER youR 2026 CALENDAR"
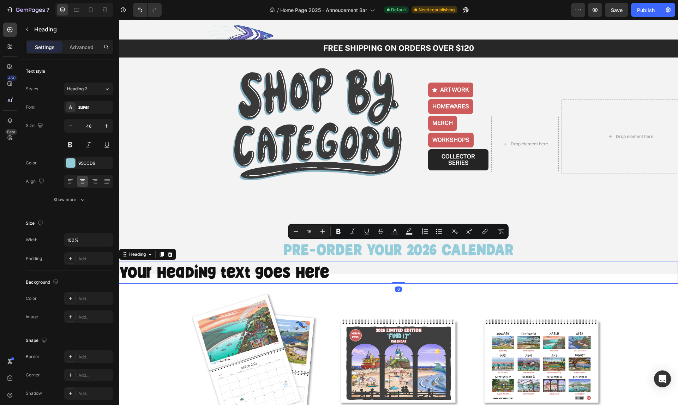
click at [292, 274] on h2 "Your heading text goes here" at bounding box center [398, 272] width 559 height 23
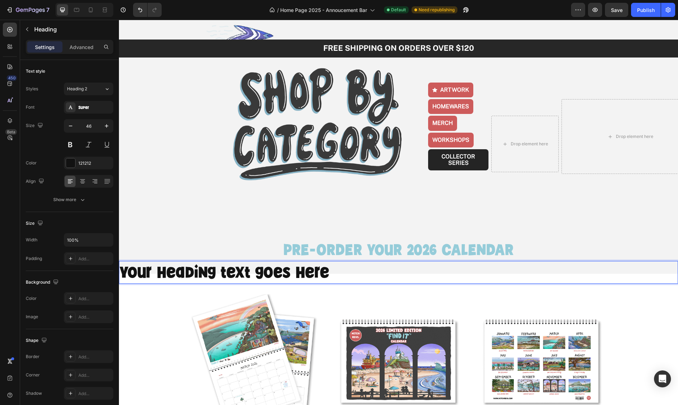
click at [292, 274] on h2 "Your heading text goes here" at bounding box center [398, 272] width 559 height 23
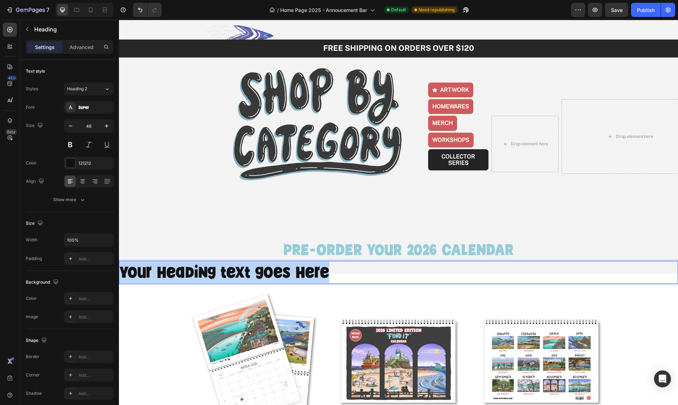
click at [292, 274] on p "Your heading text goes here" at bounding box center [399, 272] width 558 height 21
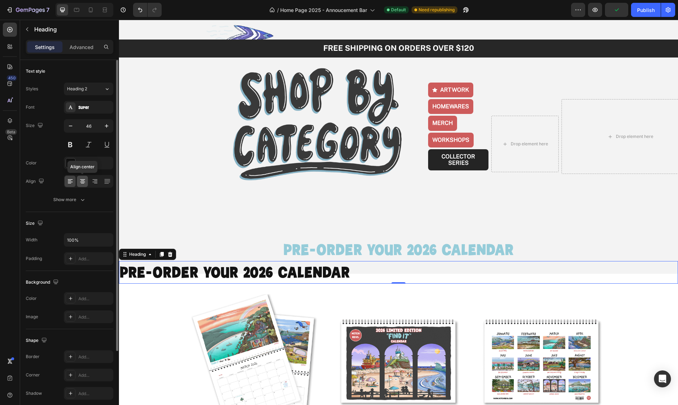
click at [82, 181] on icon at bounding box center [82, 181] width 7 height 7
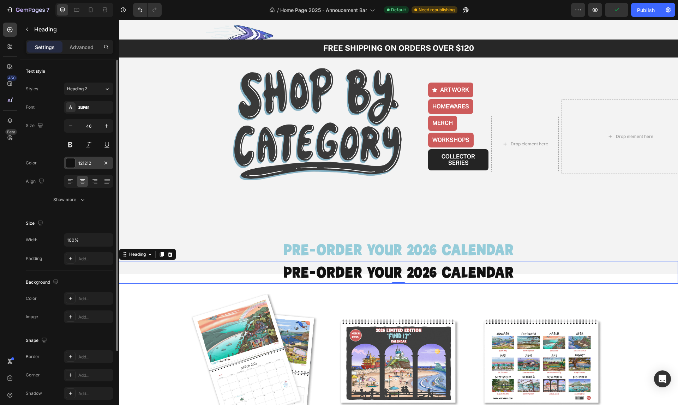
click at [66, 161] on div at bounding box center [70, 163] width 9 height 9
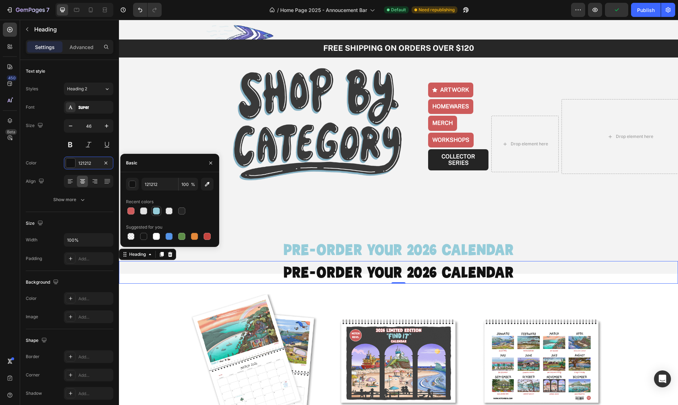
click at [156, 211] on div at bounding box center [156, 211] width 7 height 7
type input "95CCD9"
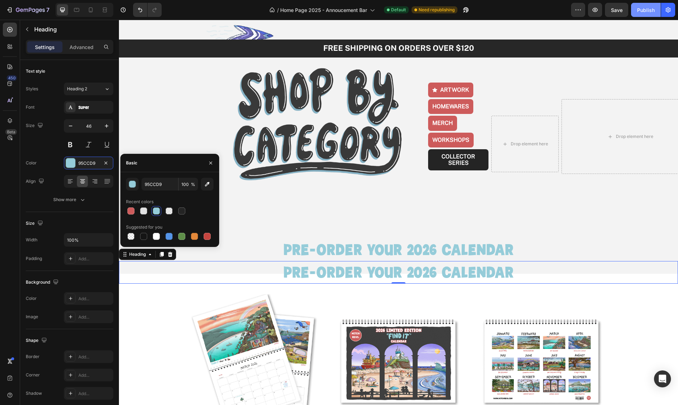
click at [644, 8] on div "Publish" at bounding box center [646, 9] width 18 height 7
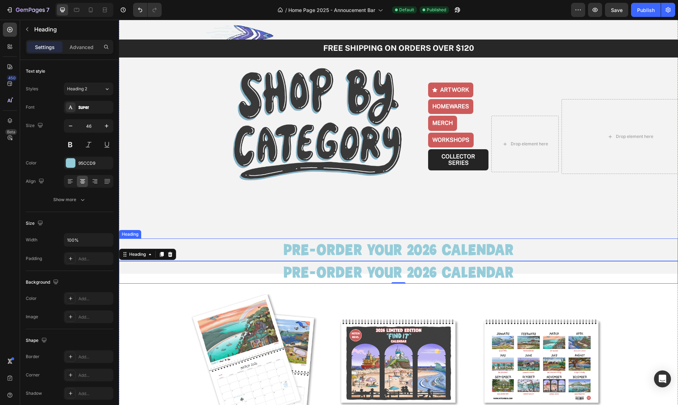
click at [393, 253] on p "PRE-ORDER youR 2026 CALENDAR" at bounding box center [399, 249] width 544 height 21
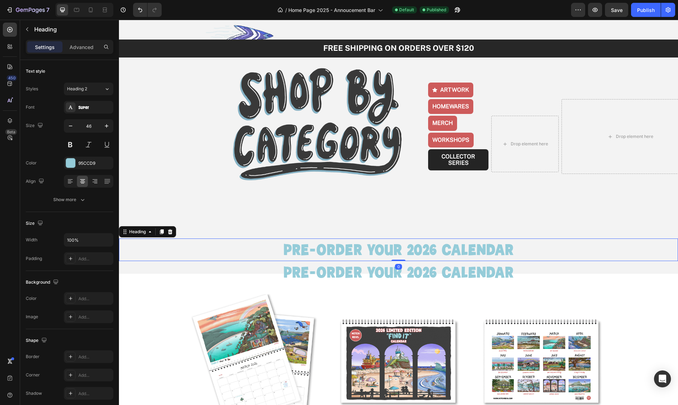
click at [172, 233] on icon at bounding box center [170, 232] width 6 height 6
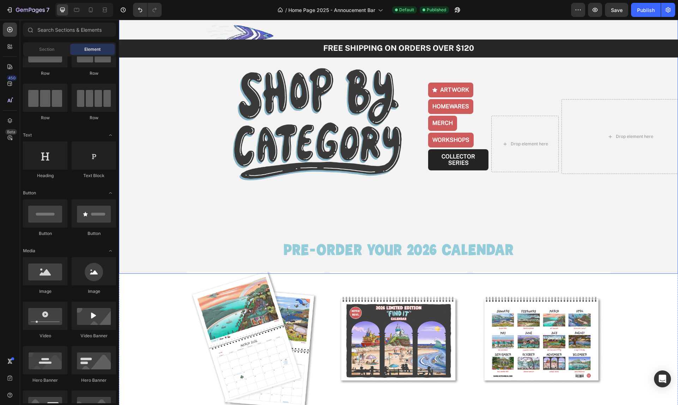
click at [277, 209] on video "Background Image" at bounding box center [398, 144] width 559 height 280
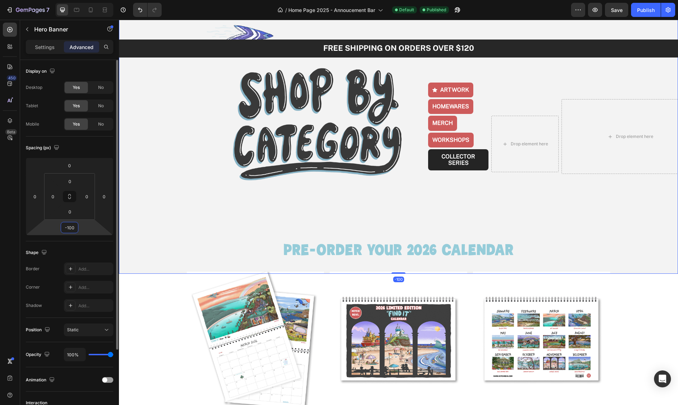
click at [70, 228] on input "-100" at bounding box center [70, 227] width 14 height 11
click at [75, 228] on input "-100" at bounding box center [70, 227] width 14 height 11
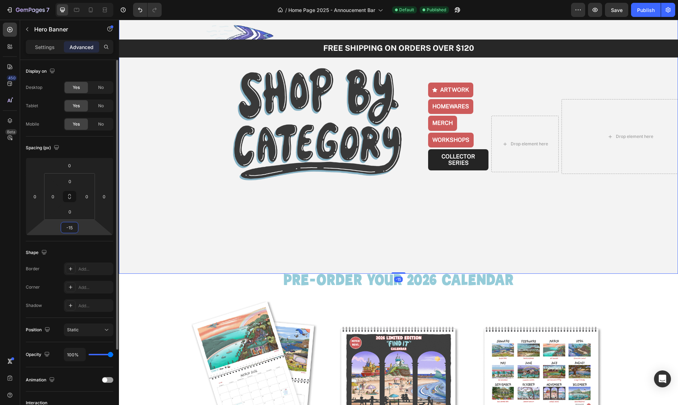
type input "-1"
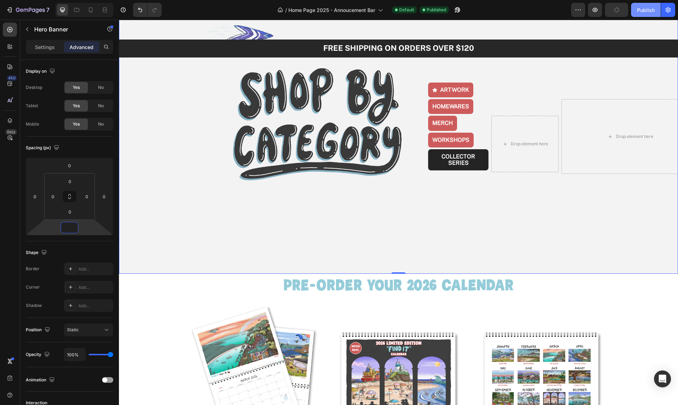
type input "0"
click at [648, 10] on div "Publish" at bounding box center [646, 9] width 18 height 7
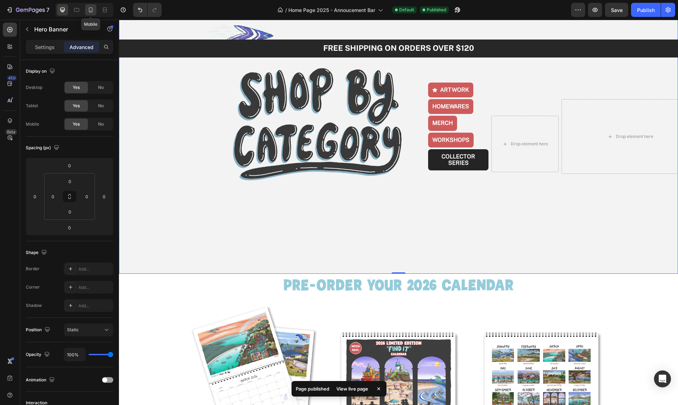
click at [89, 12] on icon at bounding box center [91, 9] width 4 height 5
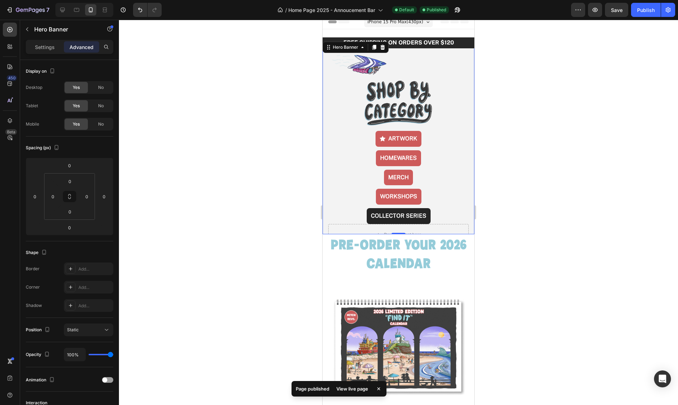
scroll to position [1, 0]
